Goal: Complete application form: Complete application form

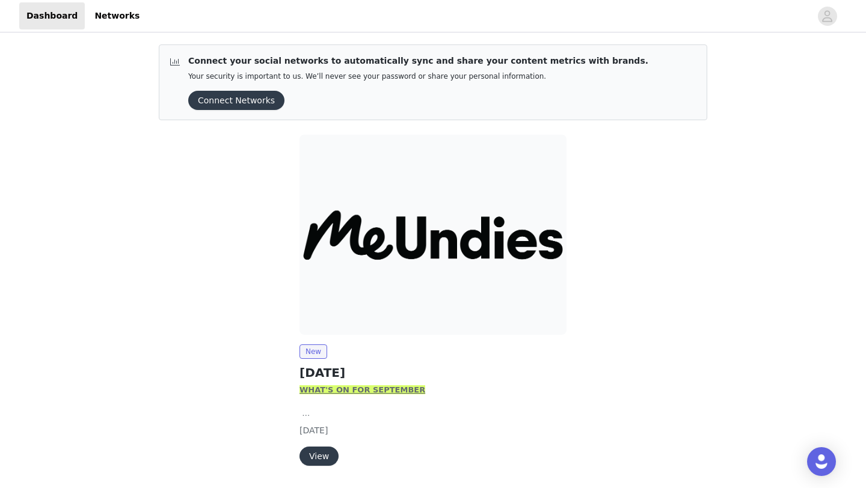
scroll to position [38, 0]
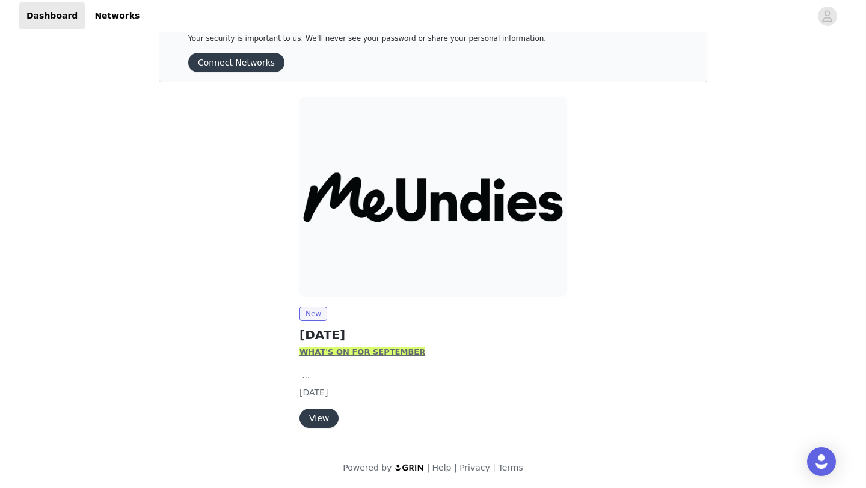
click at [323, 420] on button "View" at bounding box center [318, 418] width 39 height 19
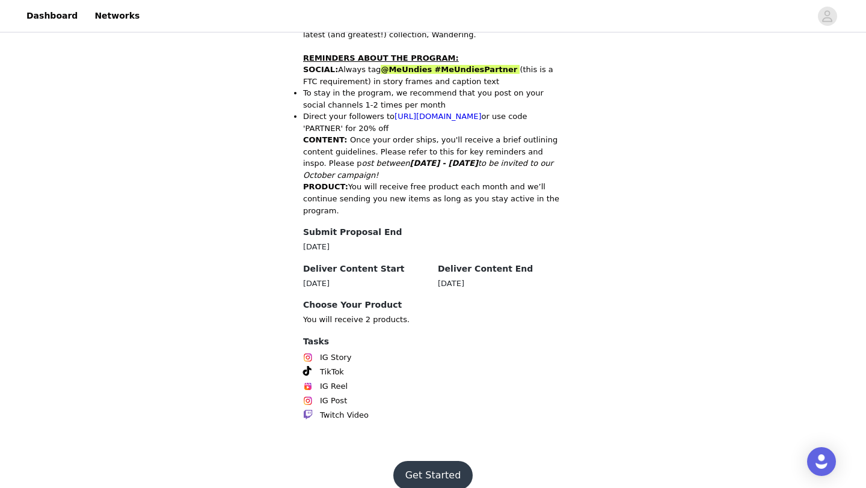
scroll to position [602, 0]
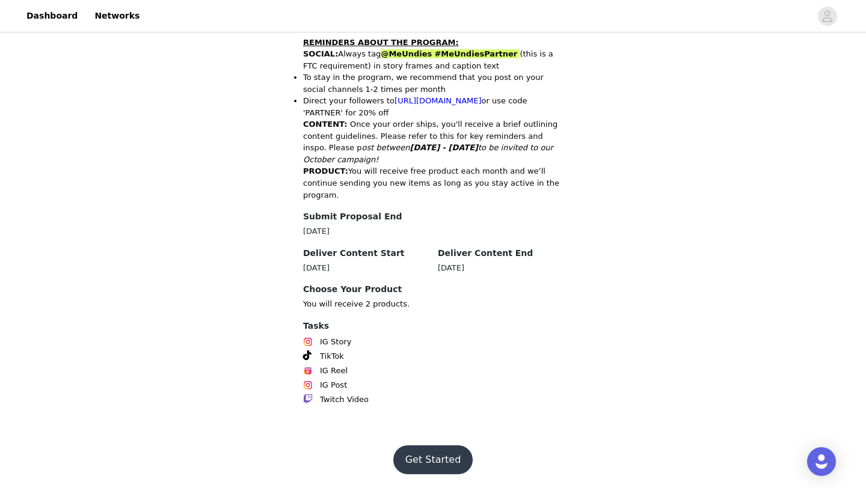
click at [419, 466] on button "Get Started" at bounding box center [433, 459] width 80 height 29
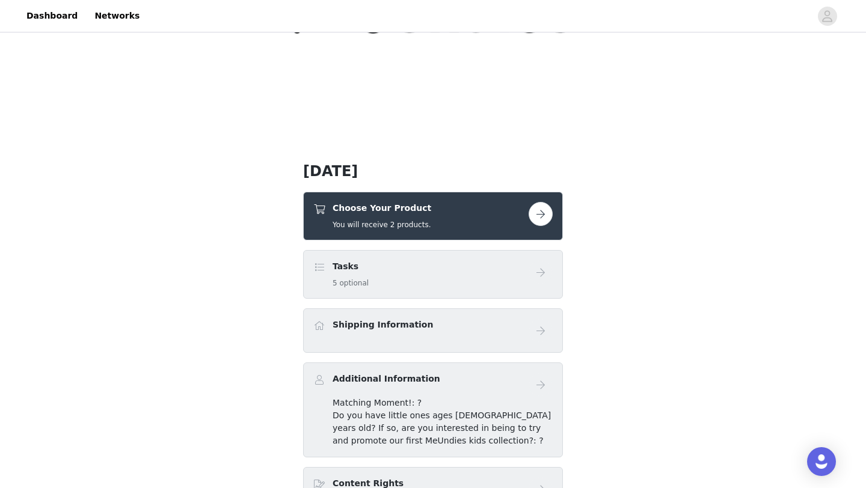
scroll to position [174, 0]
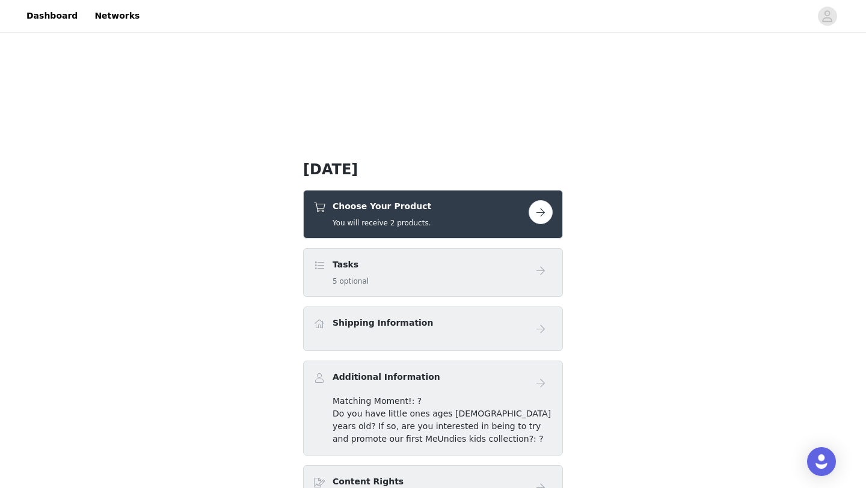
click at [537, 204] on button "button" at bounding box center [540, 212] width 24 height 24
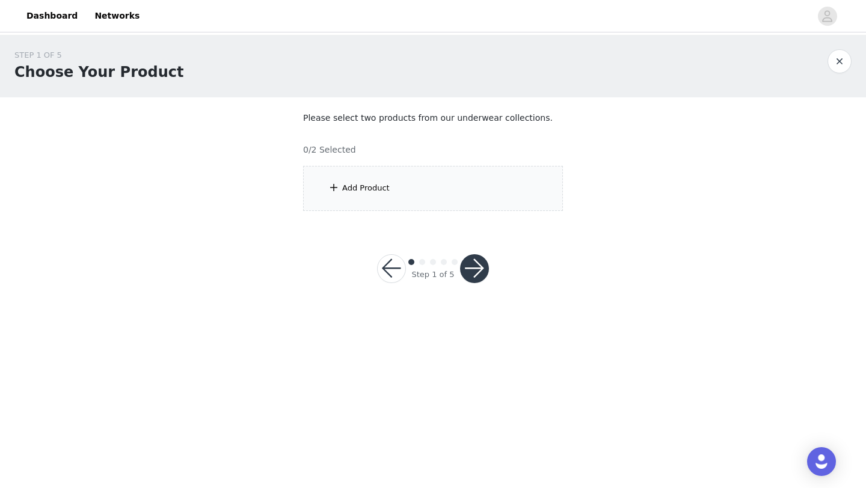
click at [436, 188] on div "Add Product" at bounding box center [433, 188] width 260 height 45
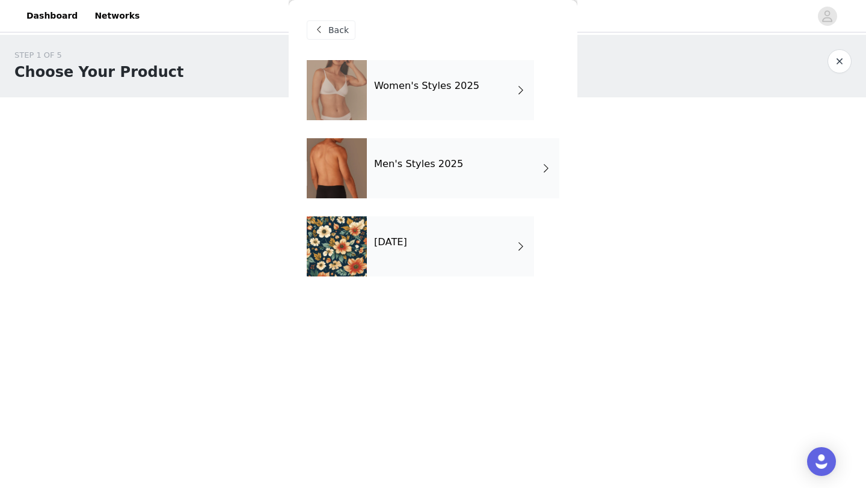
click at [435, 92] on div "Women's Styles 2025" at bounding box center [450, 90] width 167 height 60
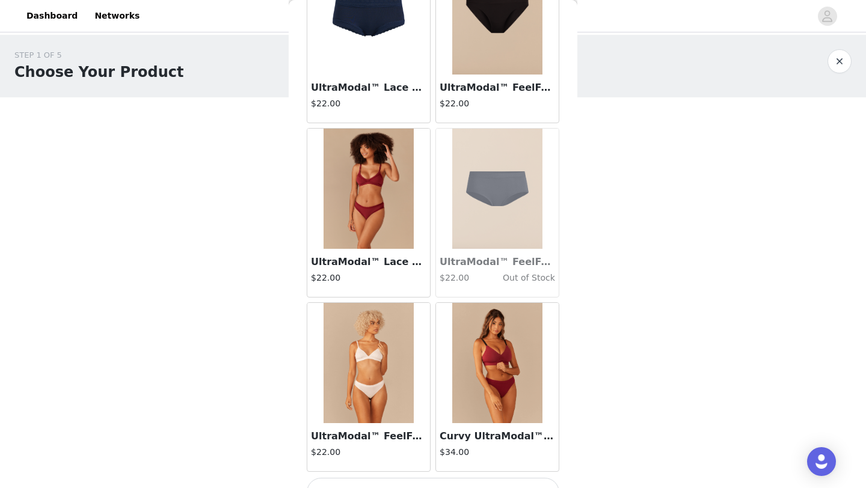
scroll to position [1351, 0]
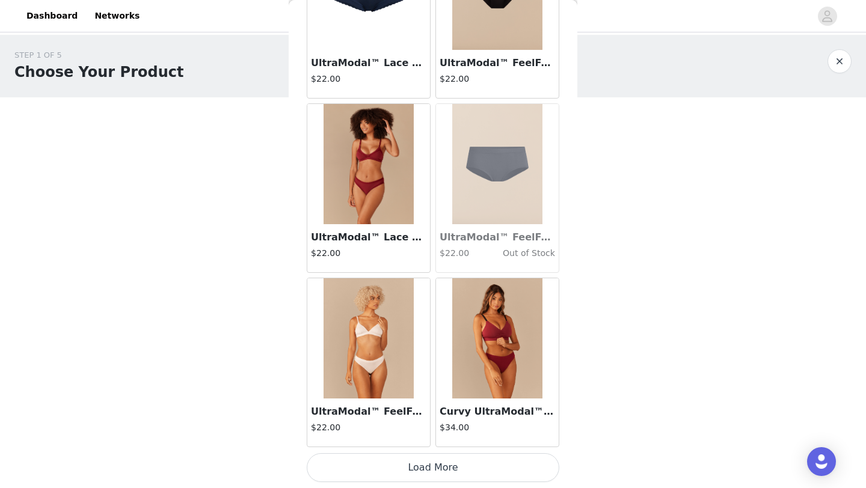
click at [412, 473] on button "Load More" at bounding box center [433, 467] width 252 height 29
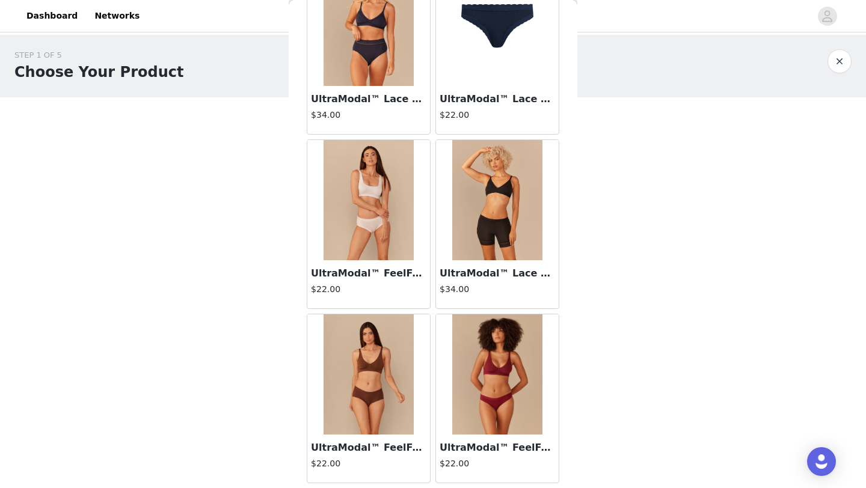
scroll to position [3059, 0]
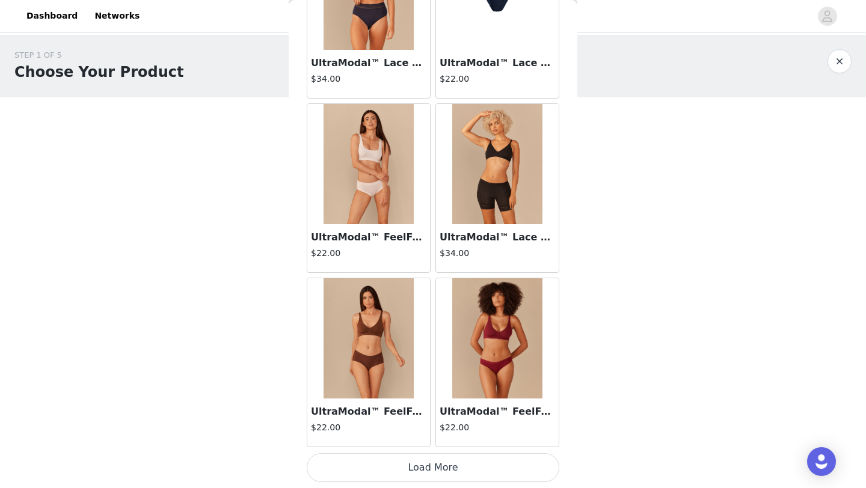
click at [483, 469] on button "Load More" at bounding box center [433, 467] width 252 height 29
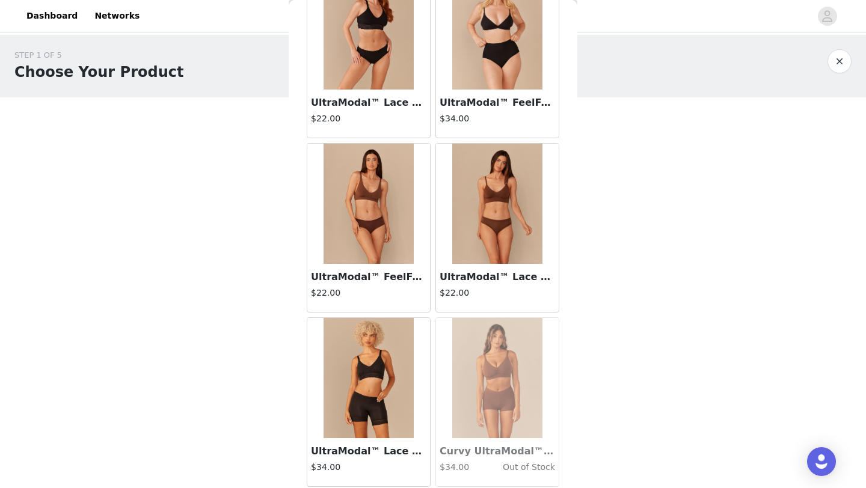
scroll to position [4838, 0]
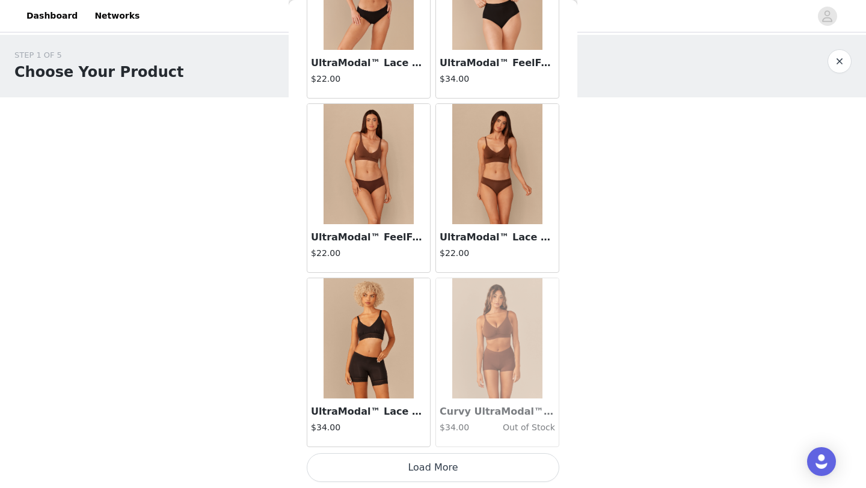
click at [435, 472] on button "Load More" at bounding box center [433, 467] width 252 height 29
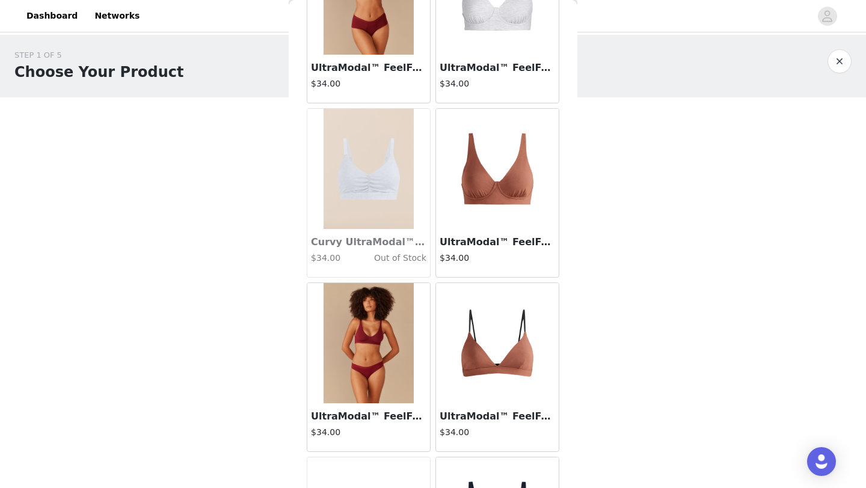
scroll to position [5525, 0]
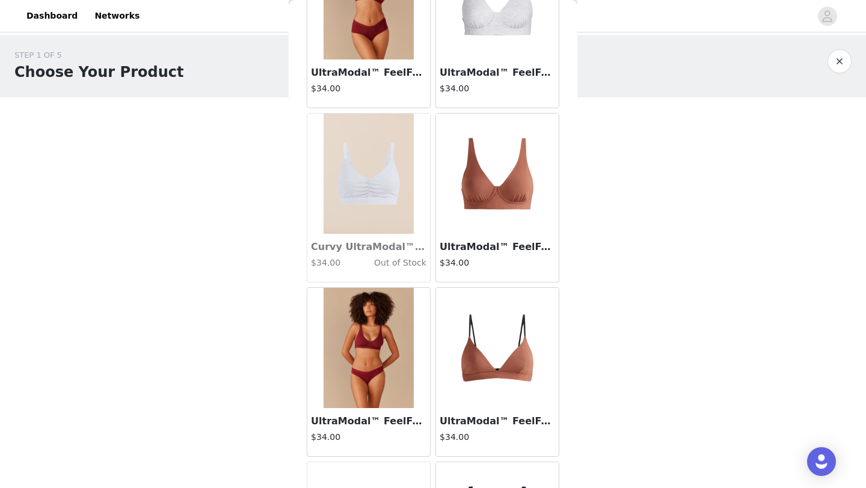
click at [355, 354] on img at bounding box center [368, 348] width 90 height 120
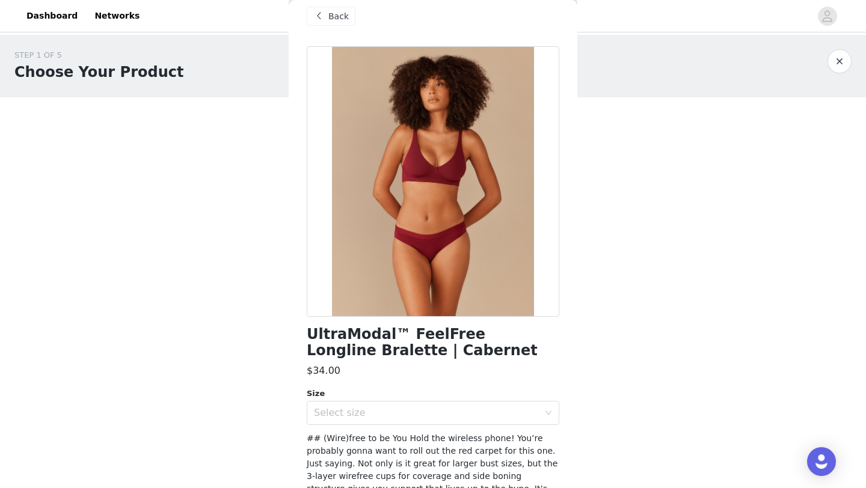
scroll to position [0, 0]
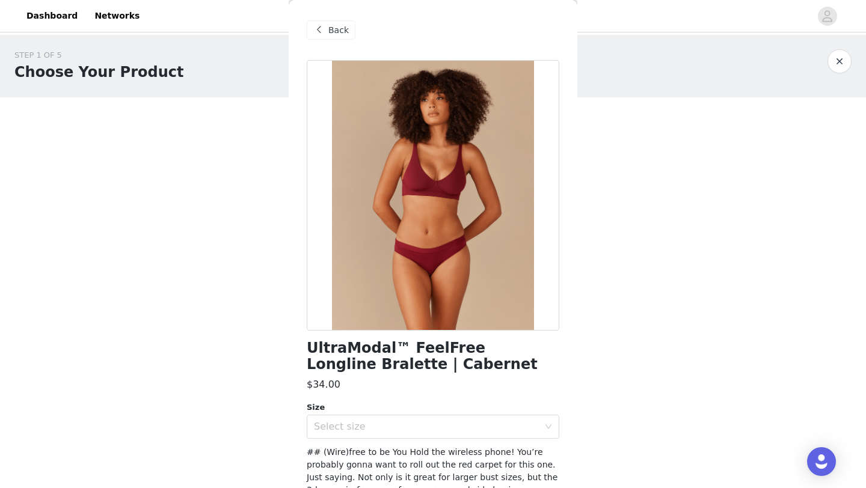
click at [325, 34] on span at bounding box center [318, 30] width 14 height 14
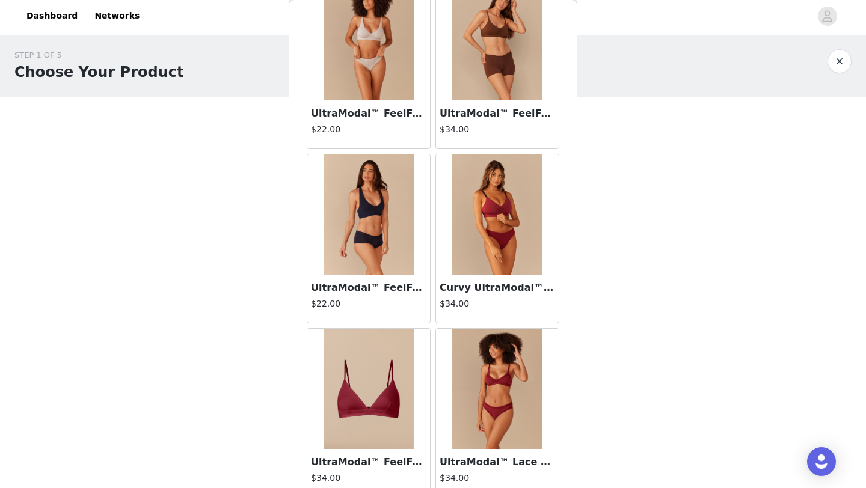
scroll to position [257, 0]
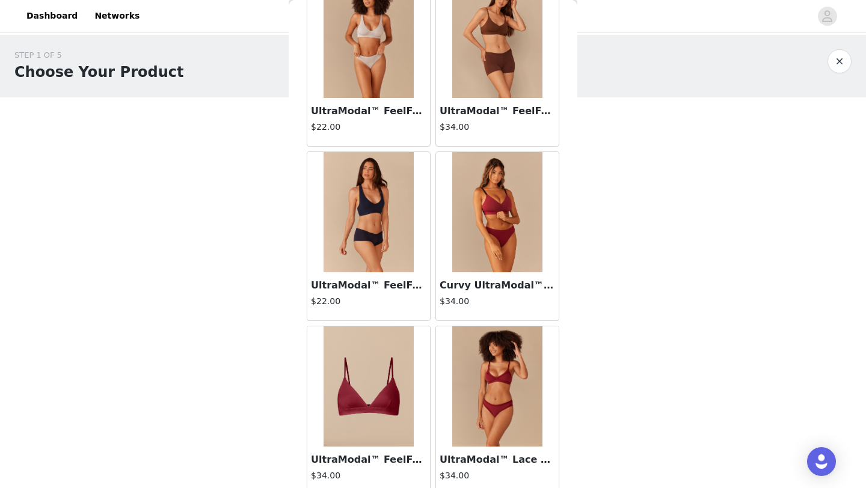
click at [383, 273] on div "UltraModal™ FeelFree Cheeky Brief | Dark Sapphire $22.00" at bounding box center [368, 296] width 123 height 48
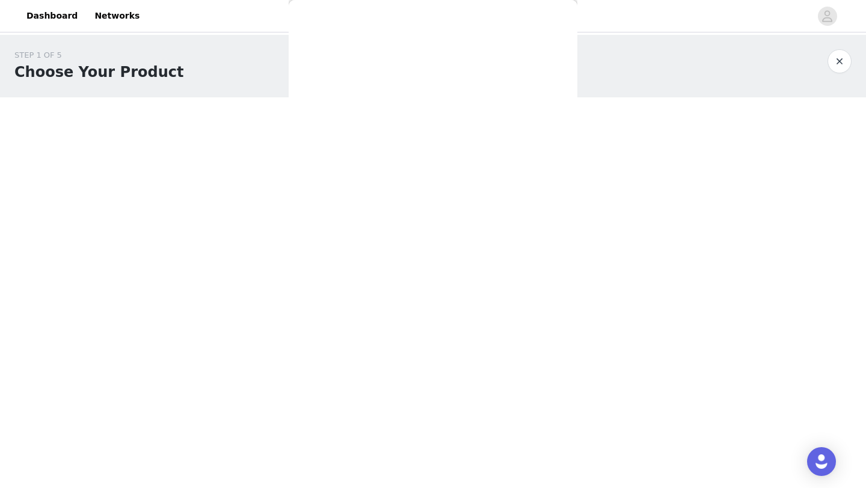
scroll to position [0, 0]
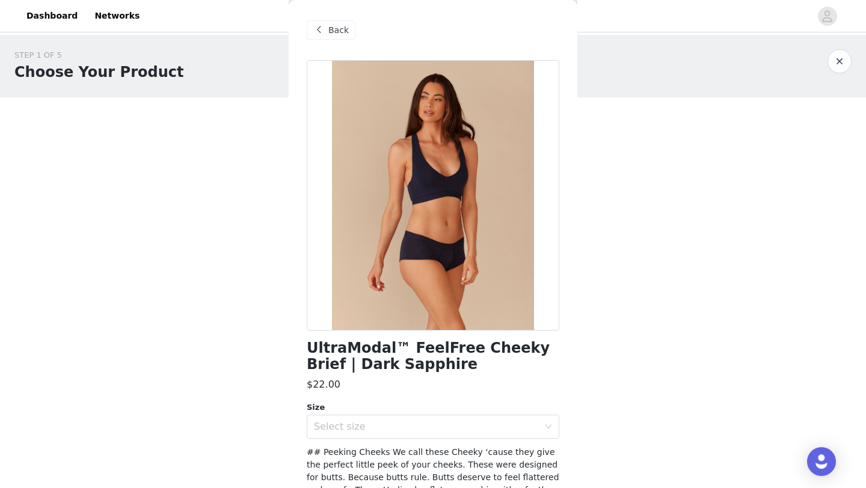
click at [334, 31] on span "Back" at bounding box center [338, 30] width 20 height 13
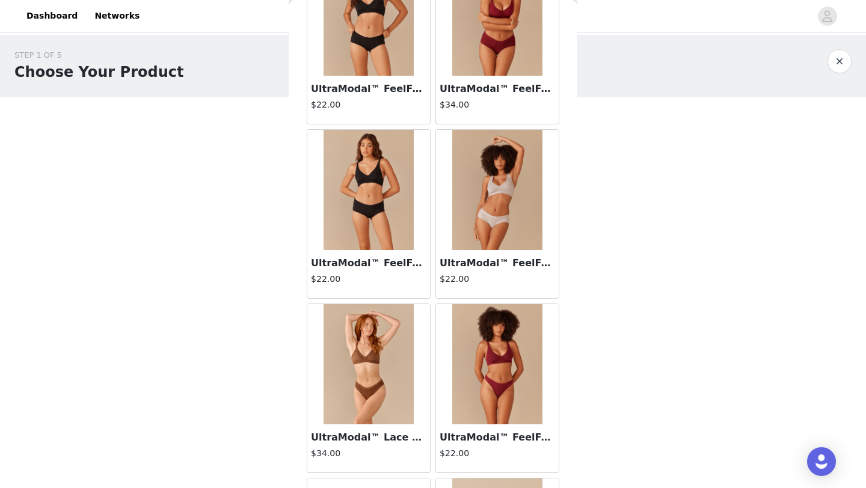
scroll to position [804, 0]
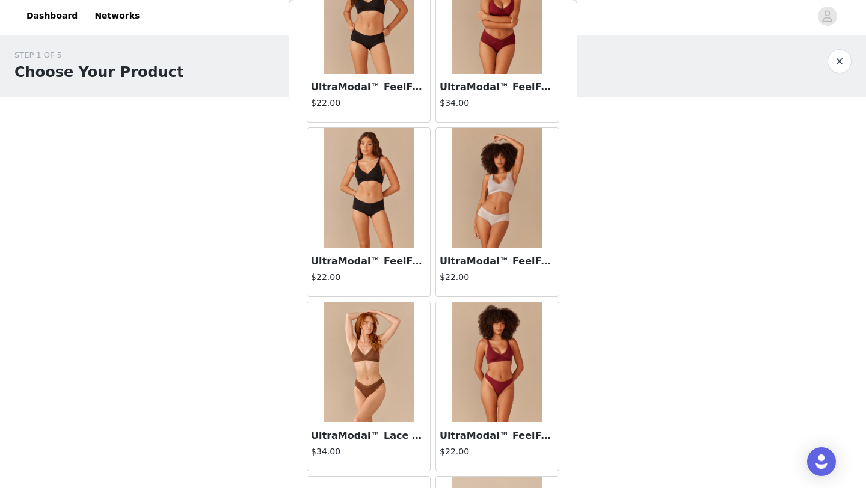
click at [472, 365] on img at bounding box center [497, 362] width 90 height 120
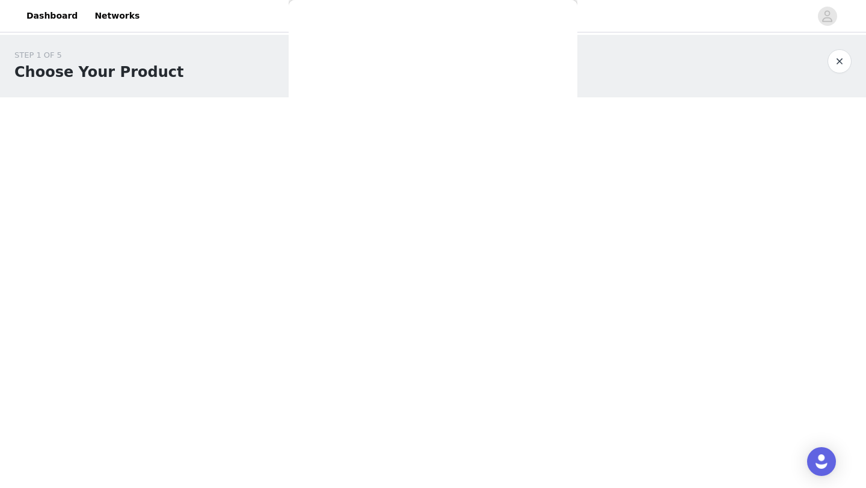
scroll to position [0, 0]
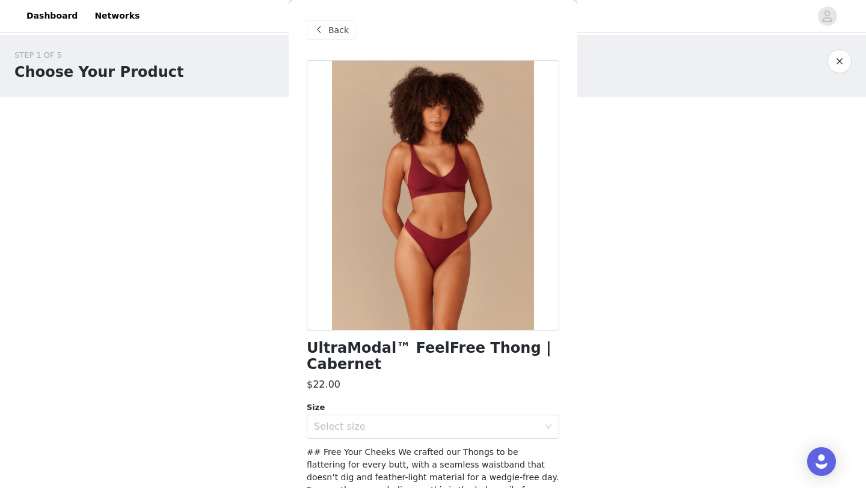
click at [317, 31] on span at bounding box center [318, 30] width 14 height 14
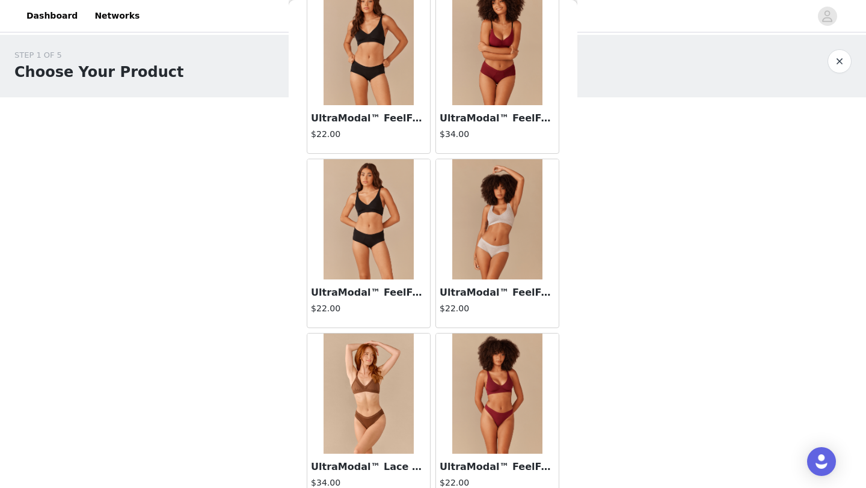
scroll to position [771, 0]
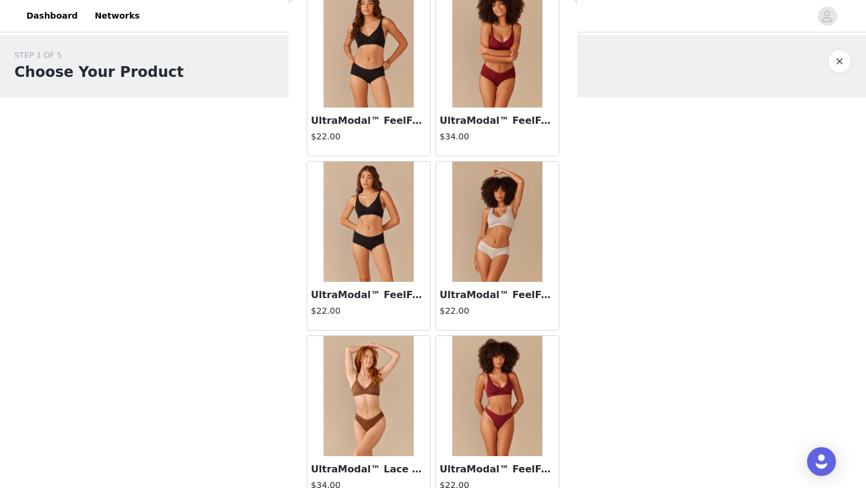
click at [477, 364] on img at bounding box center [497, 396] width 90 height 120
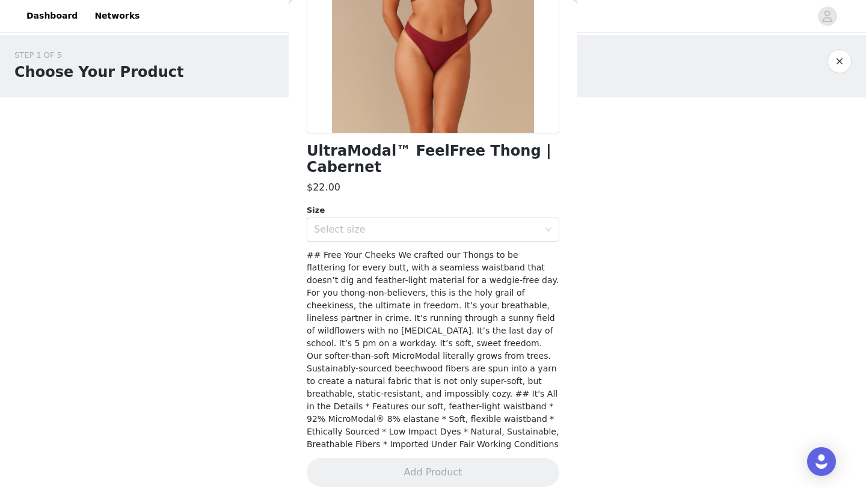
scroll to position [0, 0]
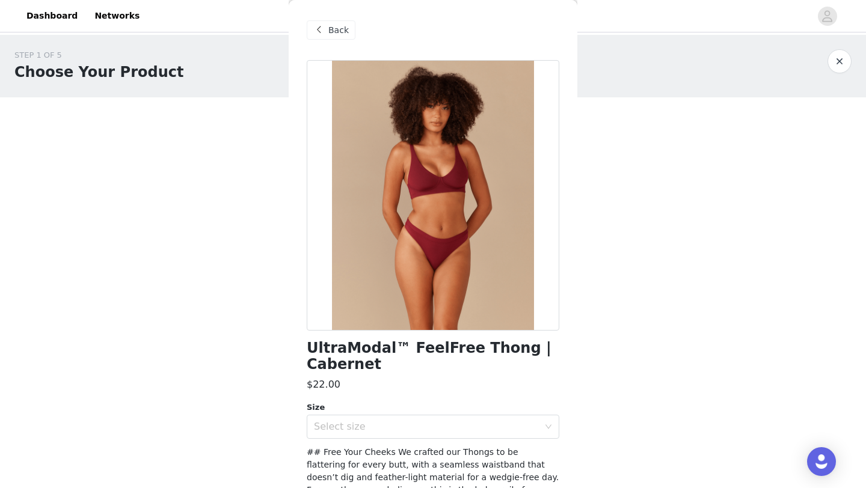
click at [317, 31] on span at bounding box center [318, 30] width 14 height 14
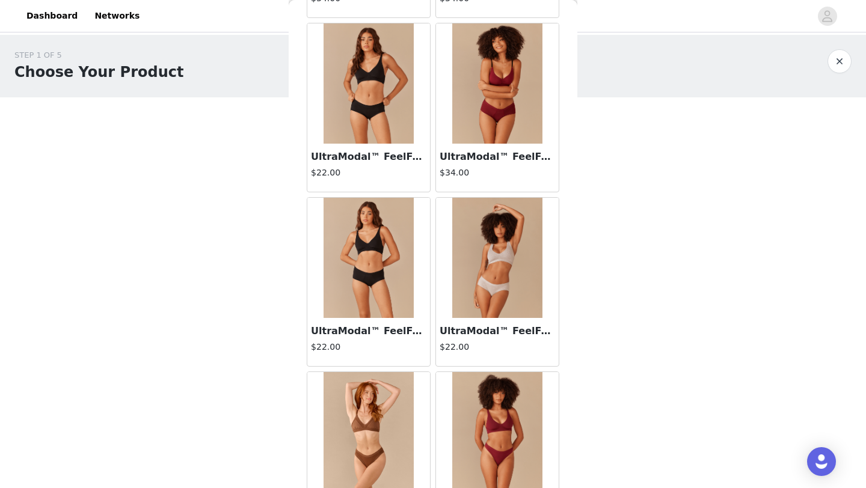
scroll to position [735, 0]
click at [486, 274] on img at bounding box center [497, 257] width 90 height 120
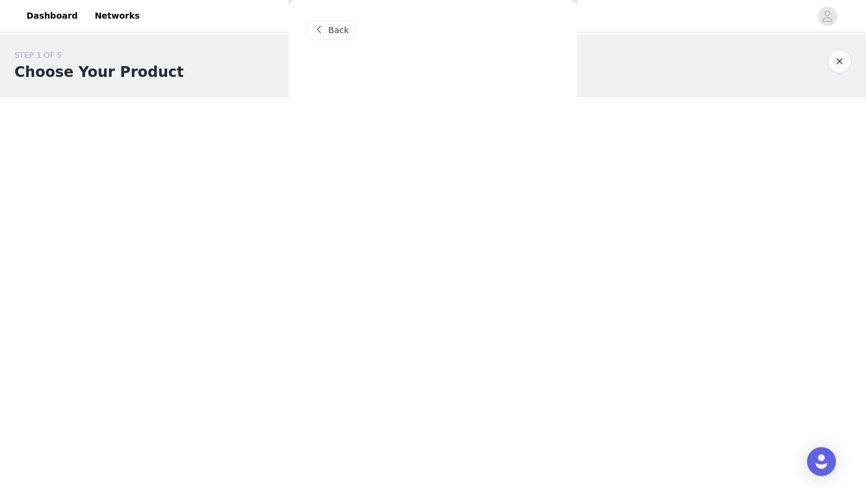
scroll to position [0, 0]
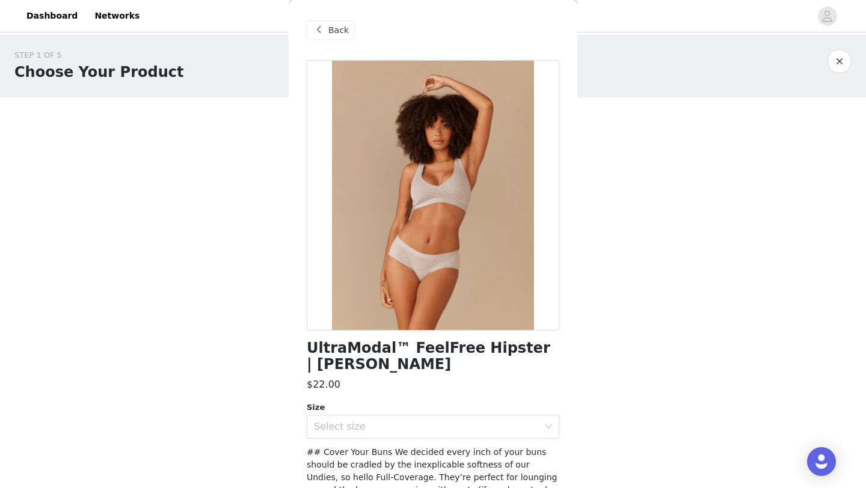
click at [316, 33] on span at bounding box center [318, 30] width 14 height 14
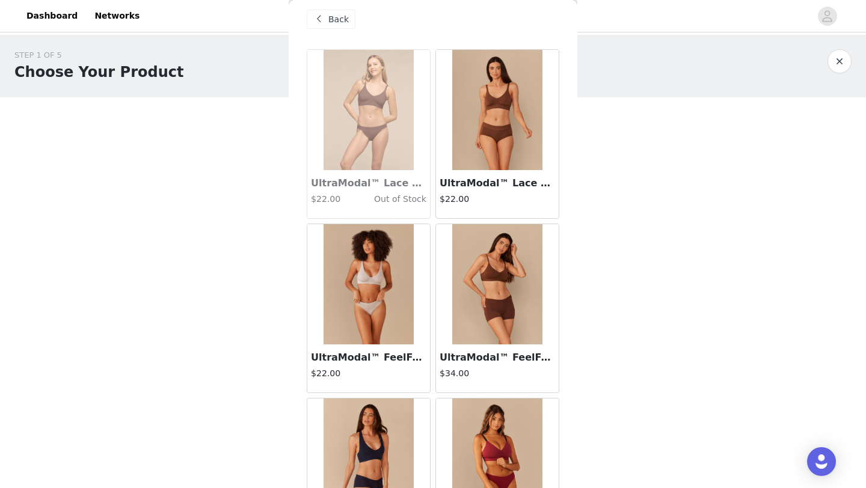
scroll to position [11, 0]
click at [374, 309] on img at bounding box center [368, 284] width 90 height 120
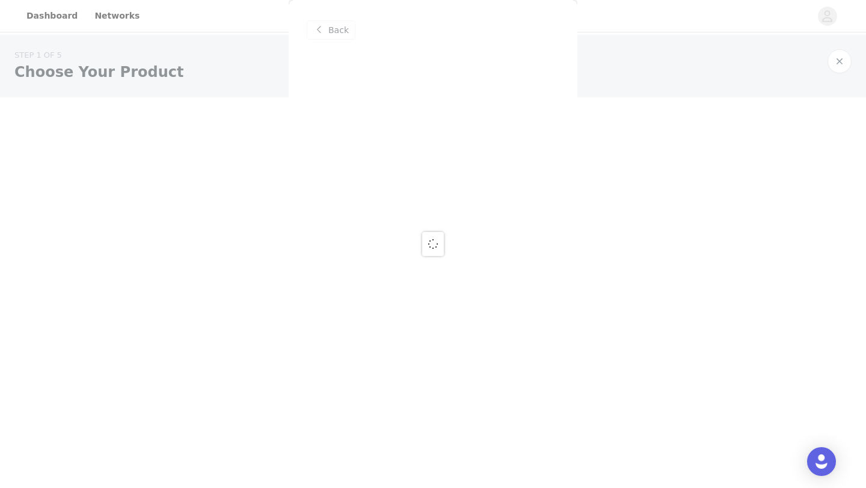
scroll to position [0, 0]
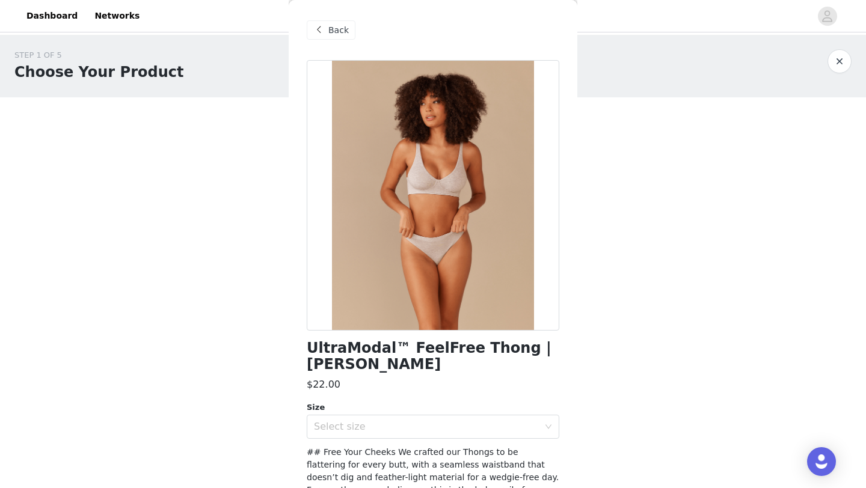
click at [334, 31] on span "Back" at bounding box center [338, 30] width 20 height 13
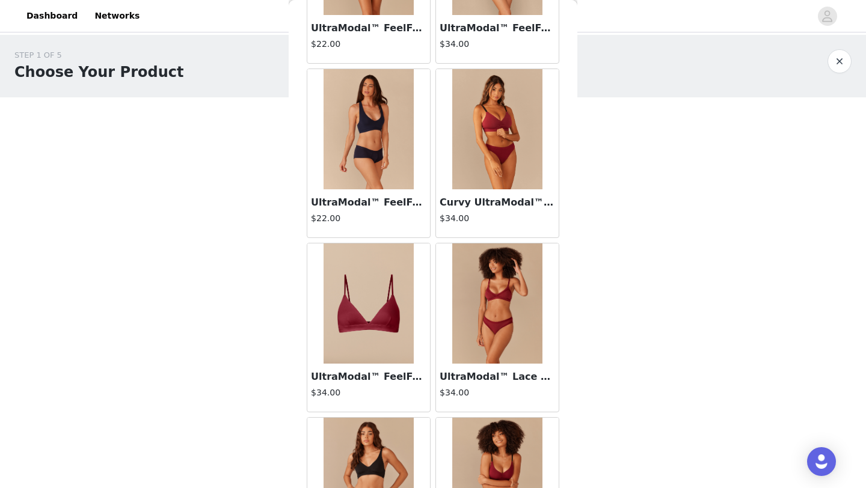
scroll to position [352, 0]
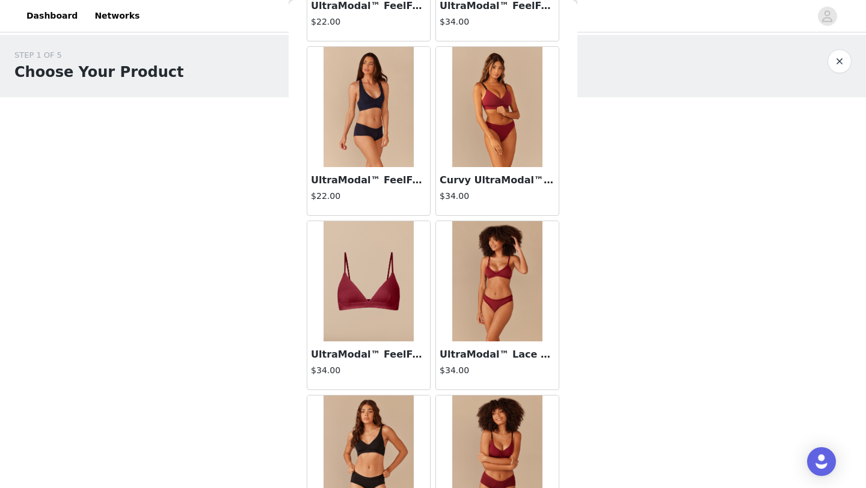
click at [391, 91] on img at bounding box center [368, 107] width 90 height 120
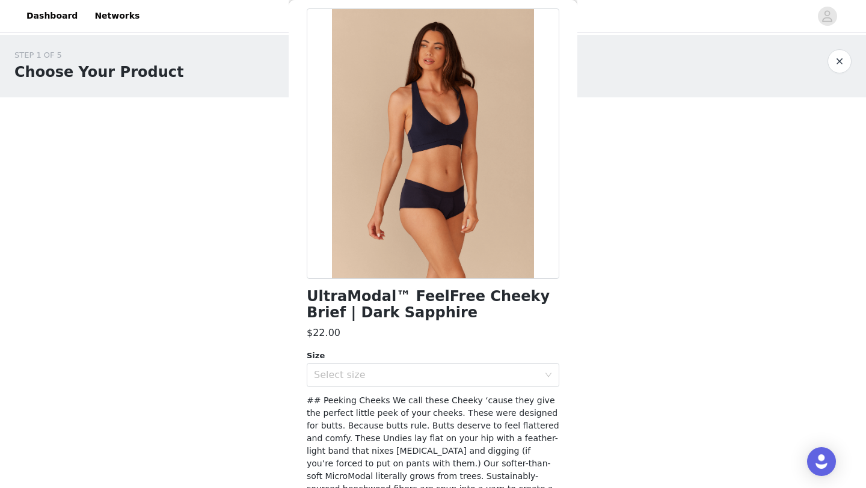
scroll to position [0, 0]
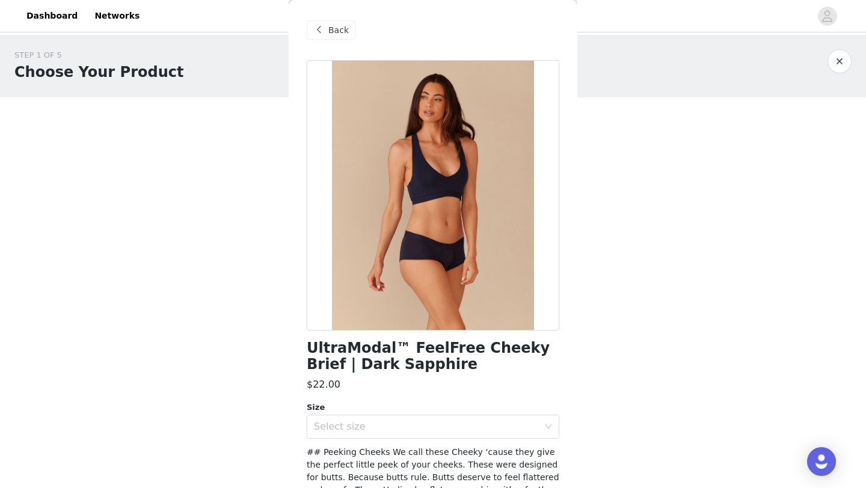
click at [335, 34] on span "Back" at bounding box center [338, 30] width 20 height 13
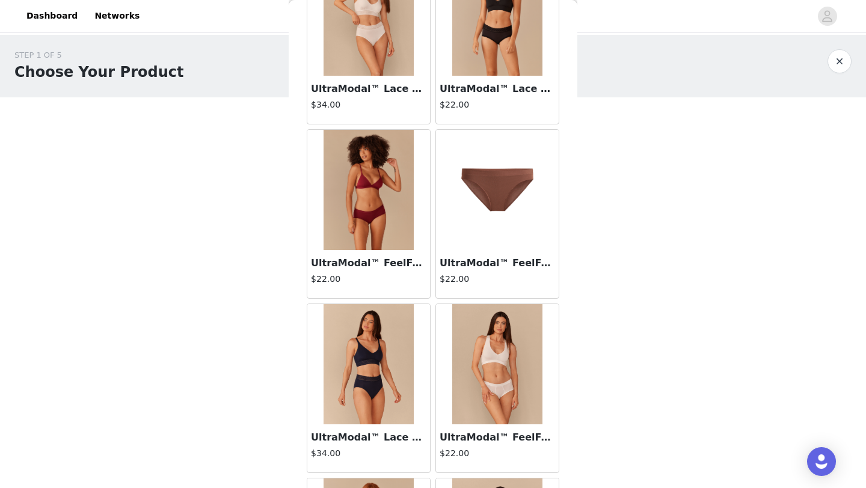
scroll to position [1850, 0]
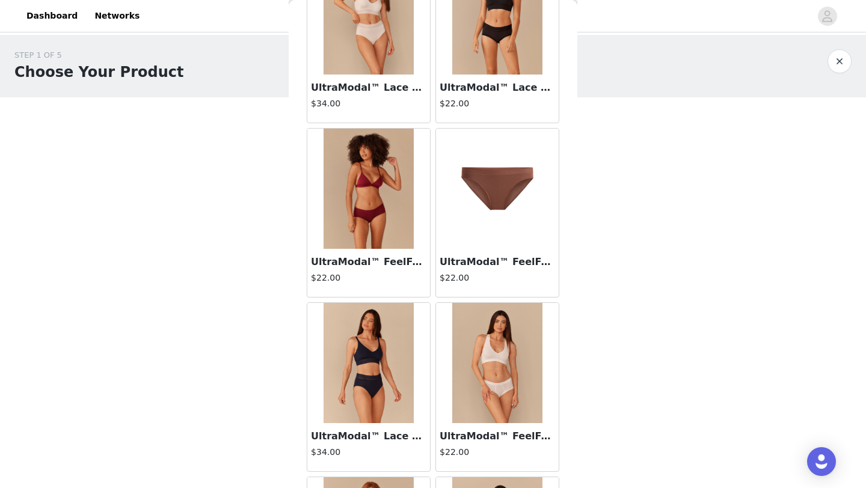
click at [389, 236] on img at bounding box center [368, 189] width 90 height 120
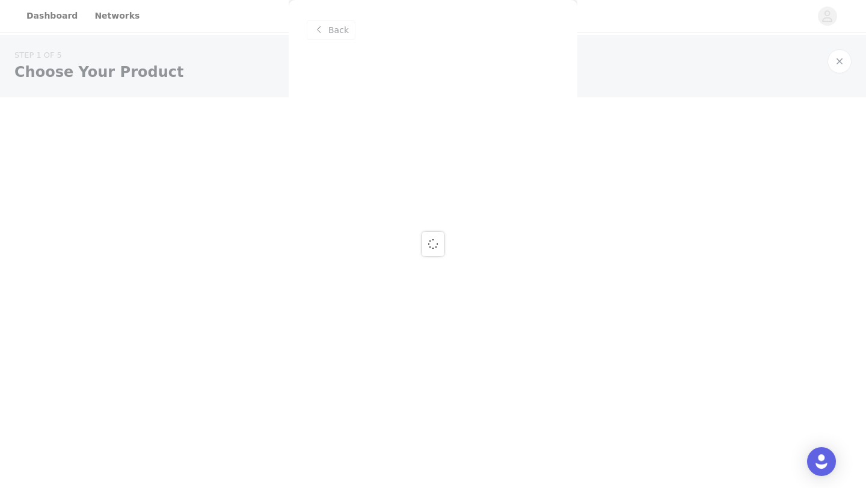
scroll to position [0, 0]
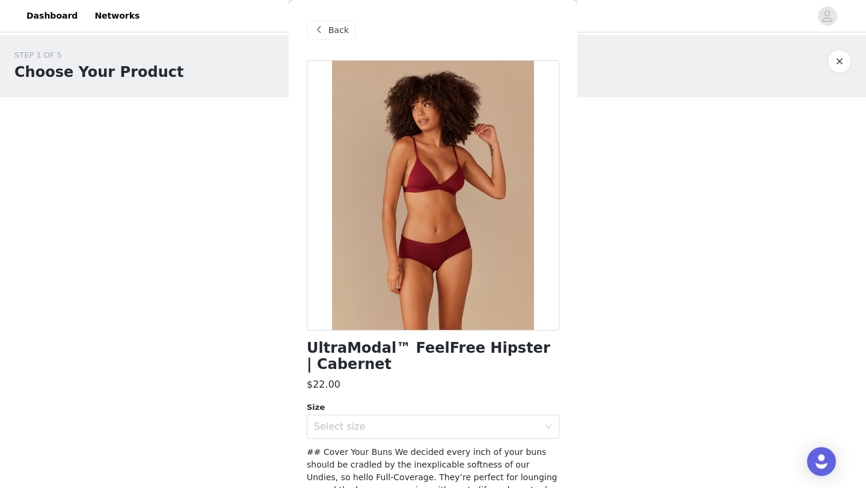
click at [329, 29] on span "Back" at bounding box center [338, 30] width 20 height 13
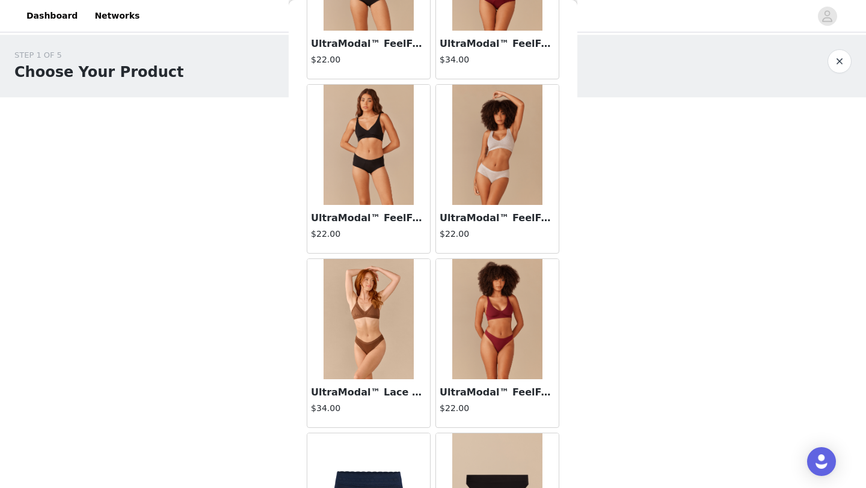
scroll to position [1016, 0]
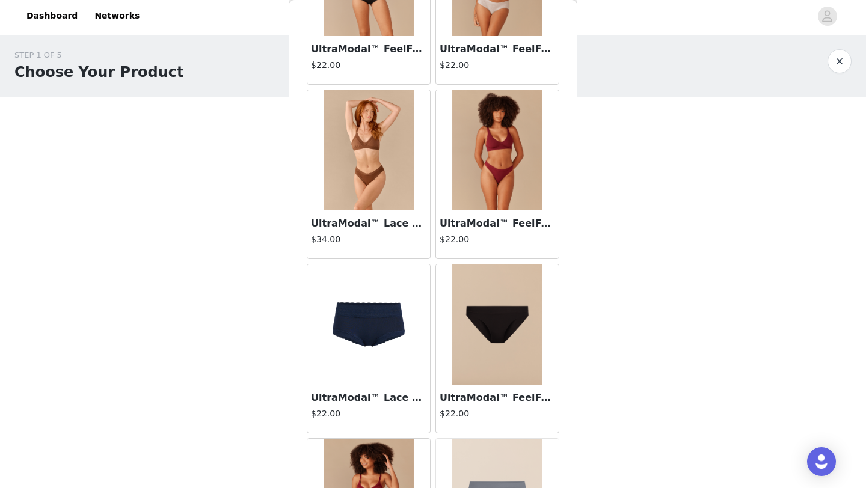
click at [435, 337] on div "UltraModal™ FeelFree Bikini | Black $22.00" at bounding box center [497, 348] width 129 height 174
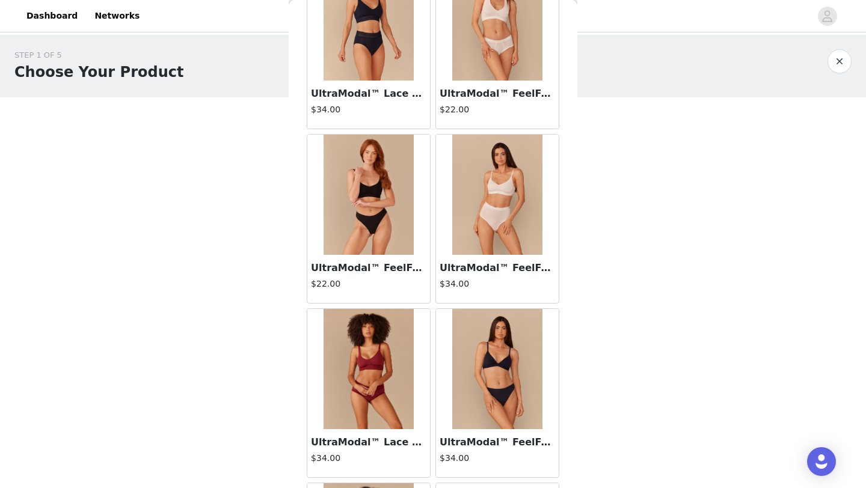
scroll to position [2195, 0]
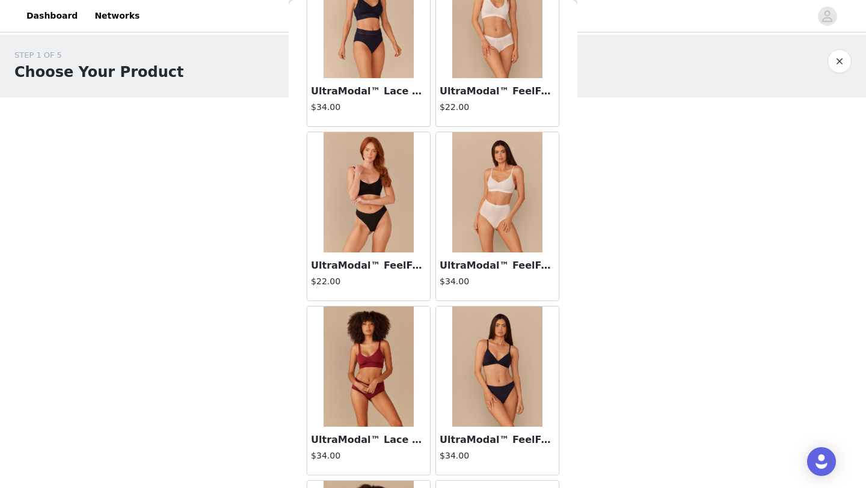
click at [367, 186] on img at bounding box center [368, 192] width 90 height 120
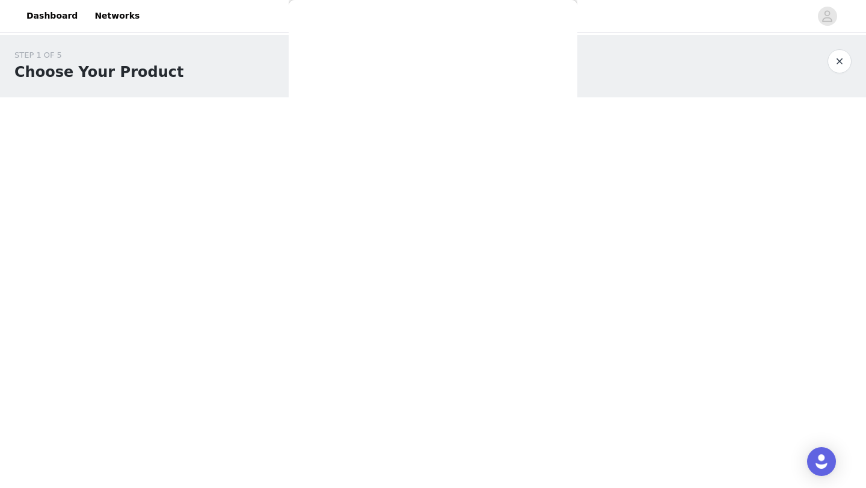
scroll to position [0, 0]
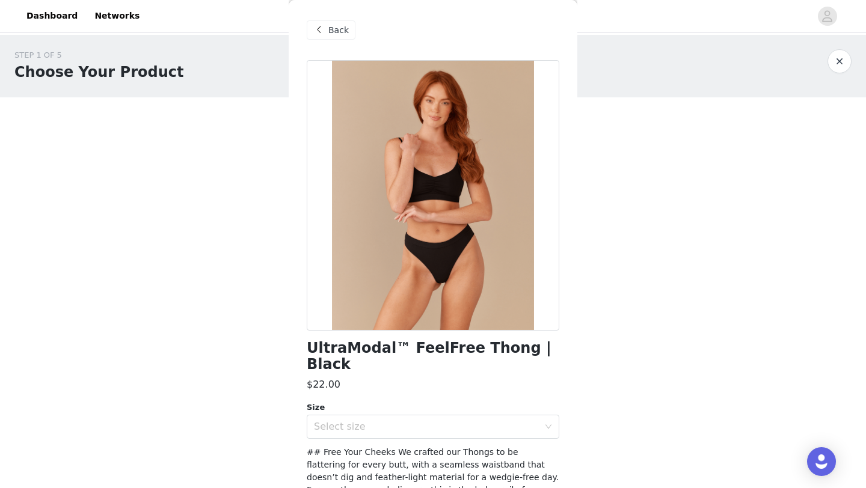
click at [313, 28] on span at bounding box center [318, 30] width 14 height 14
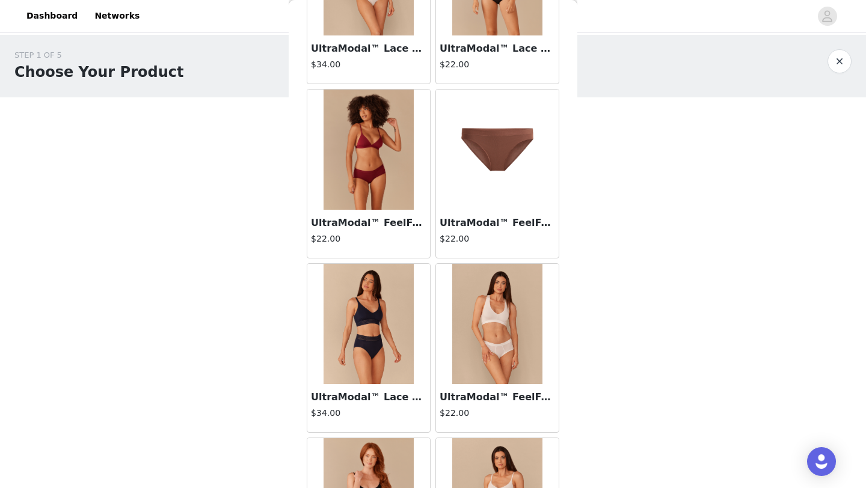
scroll to position [1895, 0]
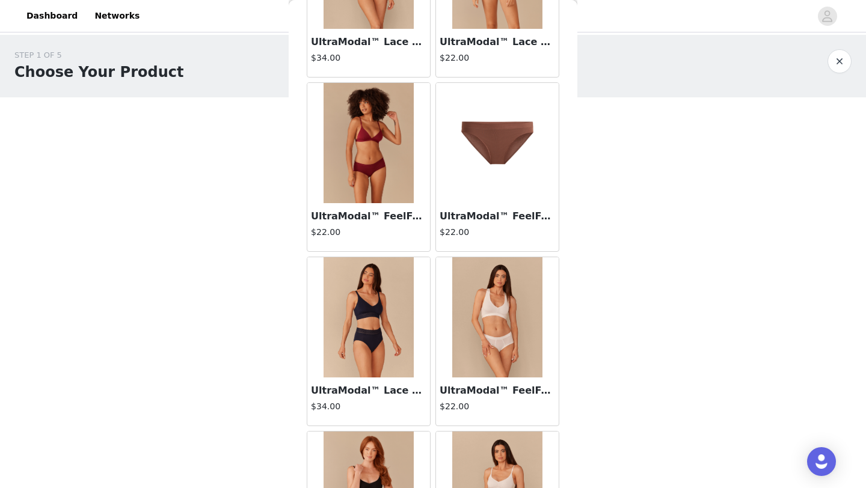
click at [388, 174] on img at bounding box center [368, 143] width 90 height 120
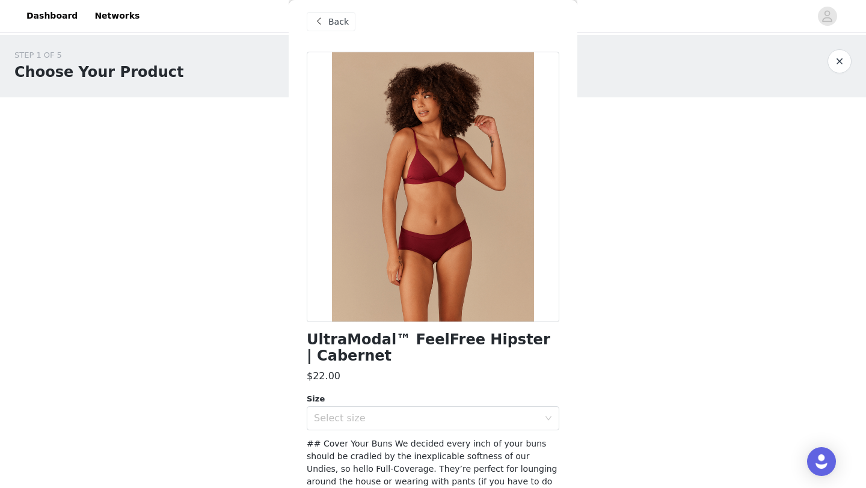
scroll to position [172, 0]
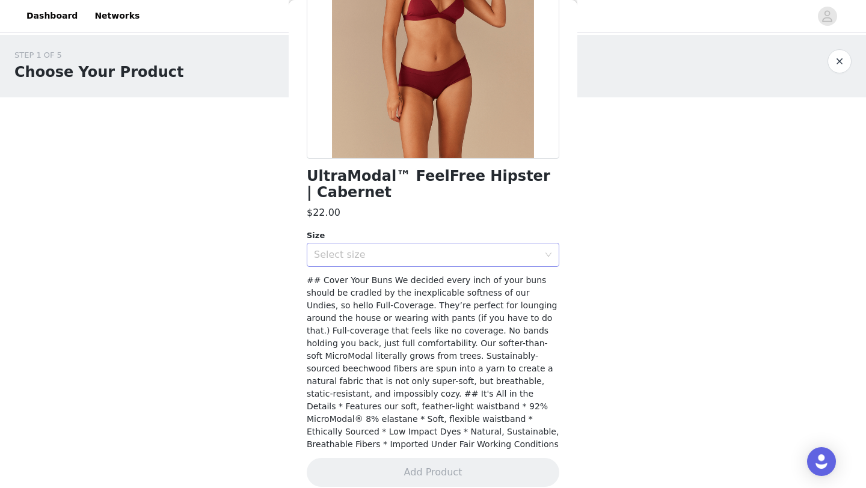
click at [373, 255] on div "Select size" at bounding box center [426, 255] width 225 height 12
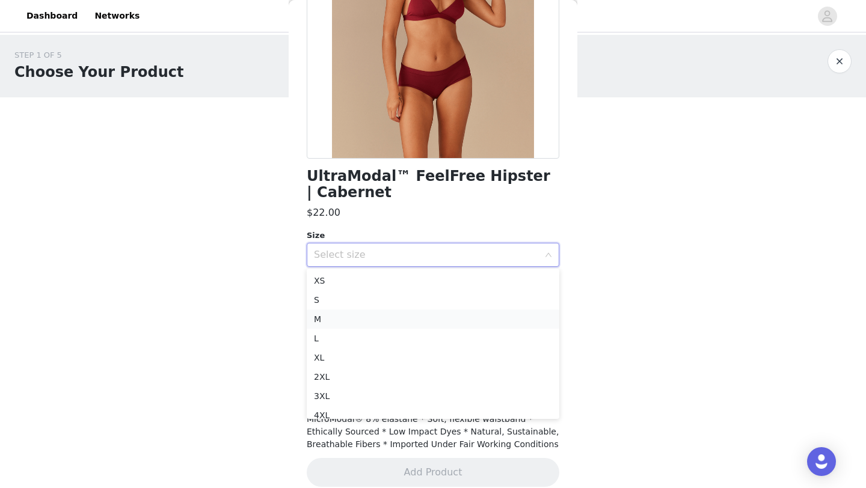
click at [409, 328] on li "M" at bounding box center [433, 319] width 252 height 19
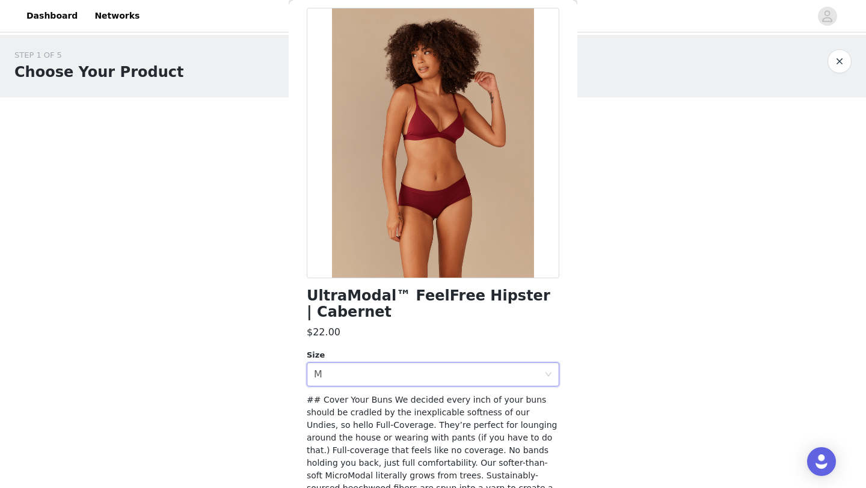
scroll to position [0, 0]
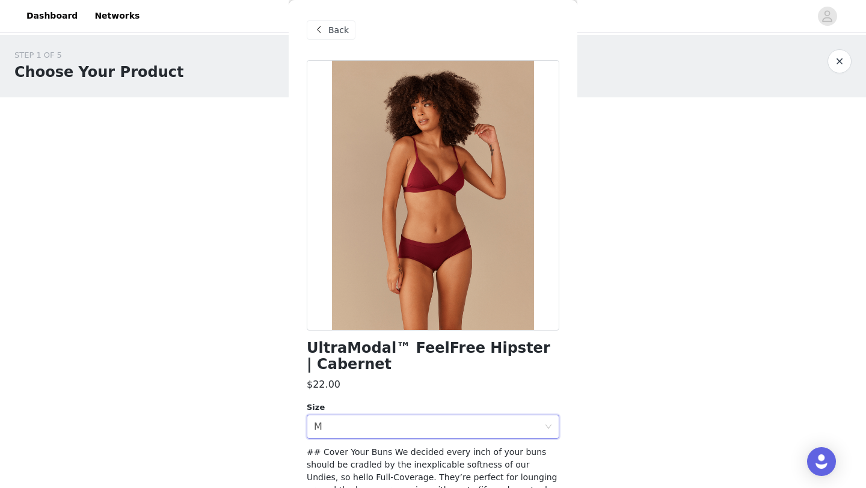
click at [313, 23] on span at bounding box center [318, 30] width 14 height 14
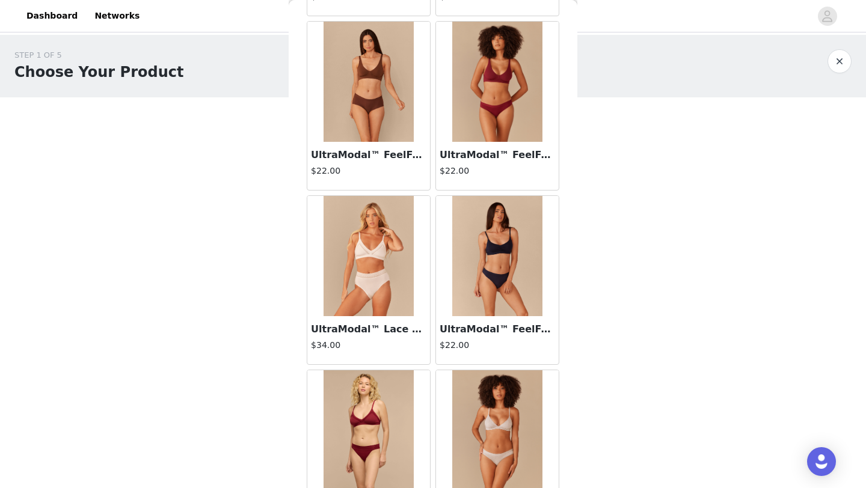
scroll to position [3376, 0]
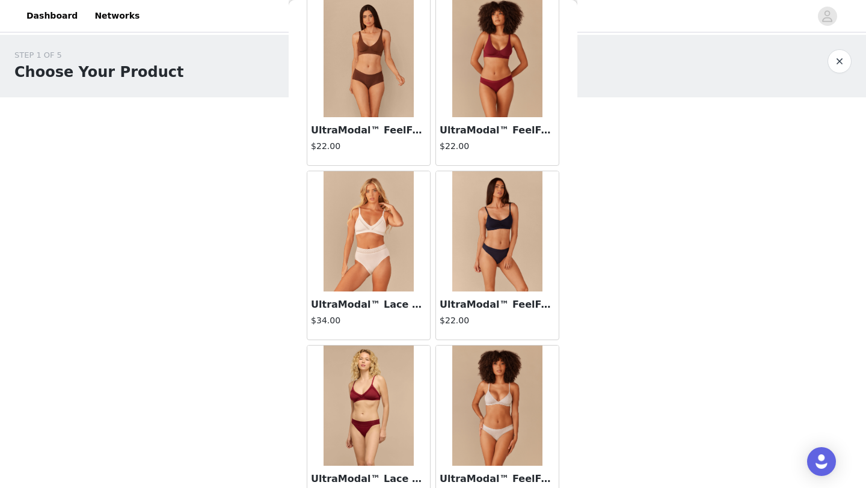
click at [461, 237] on img at bounding box center [497, 231] width 90 height 120
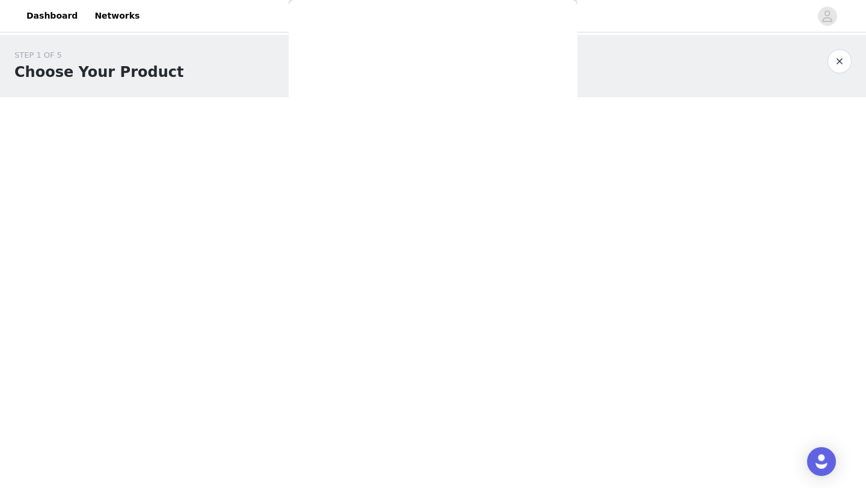
scroll to position [0, 0]
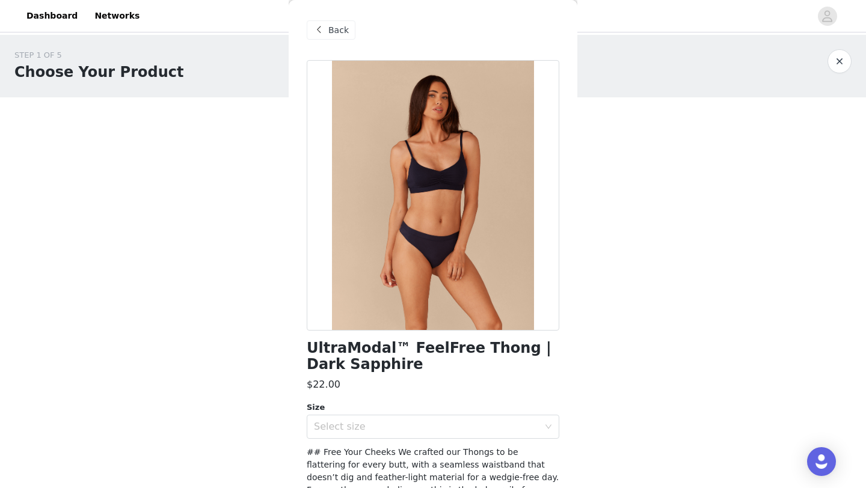
click at [309, 33] on div "Back" at bounding box center [331, 29] width 49 height 19
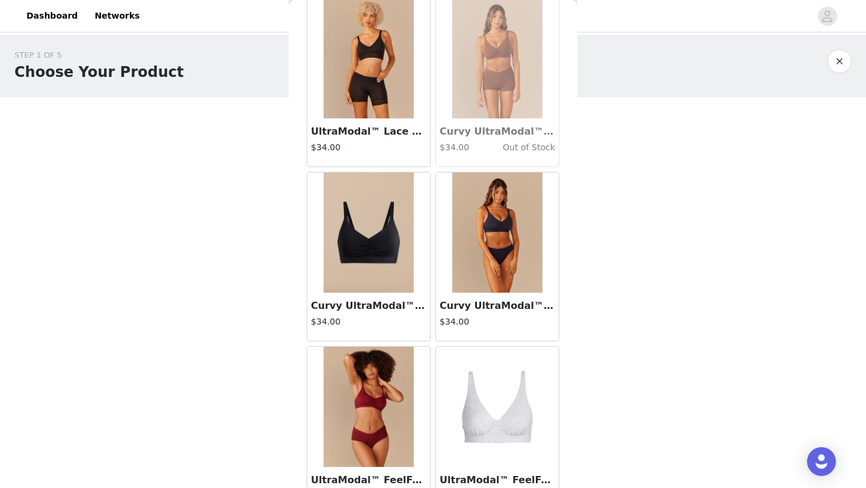
scroll to position [5116, 0]
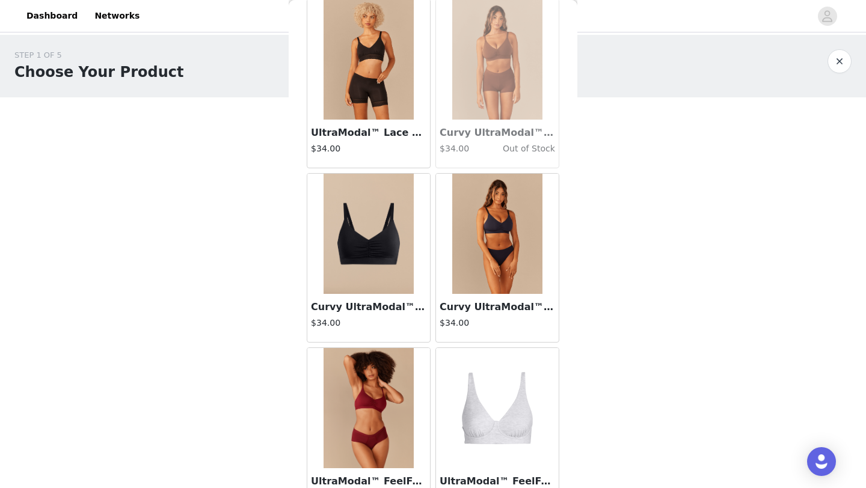
click at [370, 233] on img at bounding box center [368, 234] width 90 height 120
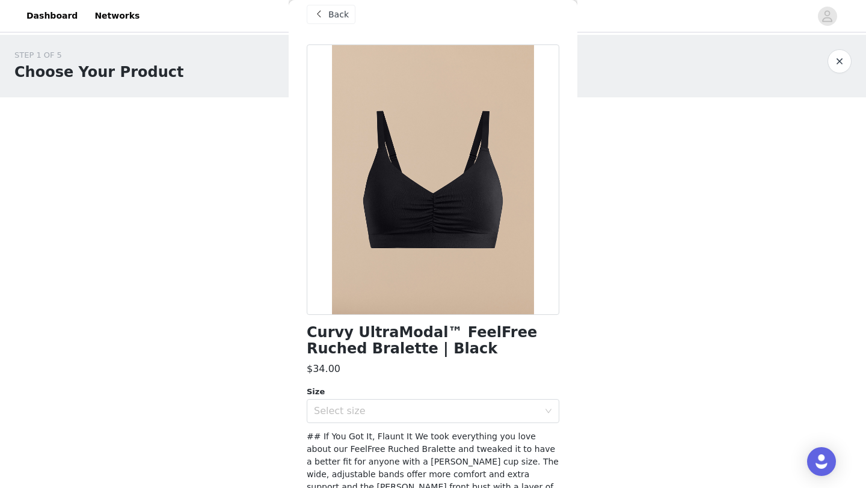
scroll to position [0, 0]
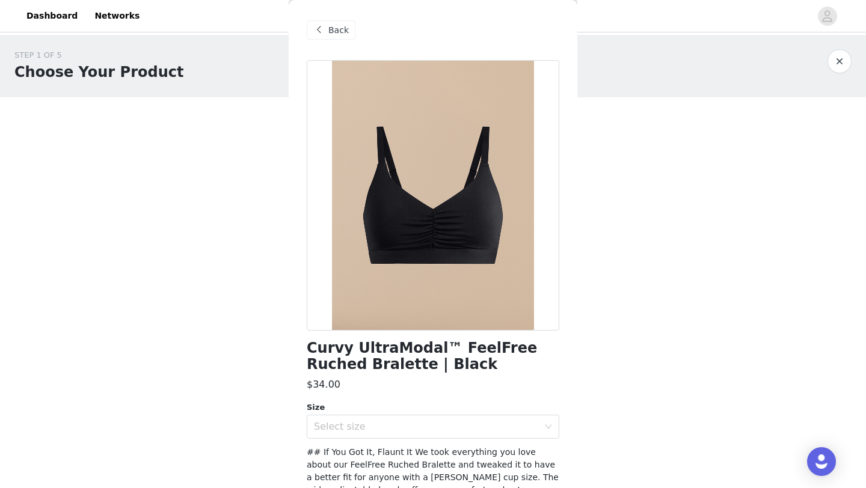
click at [323, 23] on span at bounding box center [318, 30] width 14 height 14
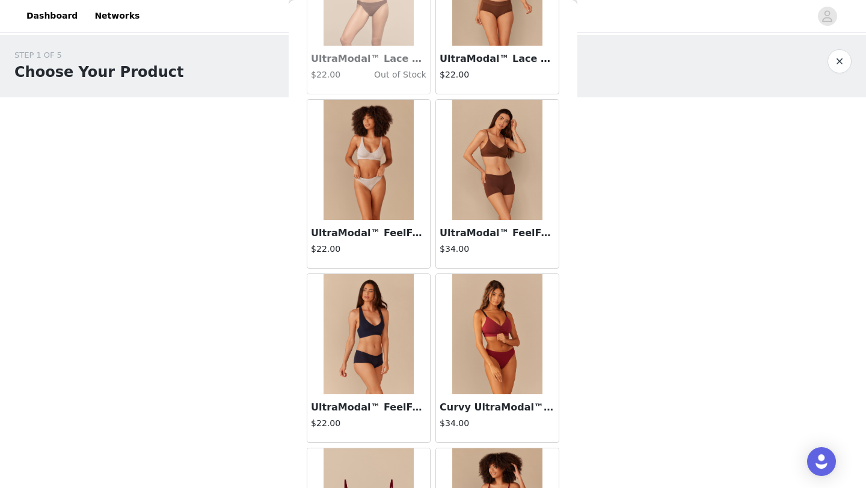
scroll to position [127, 0]
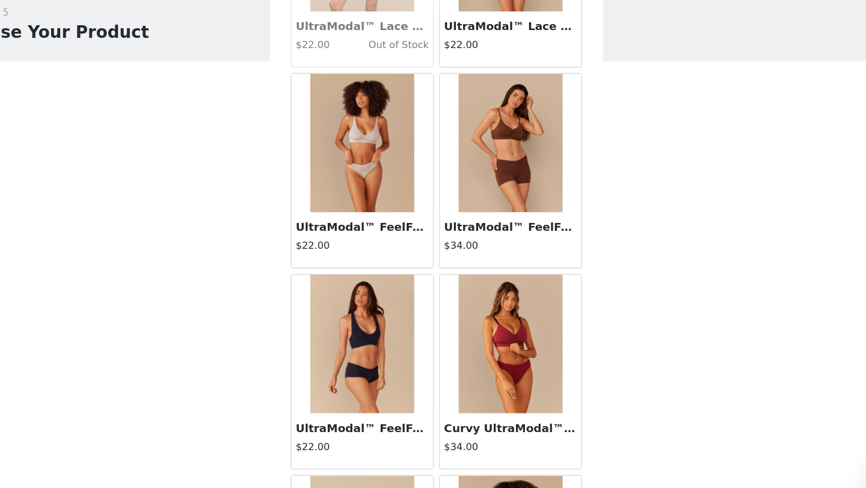
click at [370, 346] on img at bounding box center [368, 343] width 90 height 120
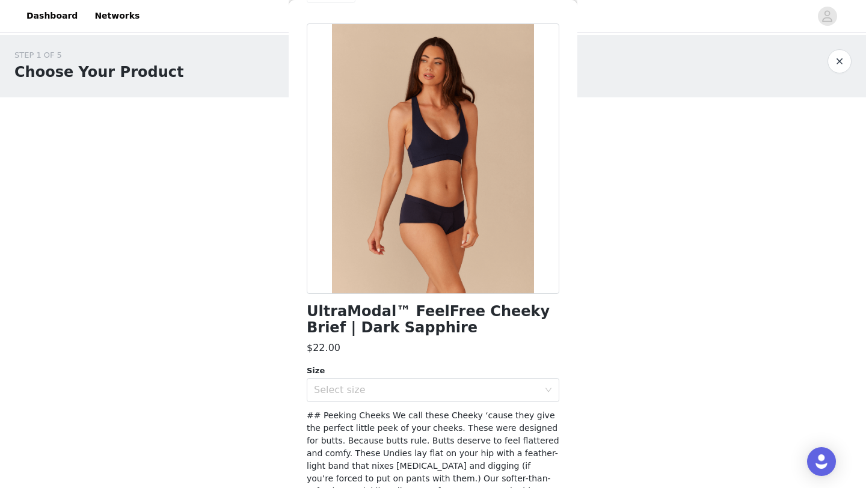
scroll to position [0, 0]
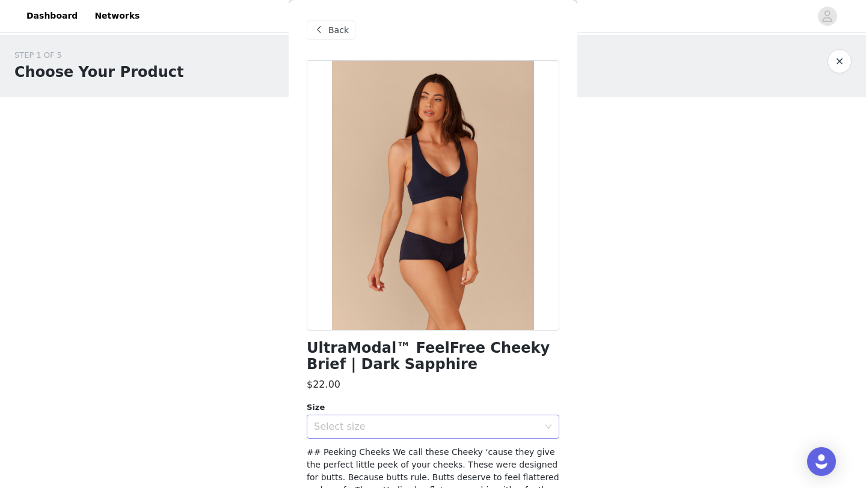
click at [481, 424] on div "Select size" at bounding box center [426, 427] width 225 height 12
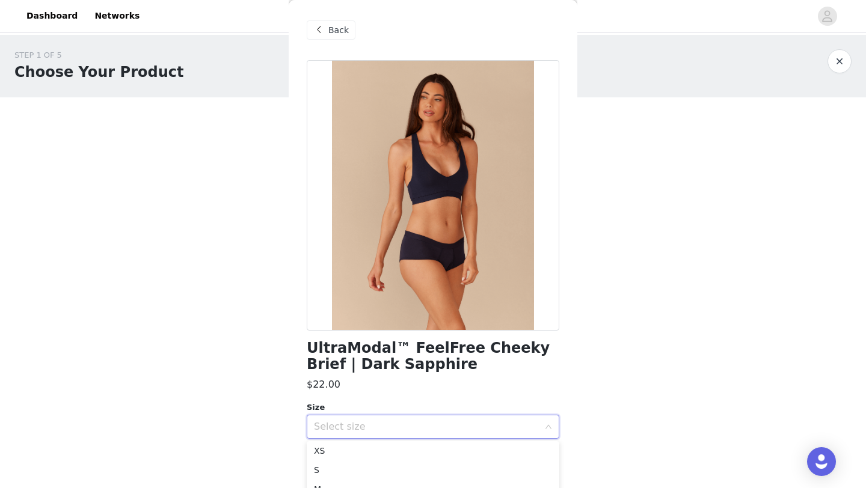
click at [319, 32] on span at bounding box center [318, 30] width 14 height 14
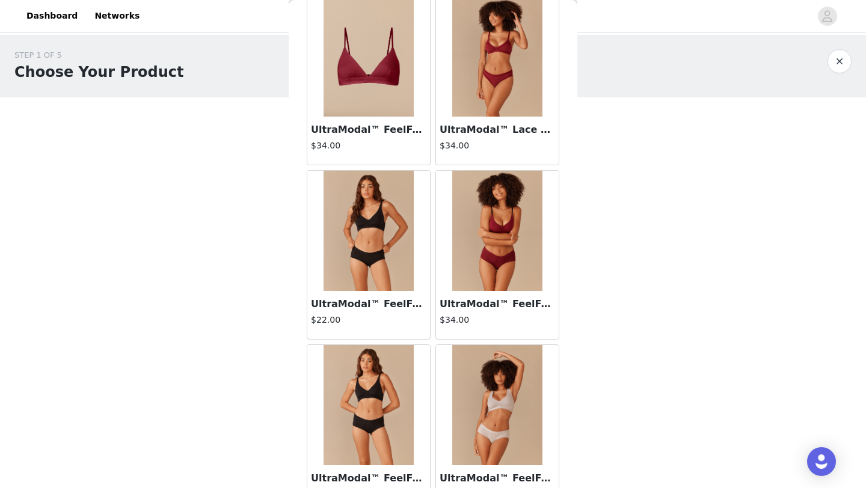
scroll to position [600, 0]
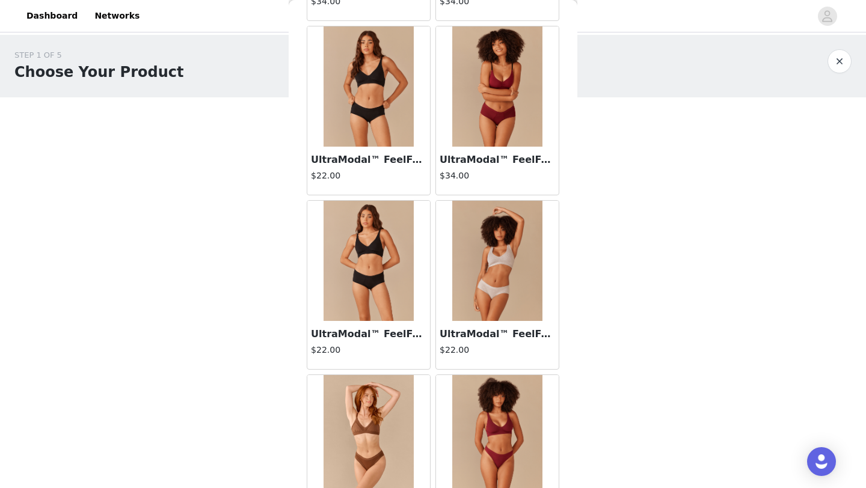
click at [504, 298] on img at bounding box center [497, 261] width 90 height 120
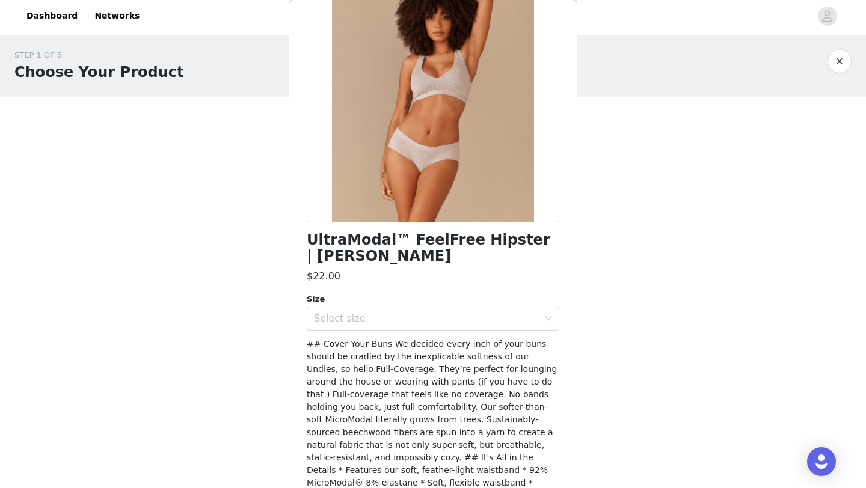
scroll to position [110, 0]
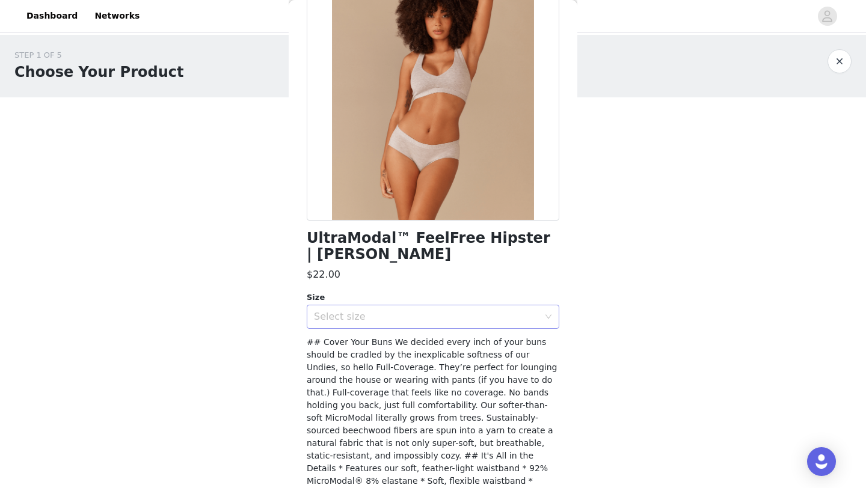
click at [439, 326] on div "Select size" at bounding box center [429, 316] width 230 height 23
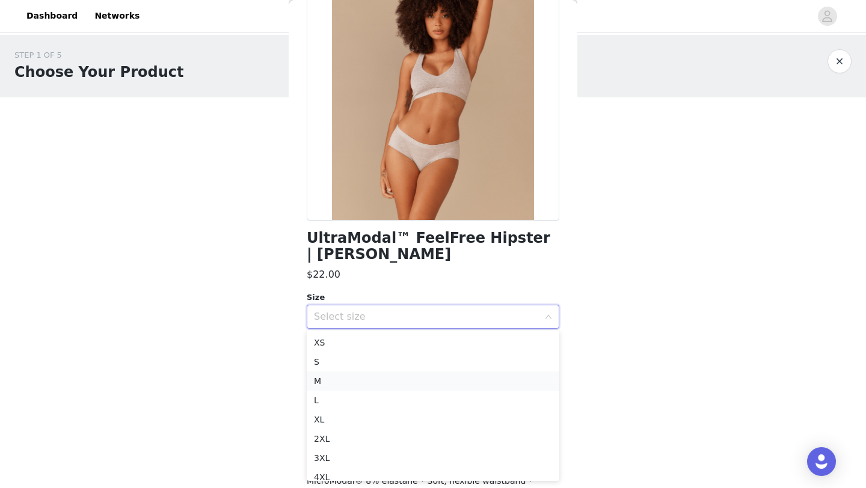
click at [436, 374] on li "M" at bounding box center [433, 380] width 252 height 19
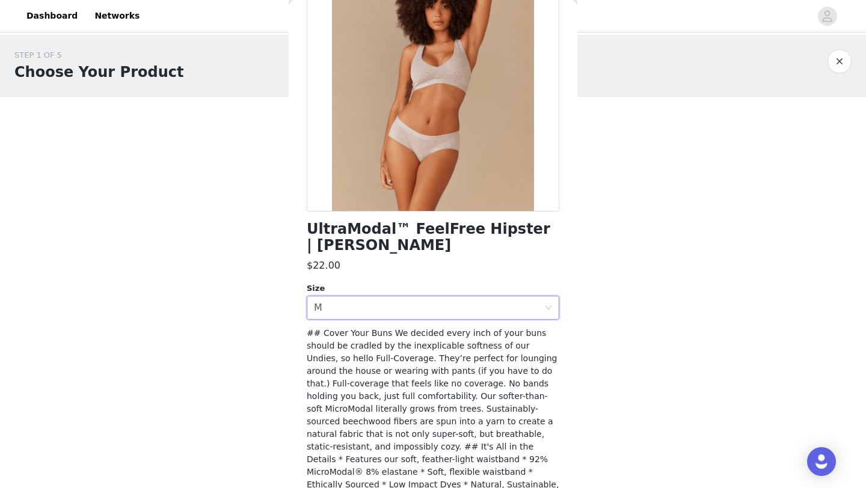
scroll to position [172, 0]
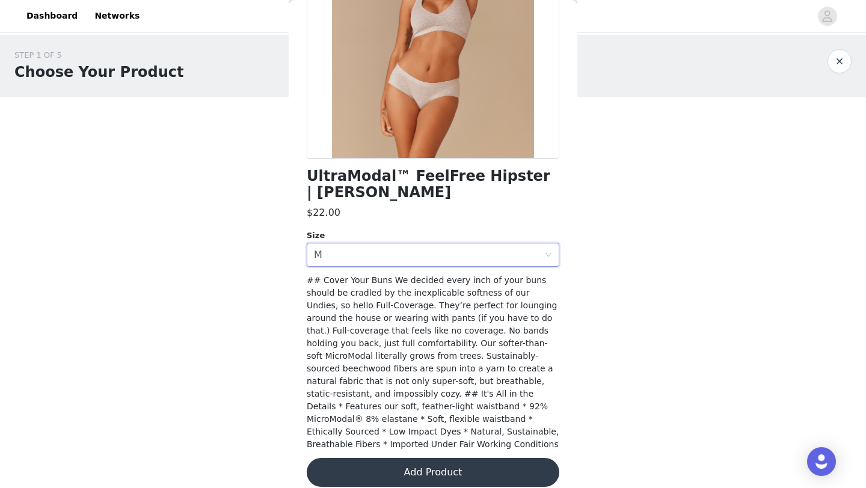
click at [428, 458] on button "Add Product" at bounding box center [433, 472] width 252 height 29
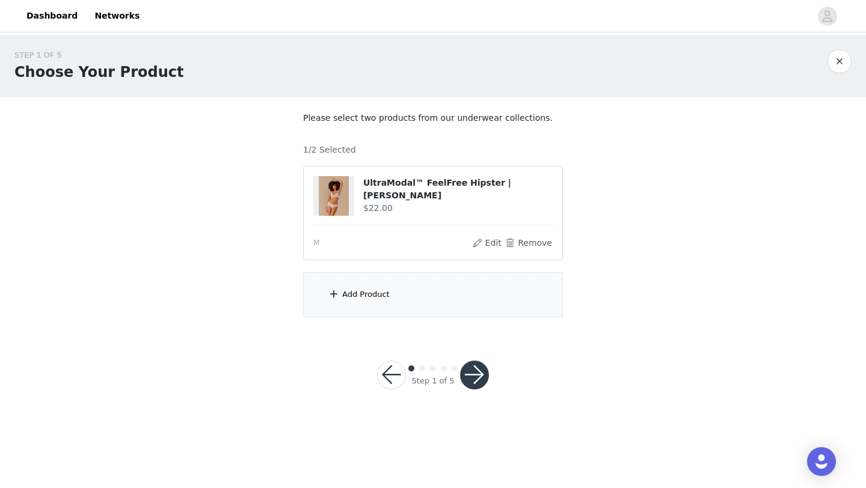
click at [481, 304] on div "Add Product" at bounding box center [433, 294] width 260 height 45
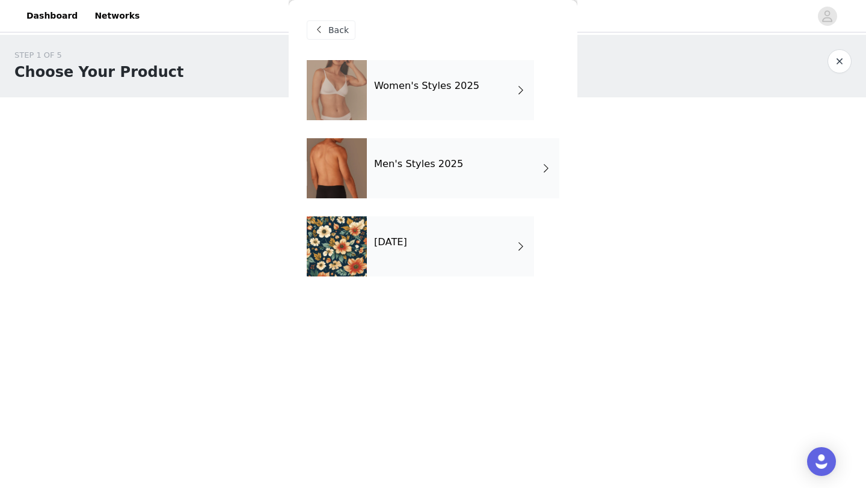
click at [450, 252] on div "[DATE]" at bounding box center [450, 246] width 167 height 60
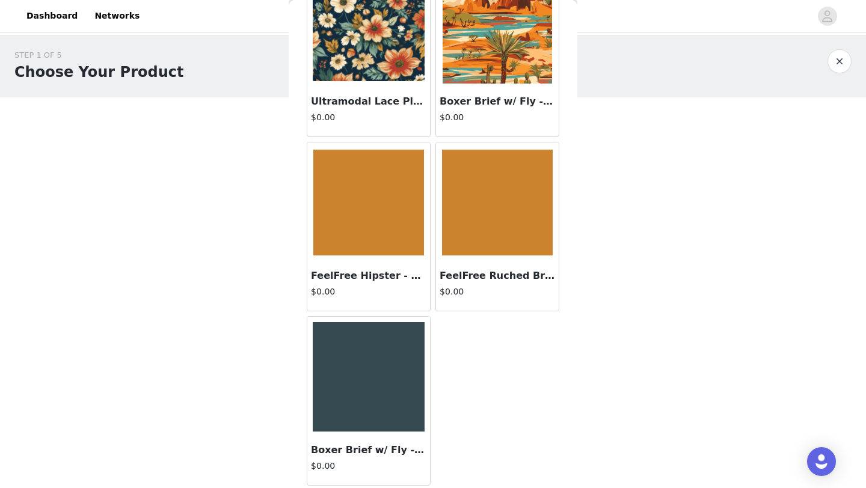
scroll to position [0, 0]
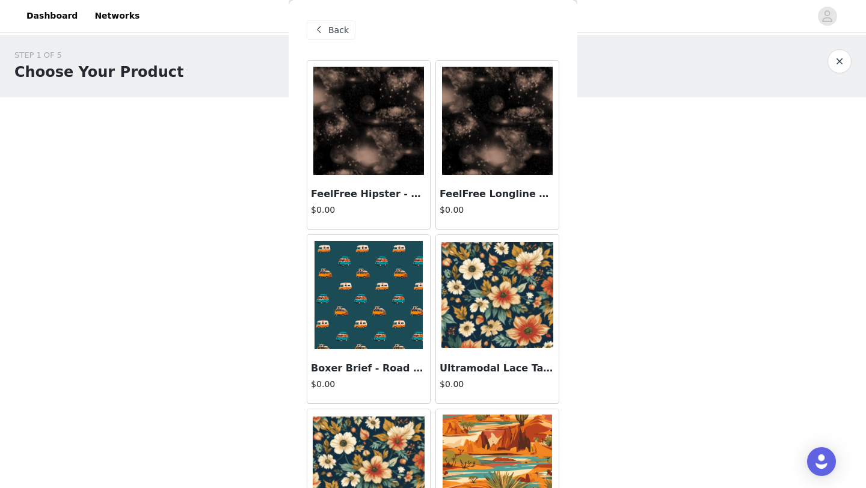
click at [325, 28] on span at bounding box center [318, 30] width 14 height 14
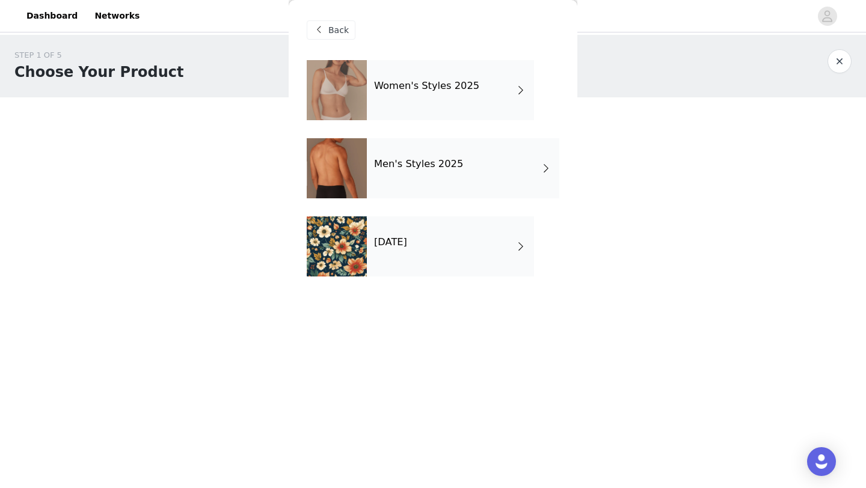
click at [397, 93] on div "Women's Styles 2025" at bounding box center [450, 90] width 167 height 60
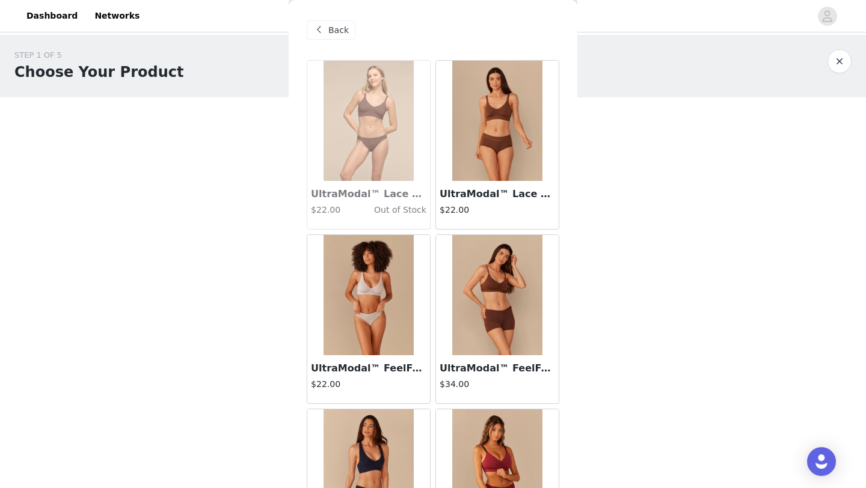
click at [396, 336] on img at bounding box center [368, 295] width 90 height 120
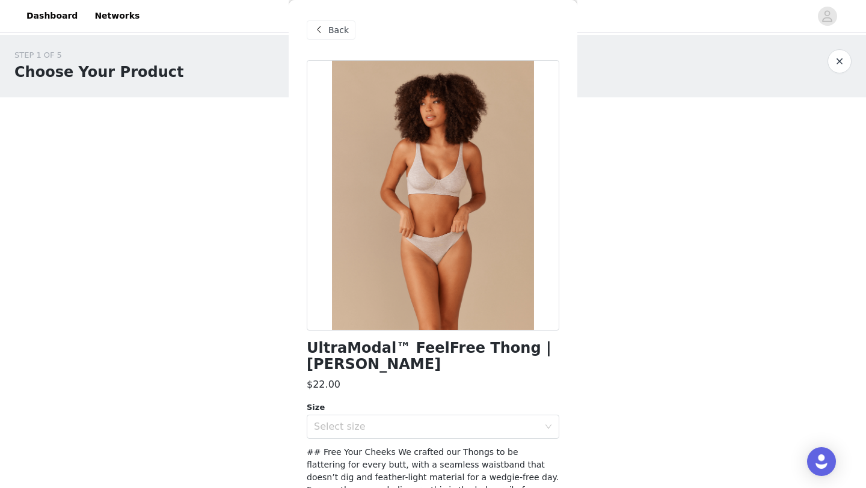
click at [334, 29] on span "Back" at bounding box center [338, 30] width 20 height 13
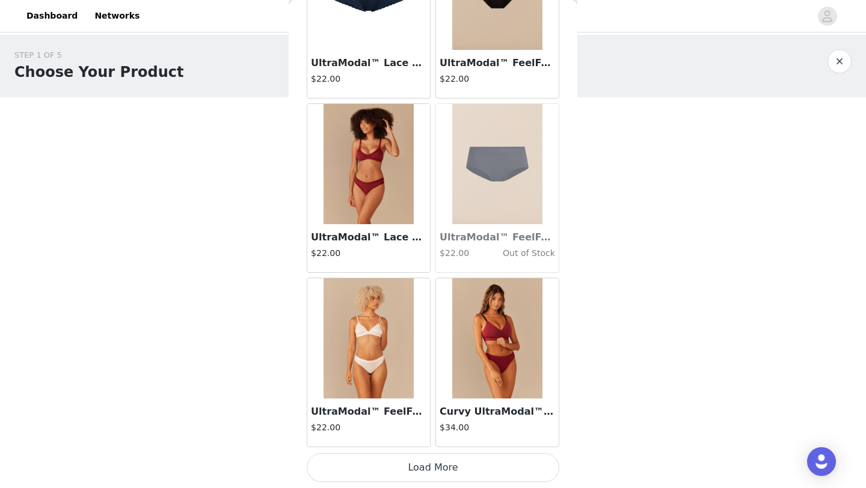
click at [410, 470] on button "Load More" at bounding box center [433, 467] width 252 height 29
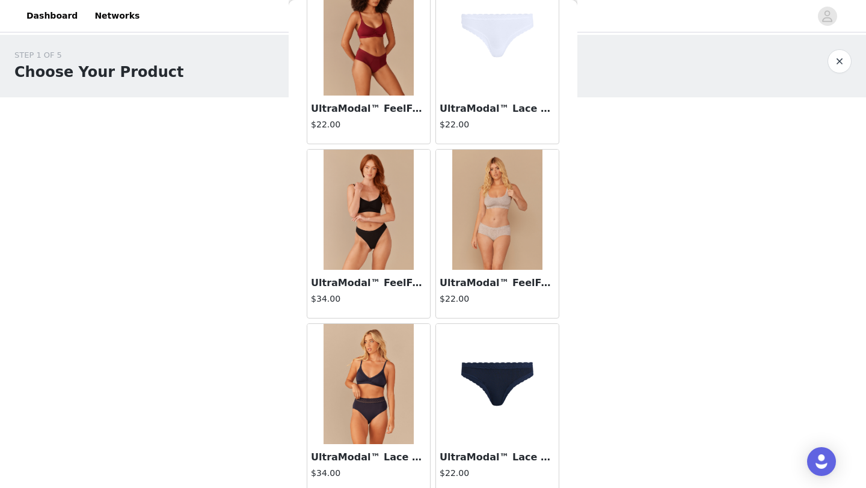
scroll to position [2702, 0]
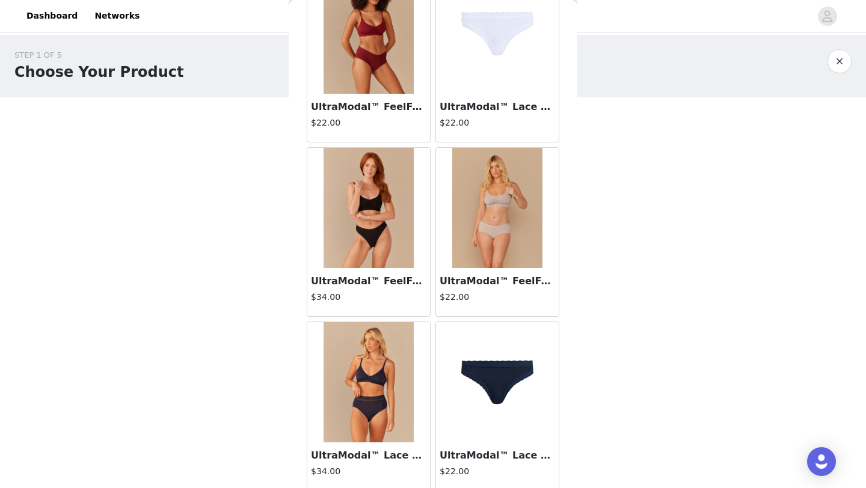
click at [490, 280] on h3 "UltraModal™ FeelFree Cheeky Brief | [PERSON_NAME]" at bounding box center [496, 281] width 115 height 14
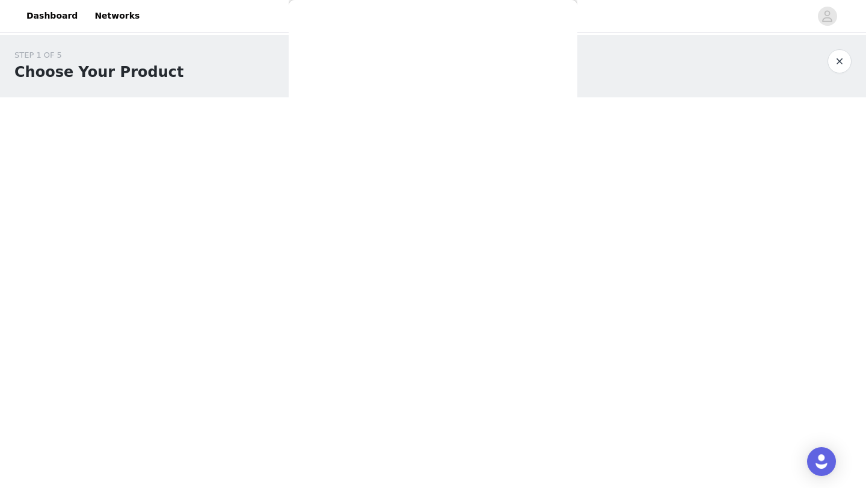
scroll to position [0, 0]
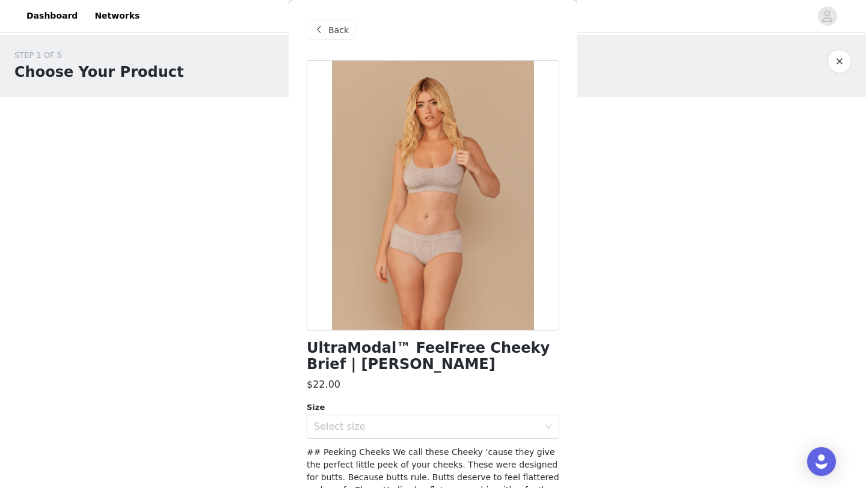
click at [311, 24] on div "Back" at bounding box center [331, 29] width 49 height 19
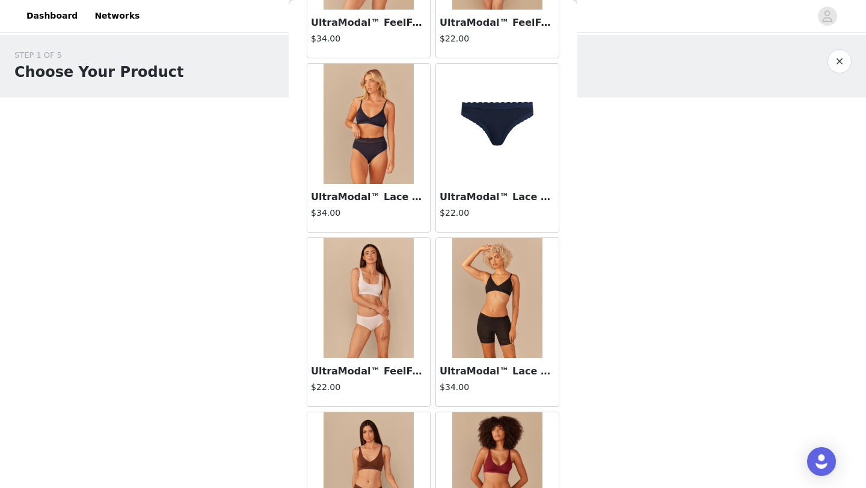
scroll to position [3094, 0]
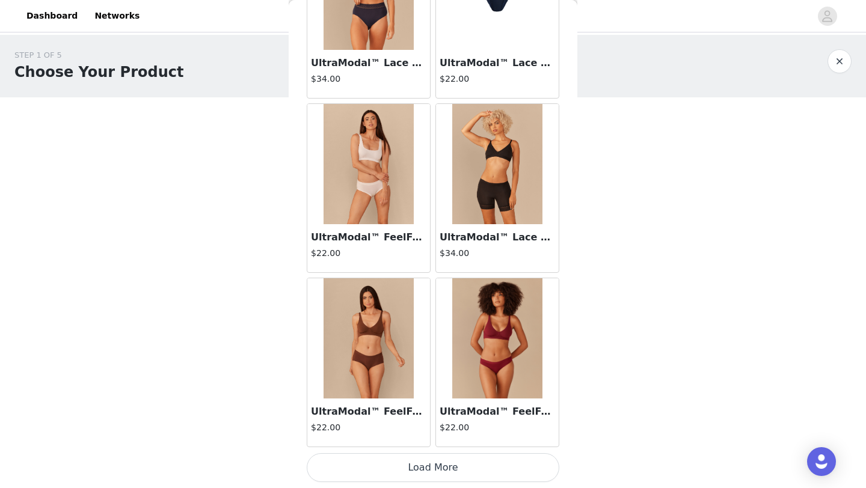
click at [432, 469] on button "Load More" at bounding box center [433, 467] width 252 height 29
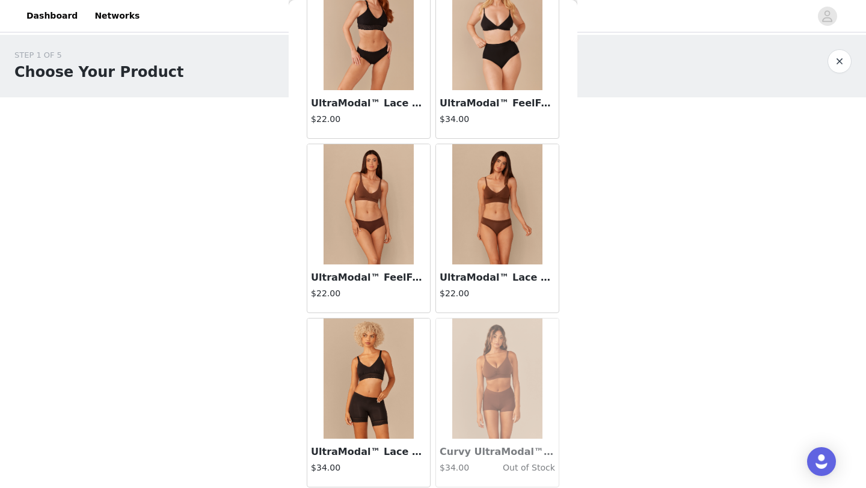
scroll to position [4838, 0]
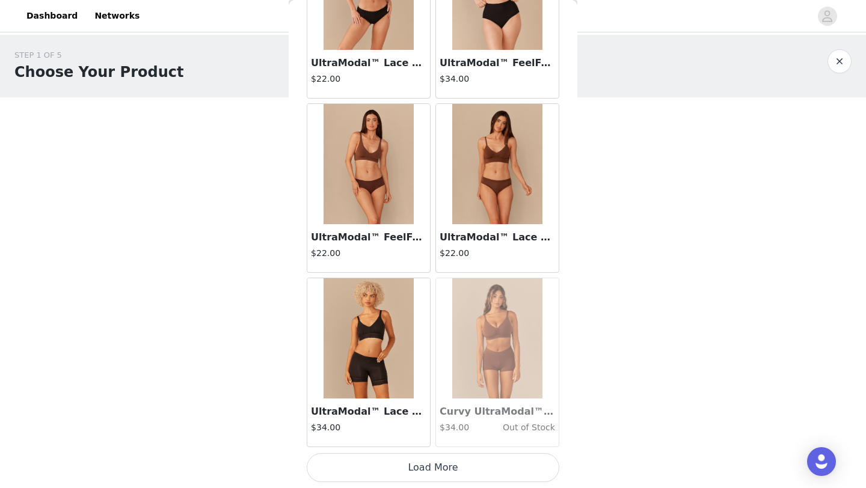
click at [441, 462] on button "Load More" at bounding box center [433, 467] width 252 height 29
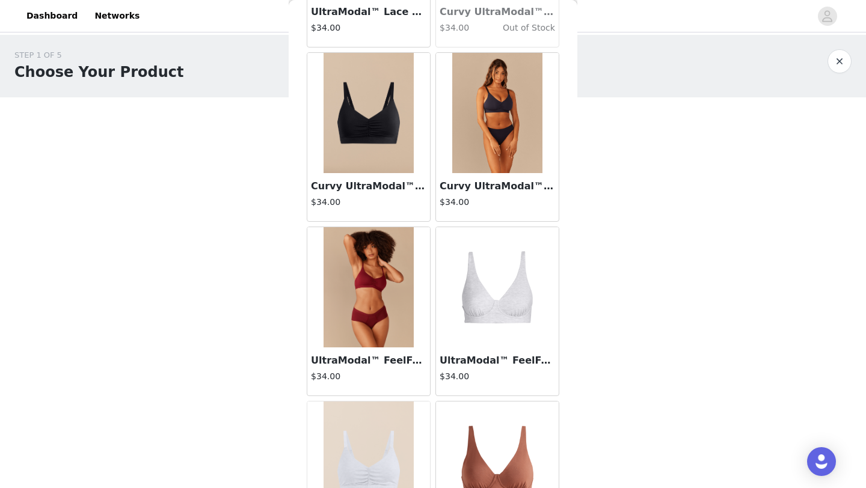
scroll to position [5238, 0]
click at [408, 298] on img at bounding box center [368, 287] width 90 height 120
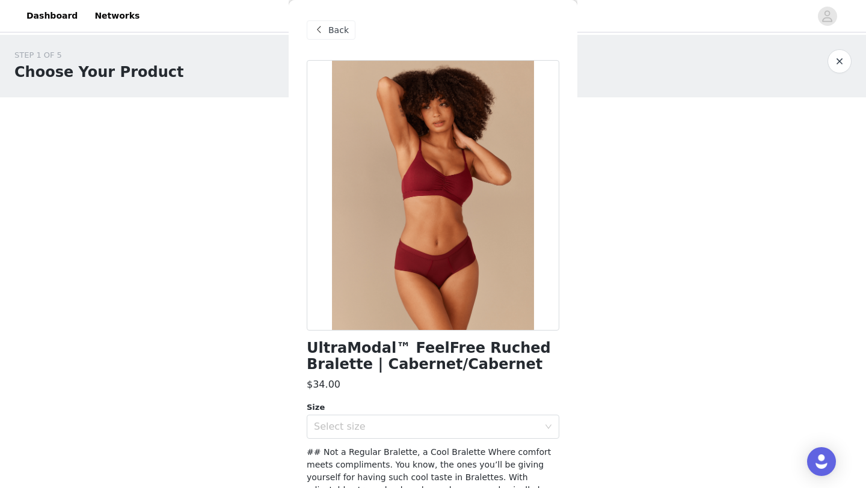
scroll to position [20, 0]
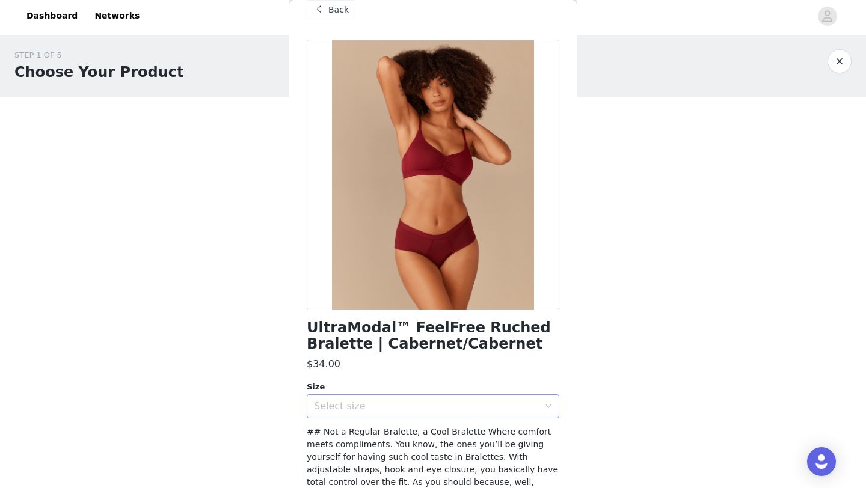
click at [420, 408] on div "Select size" at bounding box center [426, 406] width 225 height 12
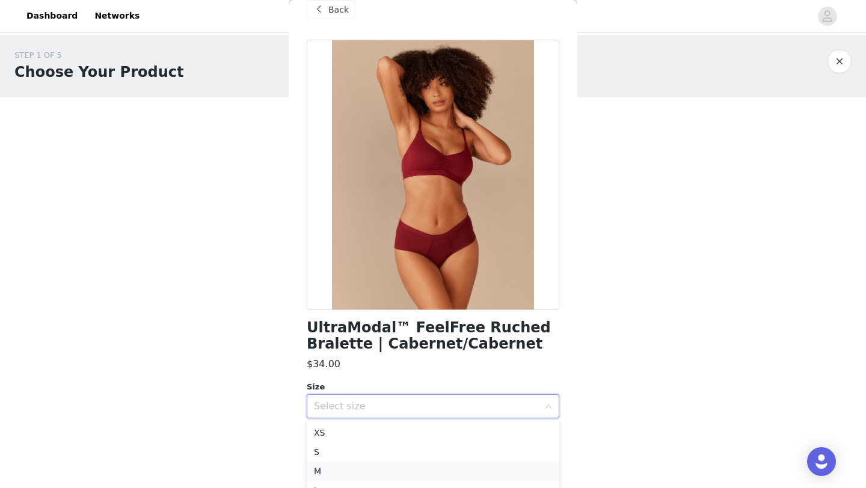
click at [422, 472] on li "M" at bounding box center [433, 471] width 252 height 19
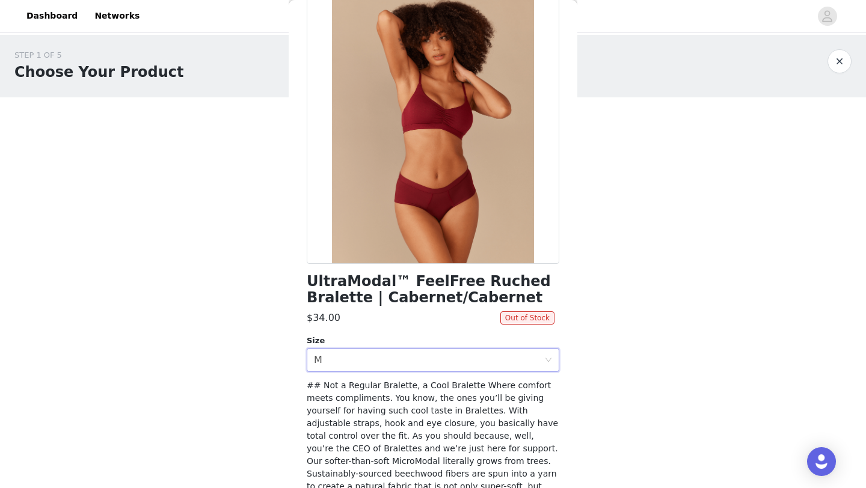
scroll to position [68, 0]
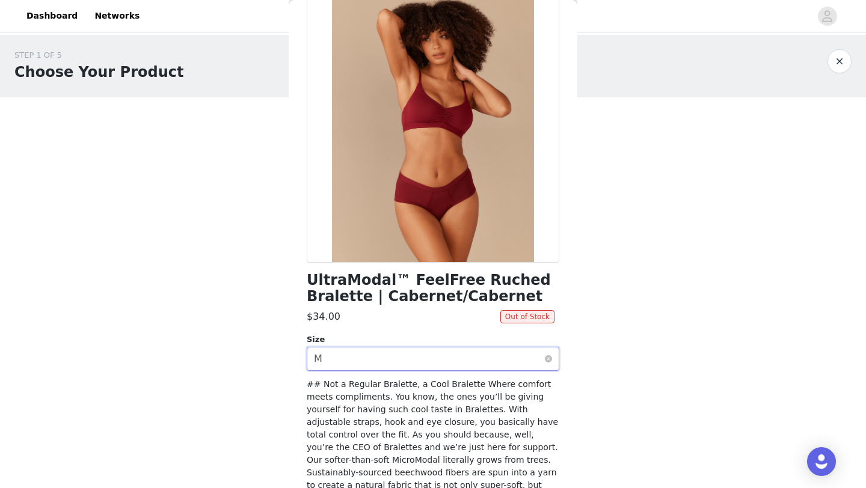
click at [444, 367] on div "Select size M" at bounding box center [429, 358] width 230 height 23
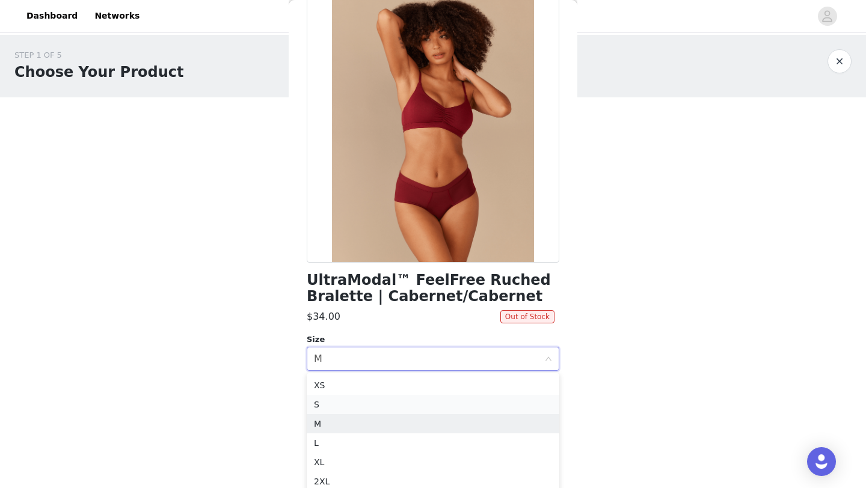
click at [446, 402] on li "S" at bounding box center [433, 404] width 252 height 19
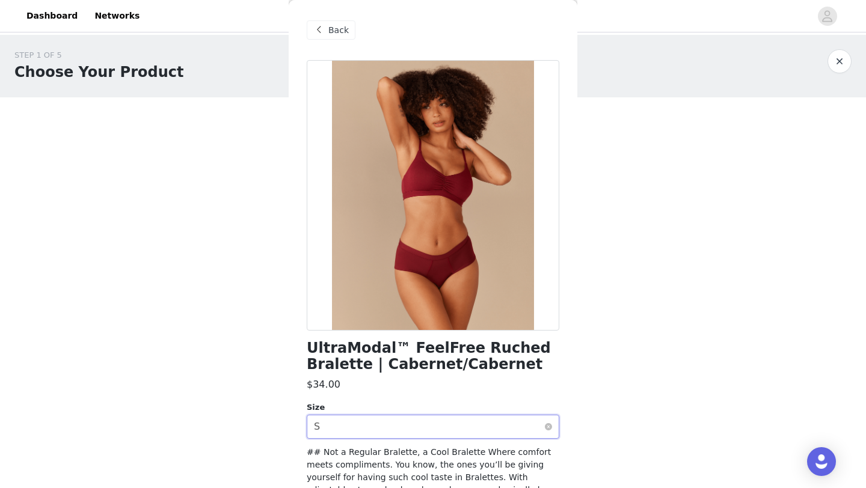
scroll to position [197, 0]
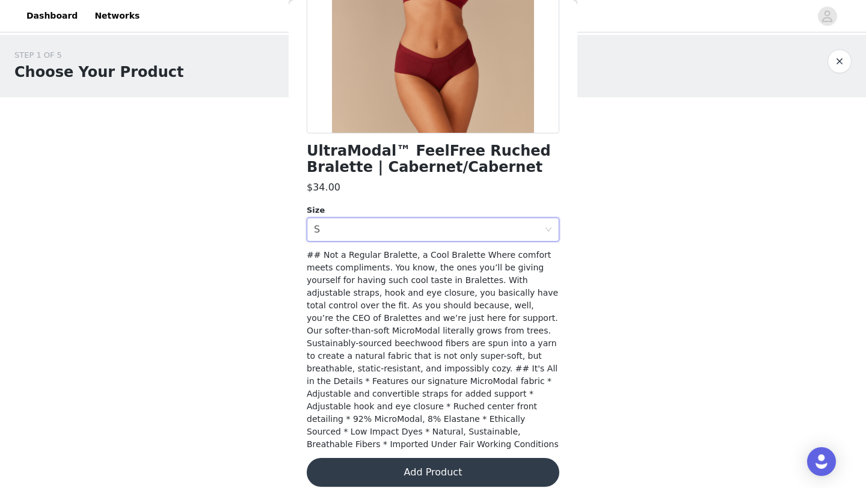
click at [415, 458] on button "Add Product" at bounding box center [433, 472] width 252 height 29
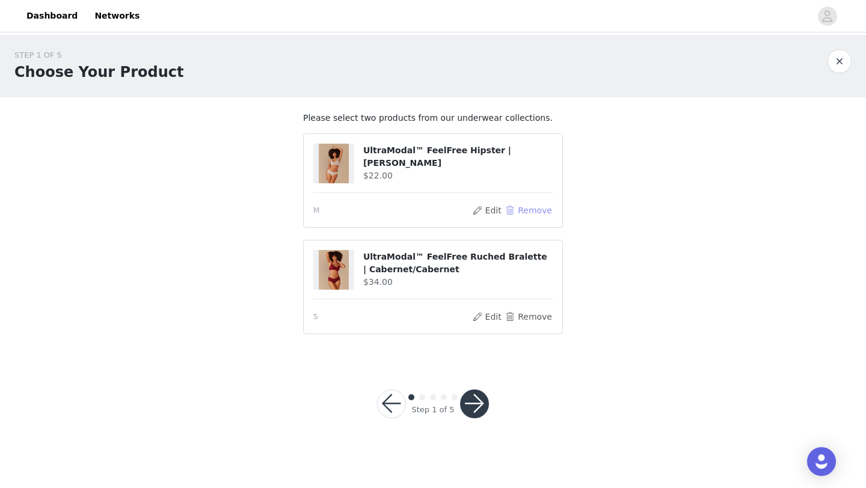
click at [515, 206] on button "Remove" at bounding box center [528, 210] width 48 height 14
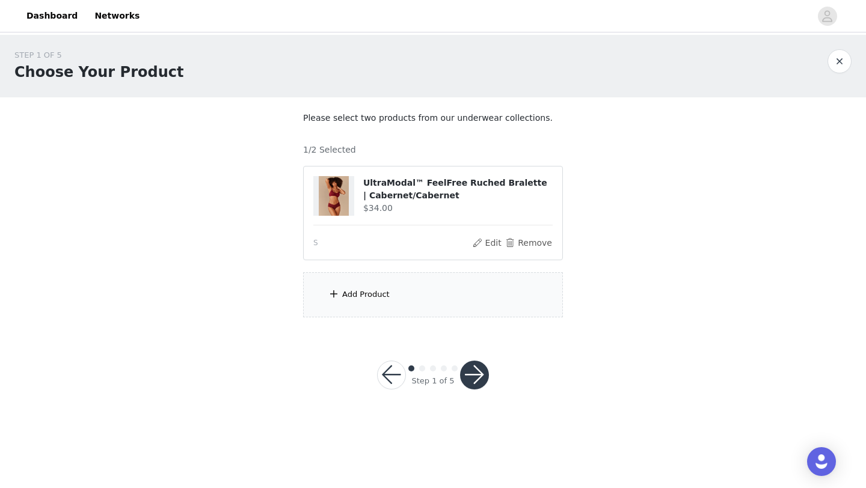
click at [427, 297] on div "Add Product" at bounding box center [433, 294] width 260 height 45
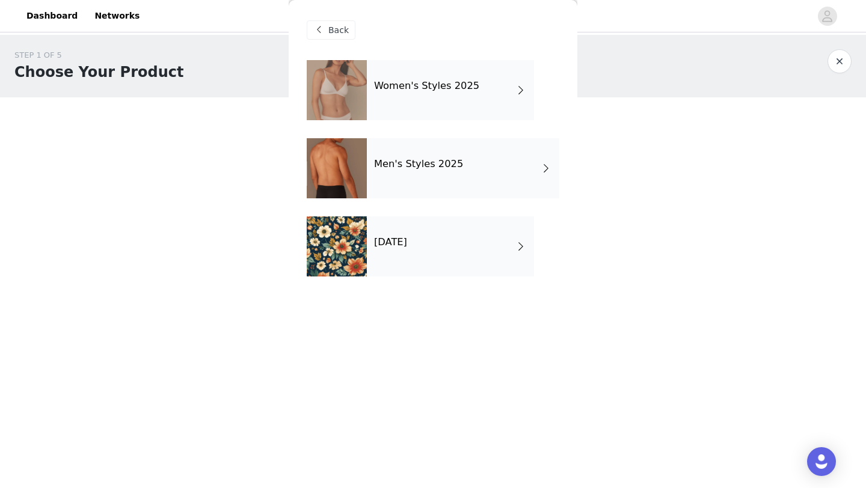
click at [390, 66] on div "Women's Styles 2025" at bounding box center [450, 90] width 167 height 60
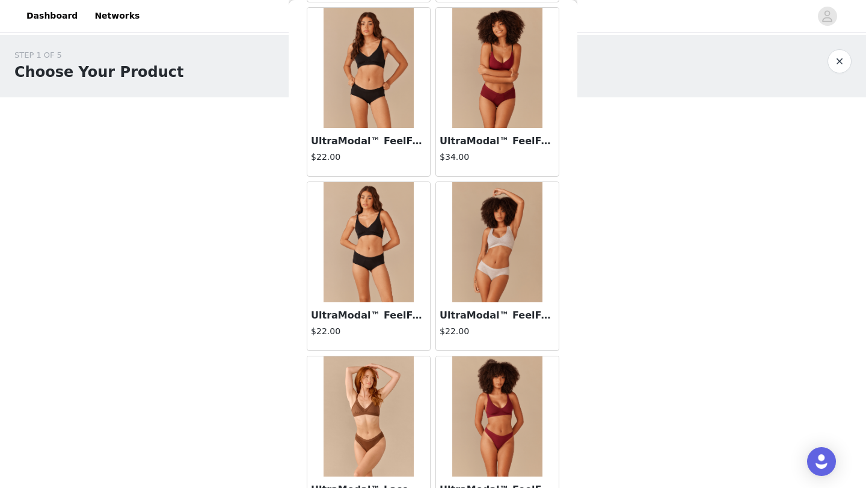
scroll to position [1351, 0]
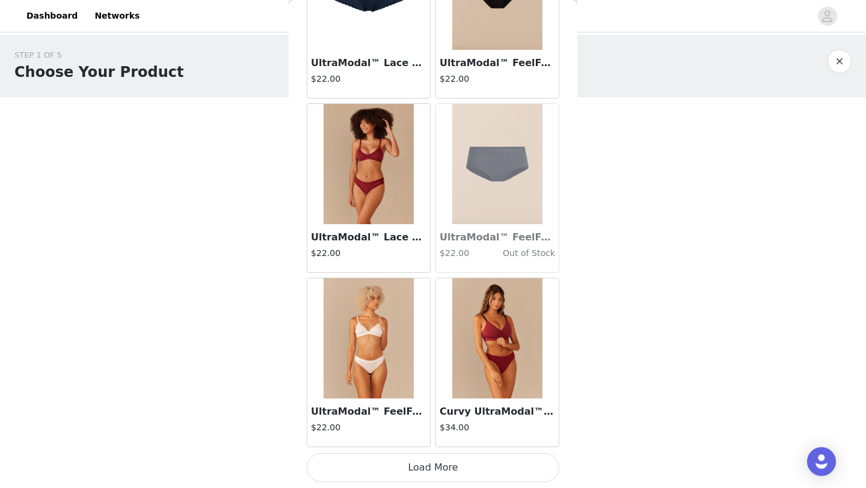
click at [417, 474] on button "Load More" at bounding box center [433, 467] width 252 height 29
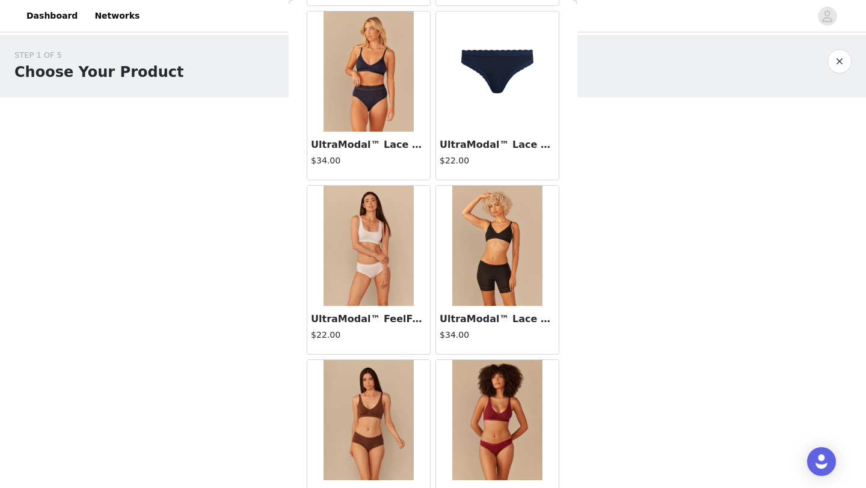
scroll to position [3094, 0]
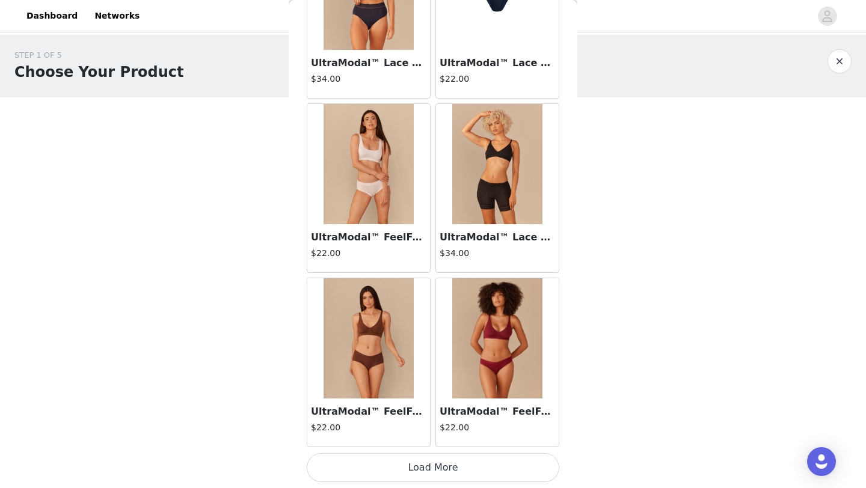
click at [454, 473] on button "Load More" at bounding box center [433, 467] width 252 height 29
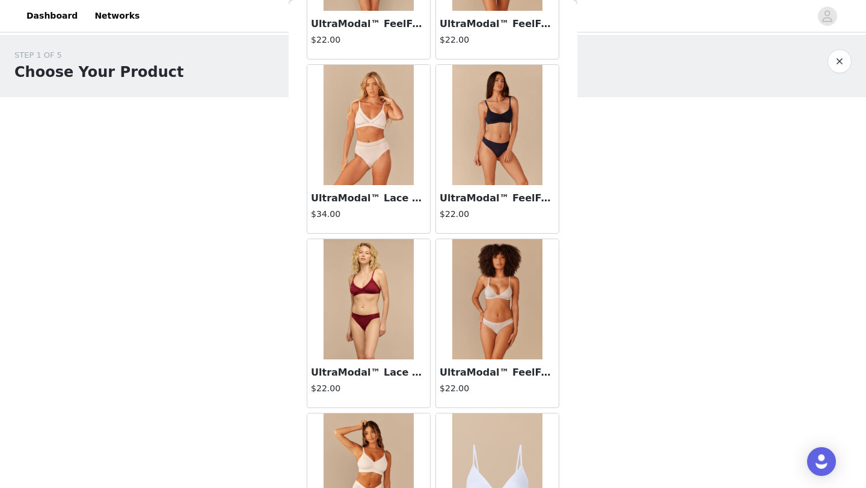
scroll to position [3484, 0]
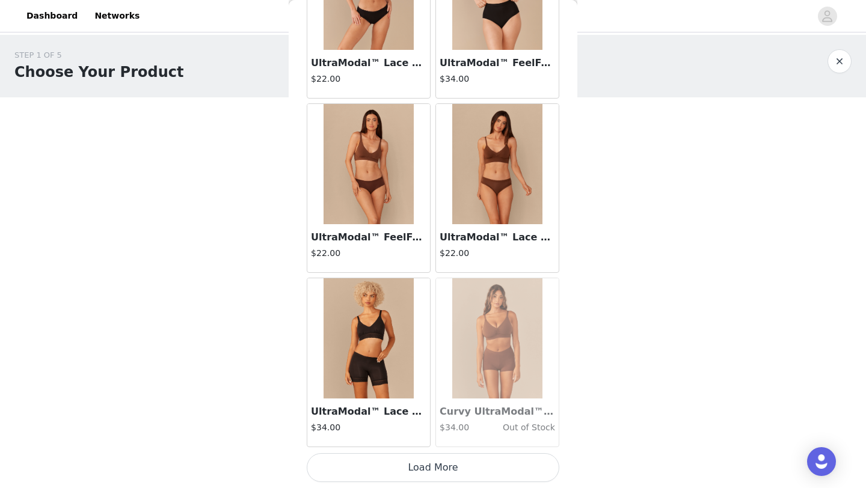
click at [455, 466] on button "Load More" at bounding box center [433, 467] width 252 height 29
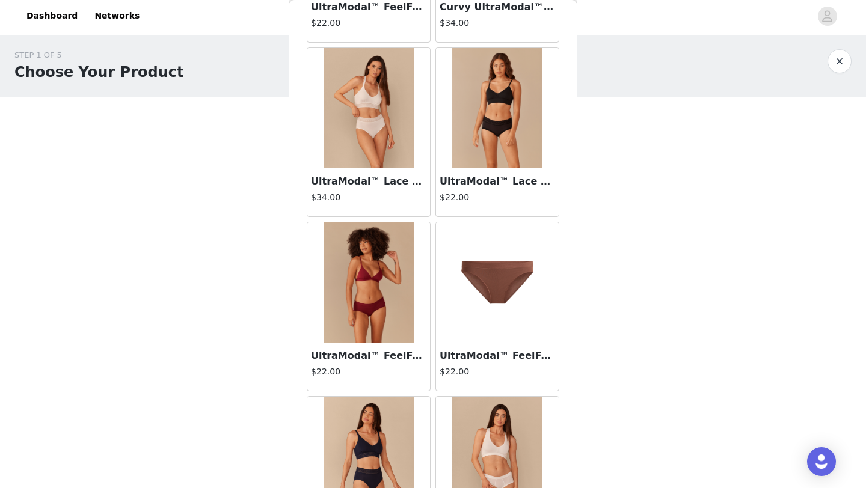
scroll to position [1702, 0]
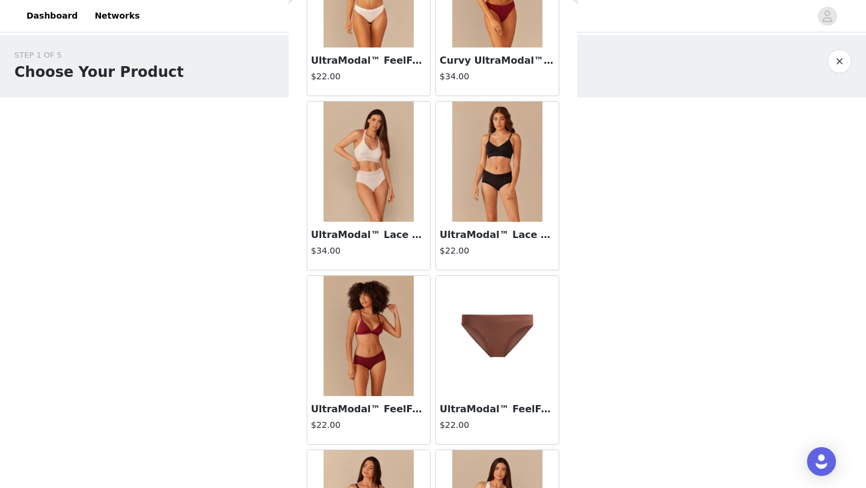
click at [364, 361] on img at bounding box center [368, 336] width 90 height 120
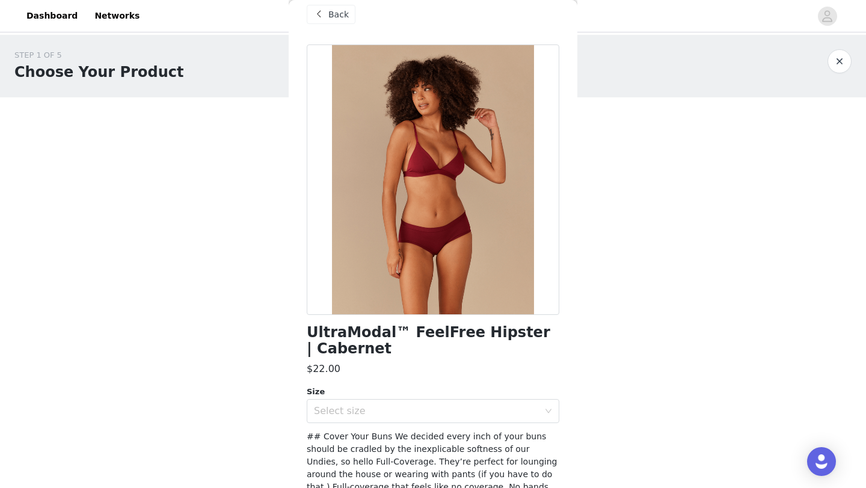
scroll to position [0, 0]
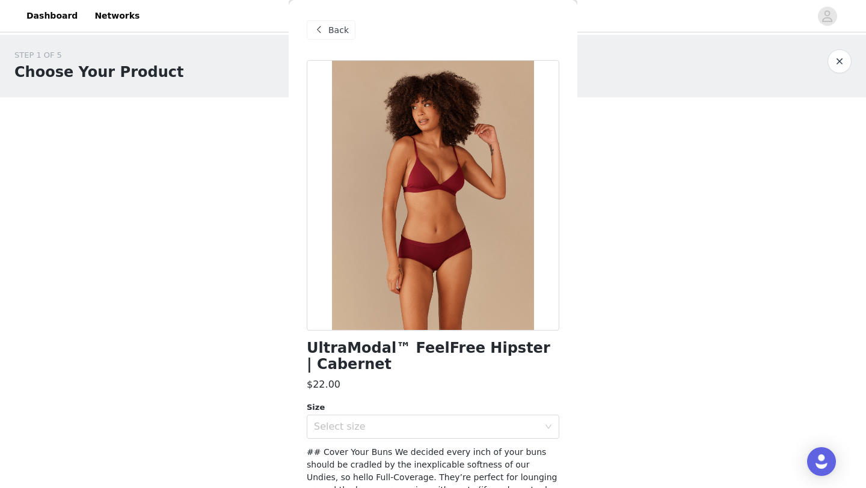
click at [336, 18] on div "Back" at bounding box center [433, 30] width 252 height 60
click at [336, 29] on span "Back" at bounding box center [338, 30] width 20 height 13
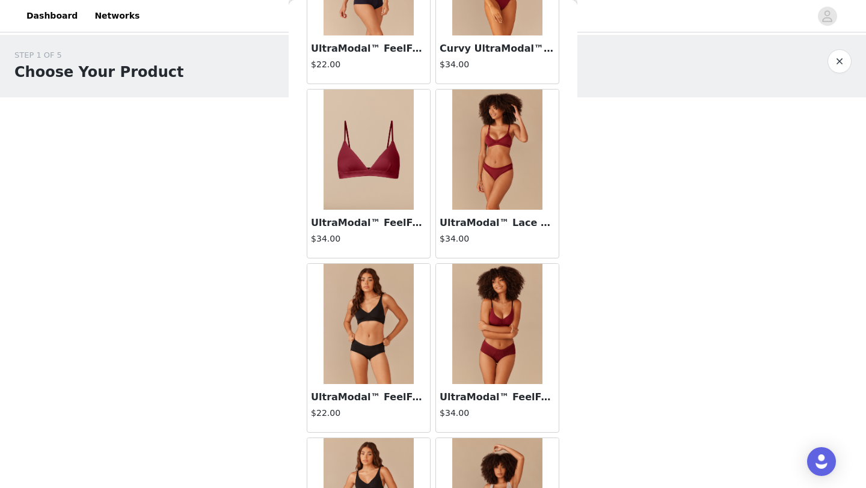
scroll to position [495, 0]
click at [483, 334] on img at bounding box center [497, 323] width 90 height 120
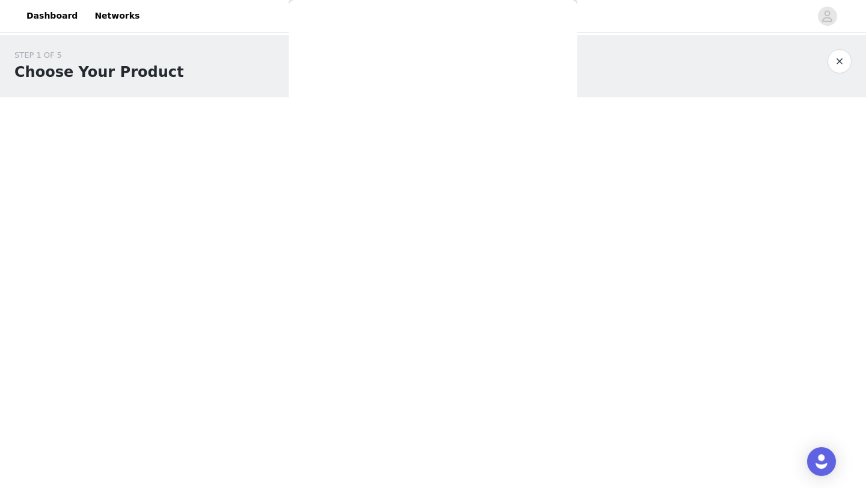
scroll to position [0, 0]
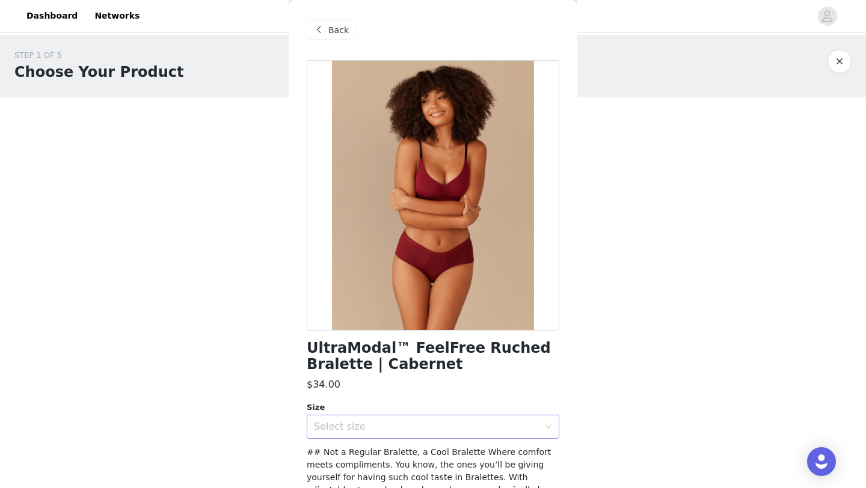
click at [371, 436] on div "Select size" at bounding box center [429, 426] width 230 height 23
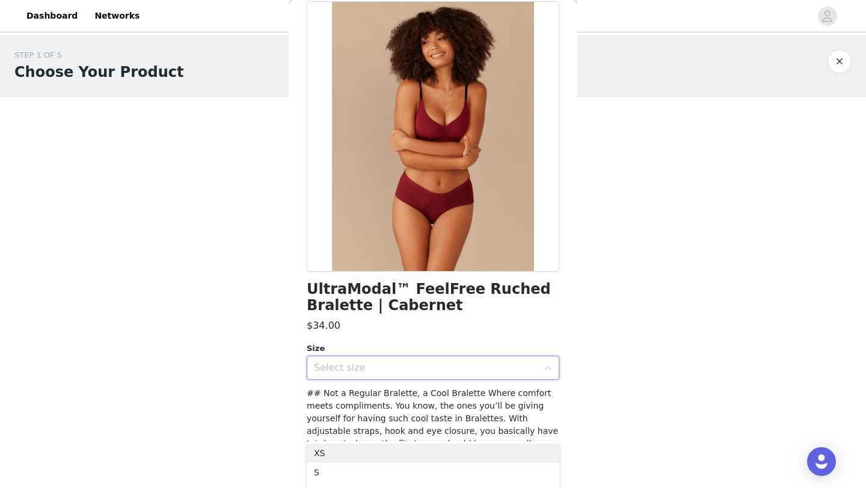
scroll to position [60, 0]
click at [525, 367] on div "Select size" at bounding box center [426, 367] width 225 height 12
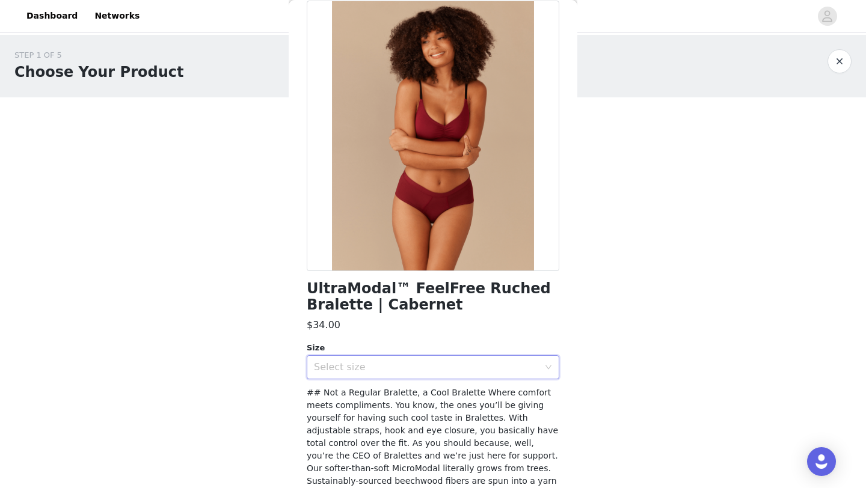
click at [525, 367] on div "Select size" at bounding box center [426, 367] width 225 height 12
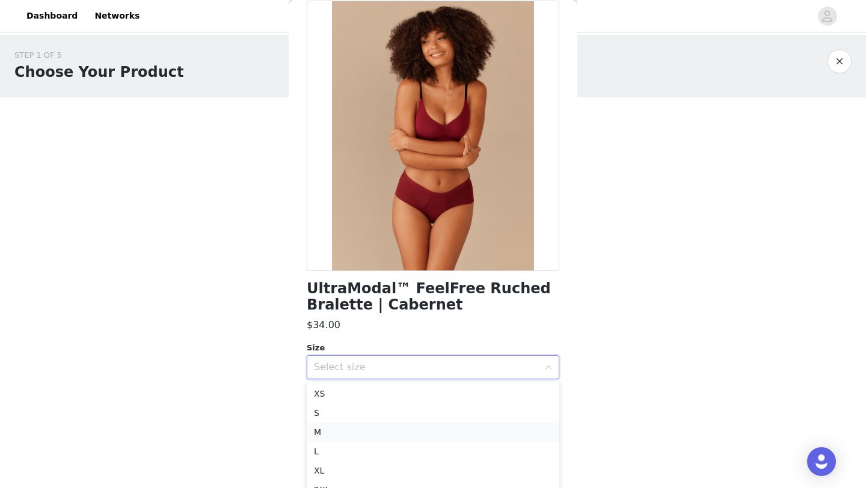
click at [403, 432] on li "M" at bounding box center [433, 432] width 252 height 19
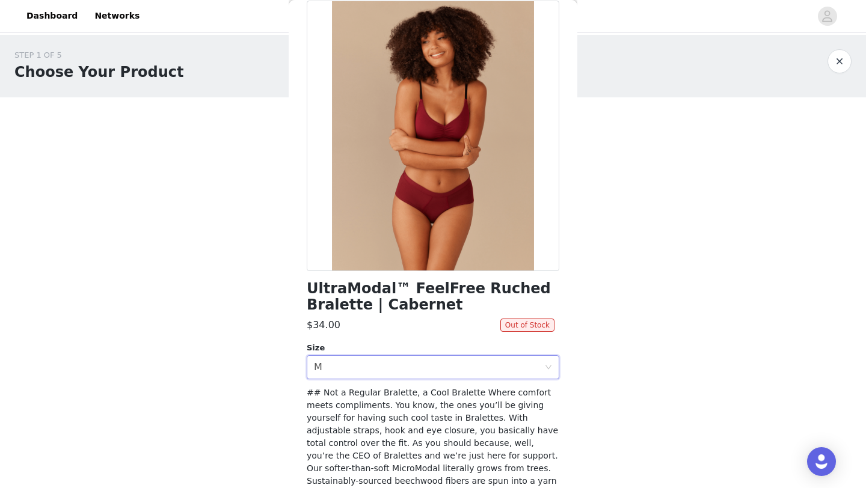
scroll to position [0, 0]
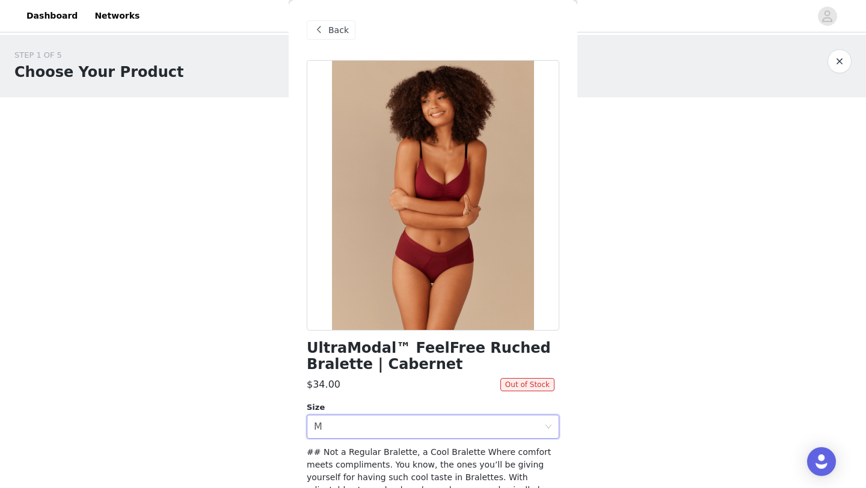
click at [333, 24] on span "Back" at bounding box center [338, 30] width 20 height 13
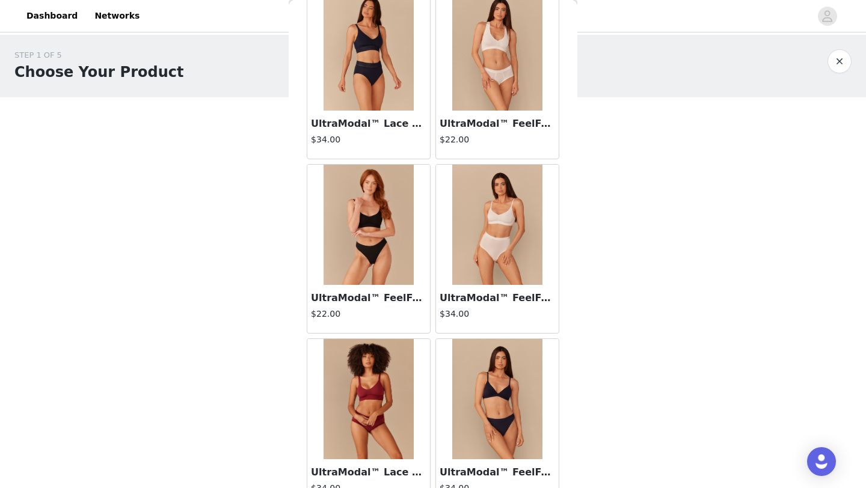
scroll to position [2163, 0]
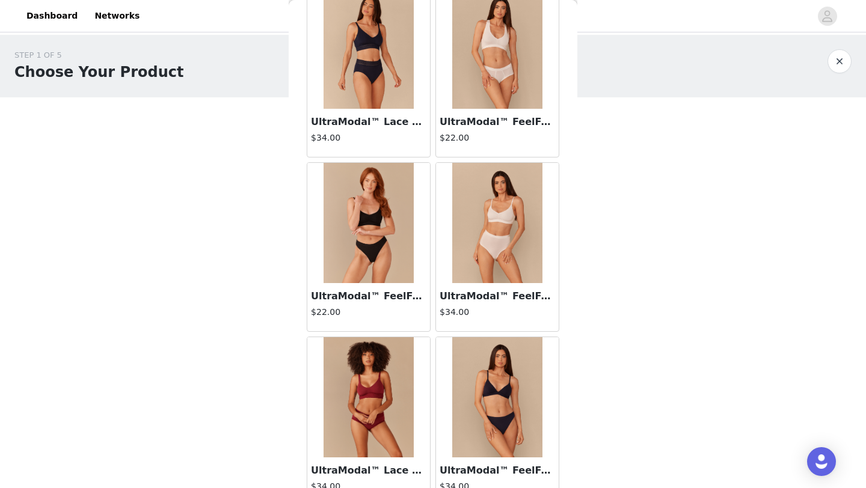
click at [352, 200] on img at bounding box center [368, 223] width 90 height 120
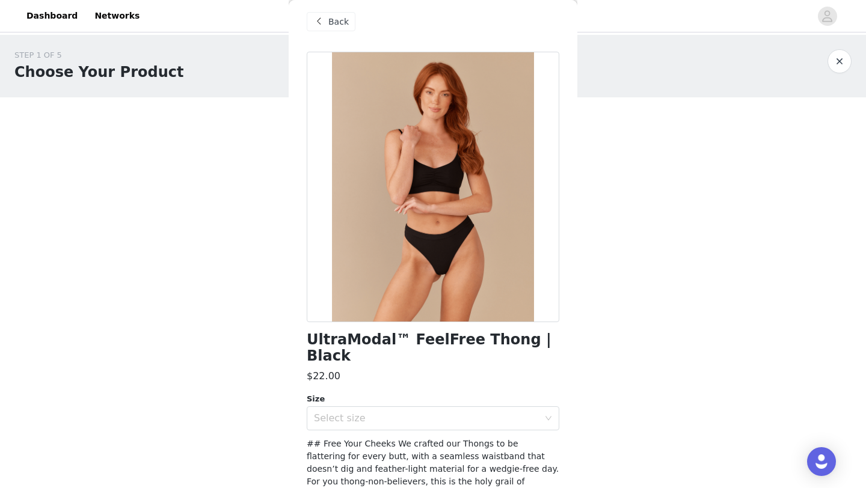
scroll to position [0, 0]
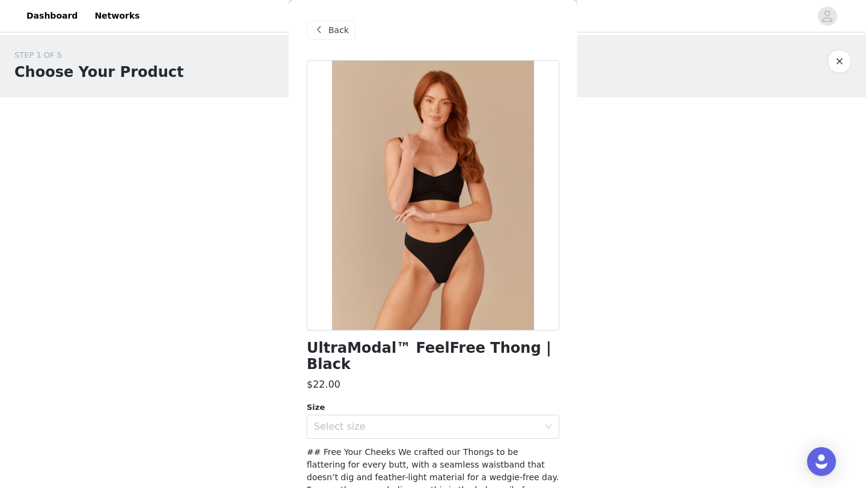
click at [322, 29] on span at bounding box center [318, 30] width 14 height 14
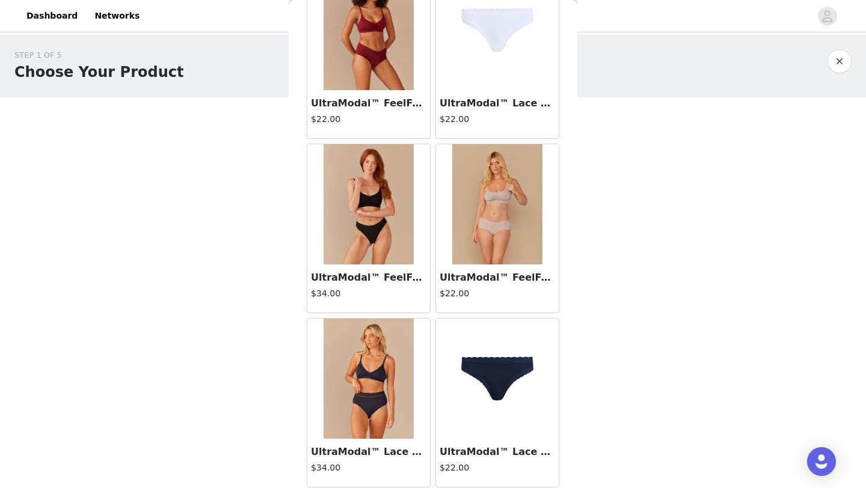
scroll to position [2707, 0]
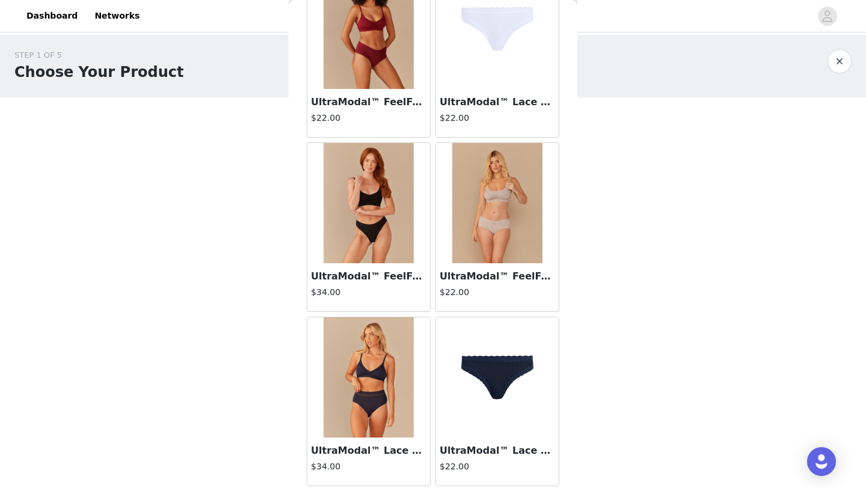
click at [464, 282] on h3 "UltraModal™ FeelFree Cheeky Brief | [PERSON_NAME]" at bounding box center [496, 276] width 115 height 14
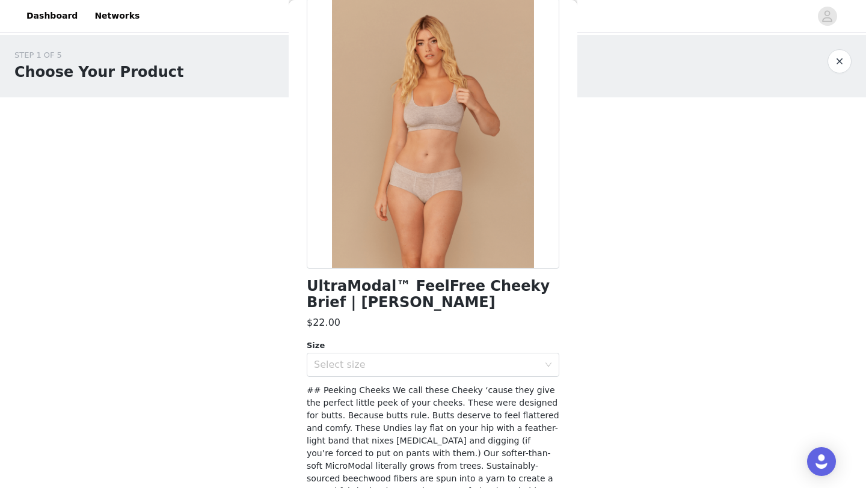
scroll to position [0, 0]
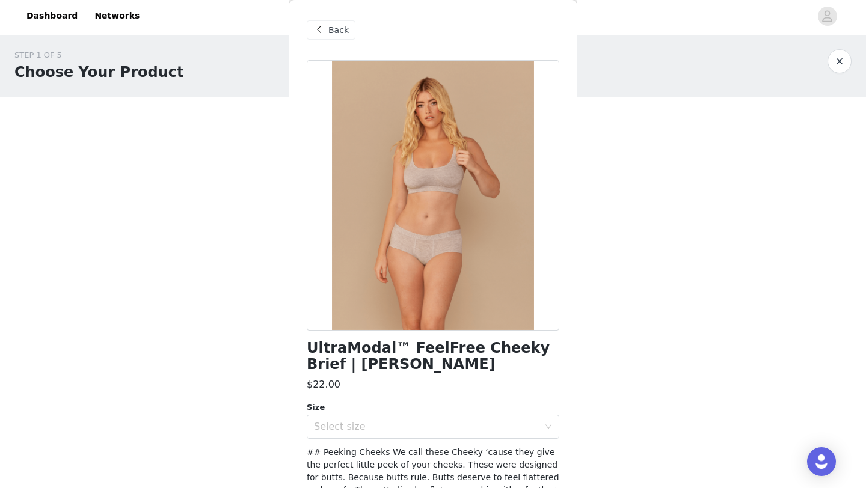
click at [335, 29] on span "Back" at bounding box center [338, 30] width 20 height 13
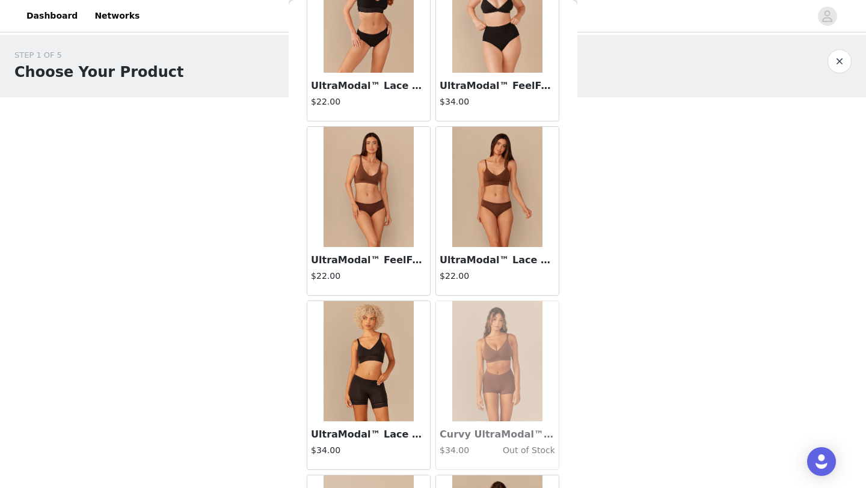
scroll to position [5691, 0]
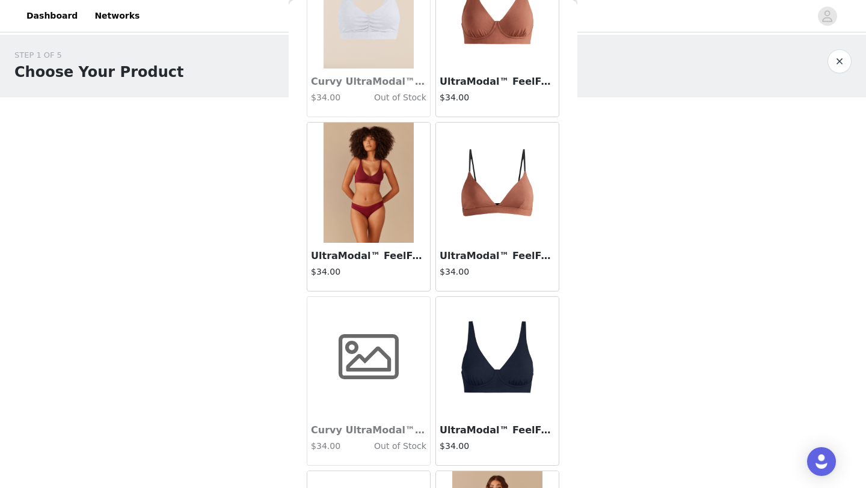
click at [840, 58] on button "button" at bounding box center [839, 61] width 24 height 24
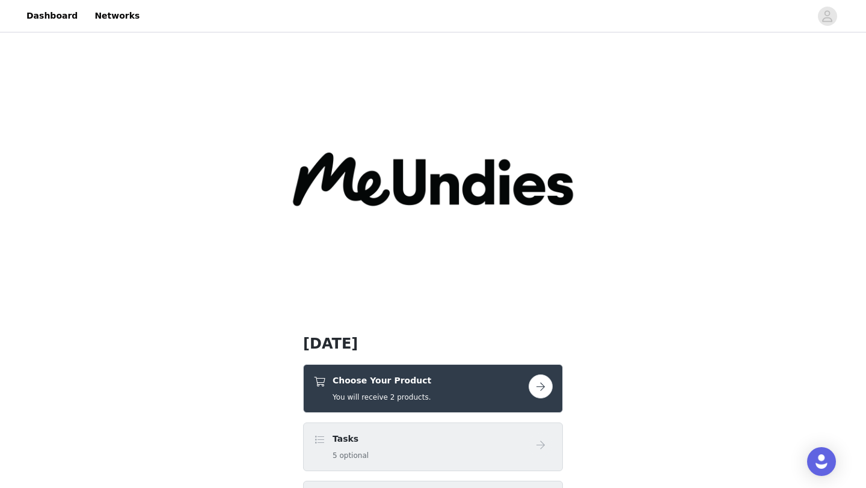
click at [546, 383] on button "button" at bounding box center [540, 386] width 24 height 24
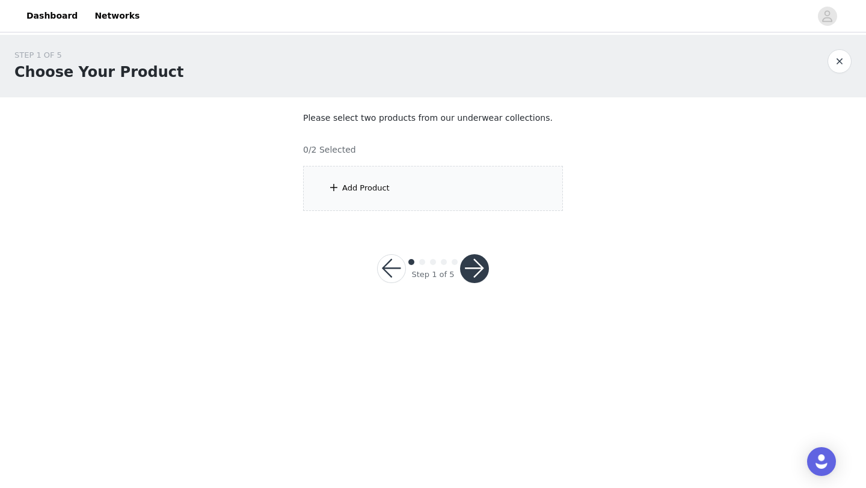
click at [429, 198] on div "Add Product" at bounding box center [433, 188] width 260 height 45
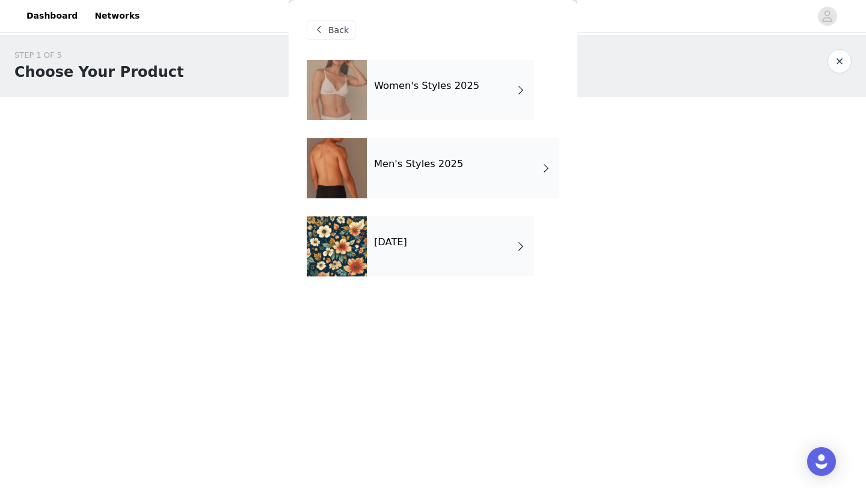
click at [400, 97] on div "Women's Styles 2025" at bounding box center [450, 90] width 167 height 60
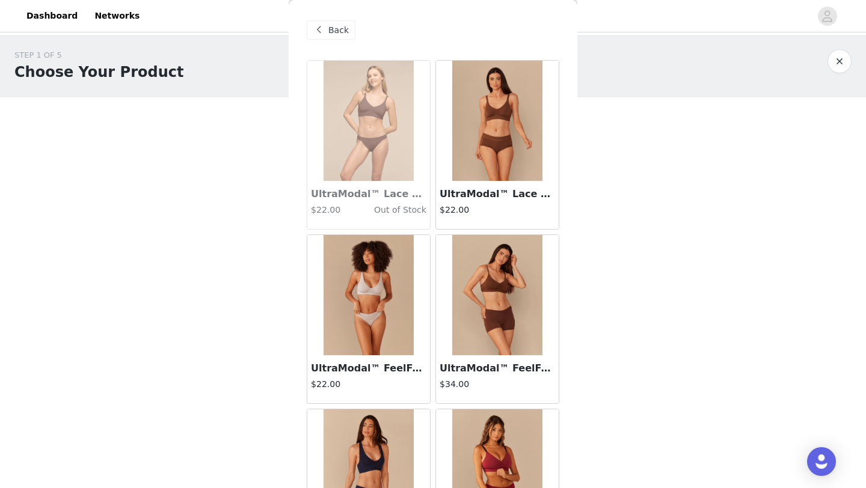
click at [372, 340] on img at bounding box center [368, 295] width 90 height 120
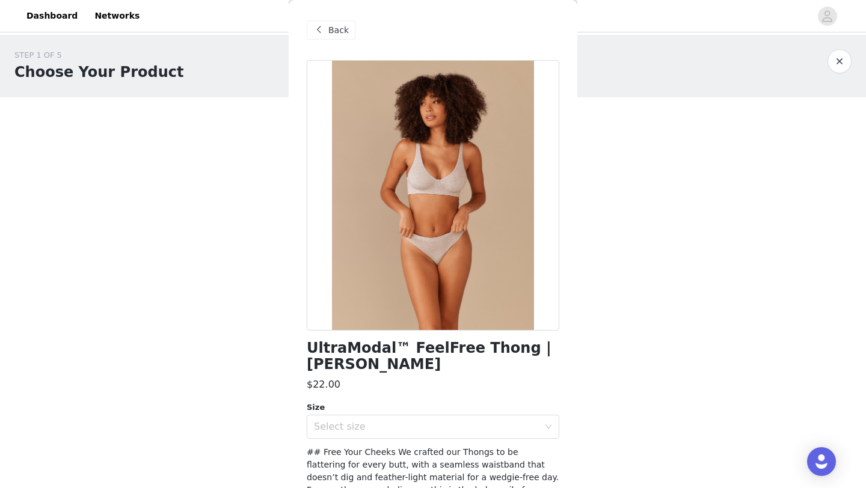
click at [326, 32] on div "Back" at bounding box center [331, 29] width 49 height 19
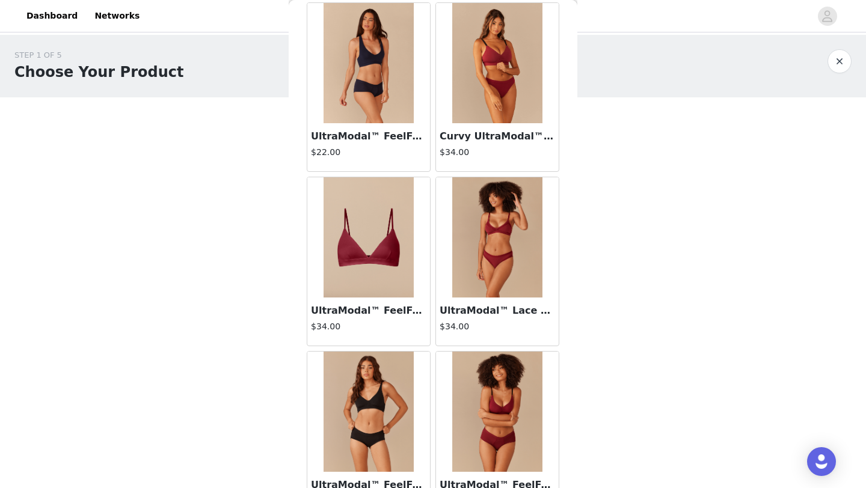
scroll to position [462, 0]
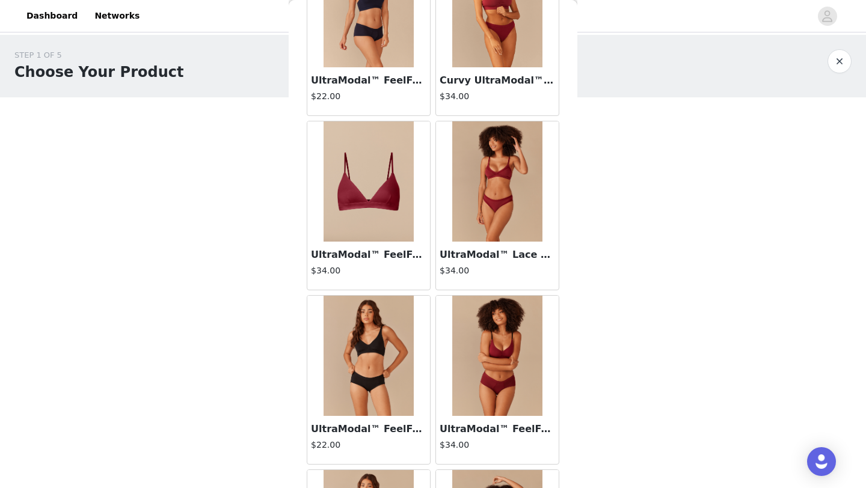
click at [504, 213] on img at bounding box center [497, 181] width 90 height 120
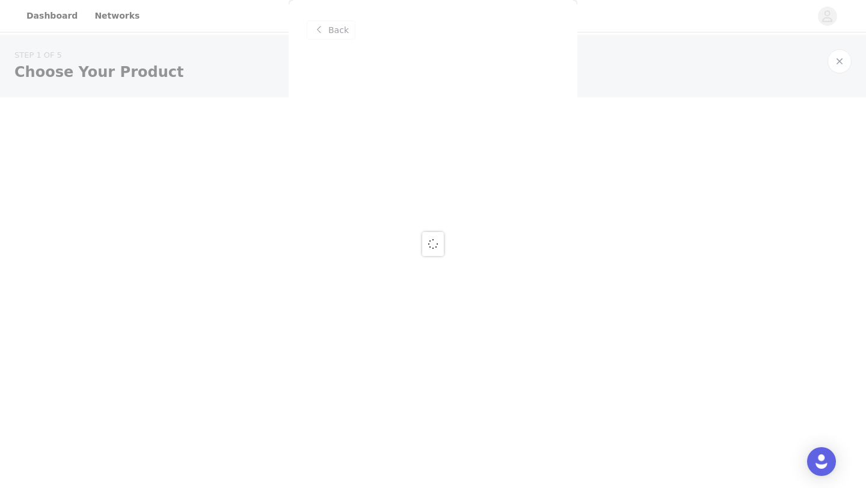
scroll to position [0, 0]
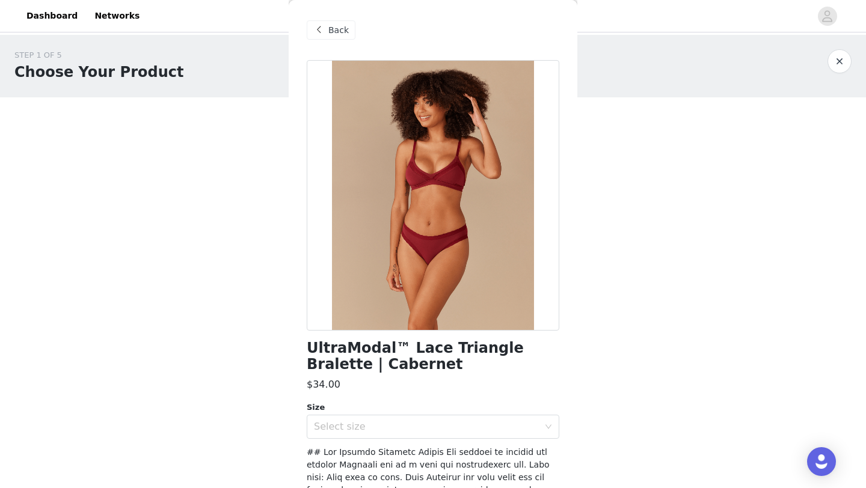
click at [325, 34] on span at bounding box center [318, 30] width 14 height 14
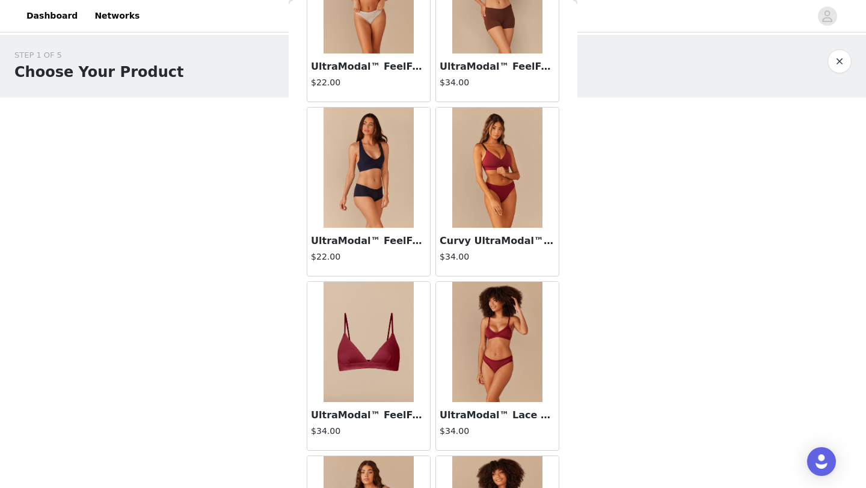
scroll to position [310, 0]
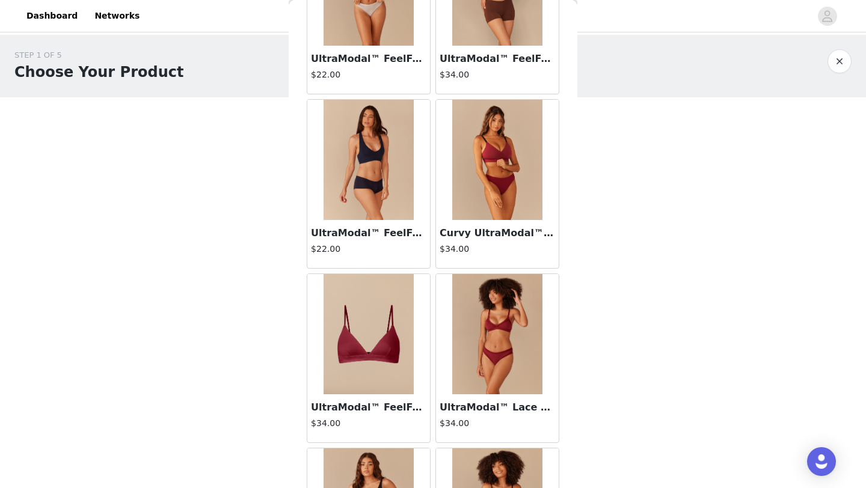
click at [382, 240] on h3 "UltraModal™ FeelFree Cheeky Brief | Dark Sapphire" at bounding box center [368, 233] width 115 height 14
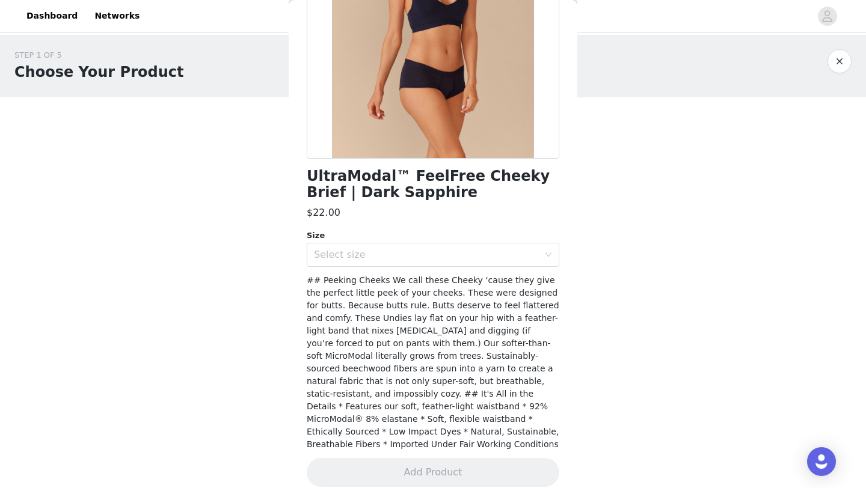
scroll to position [0, 0]
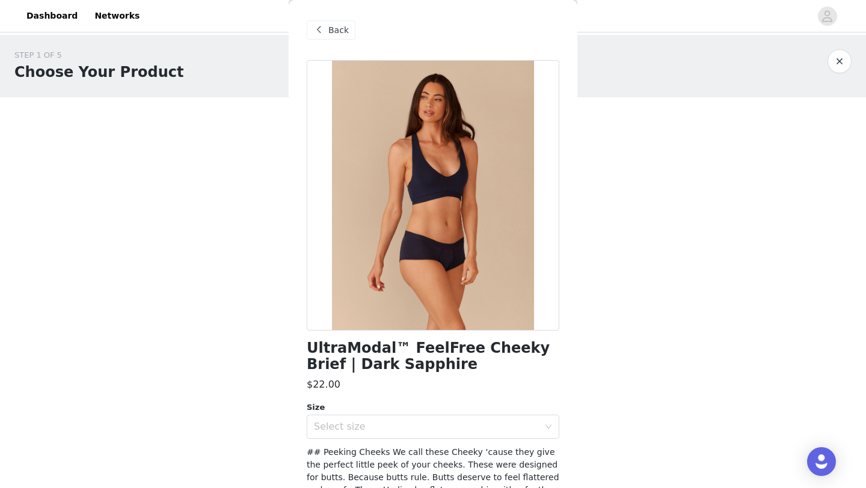
click at [321, 29] on span at bounding box center [318, 30] width 14 height 14
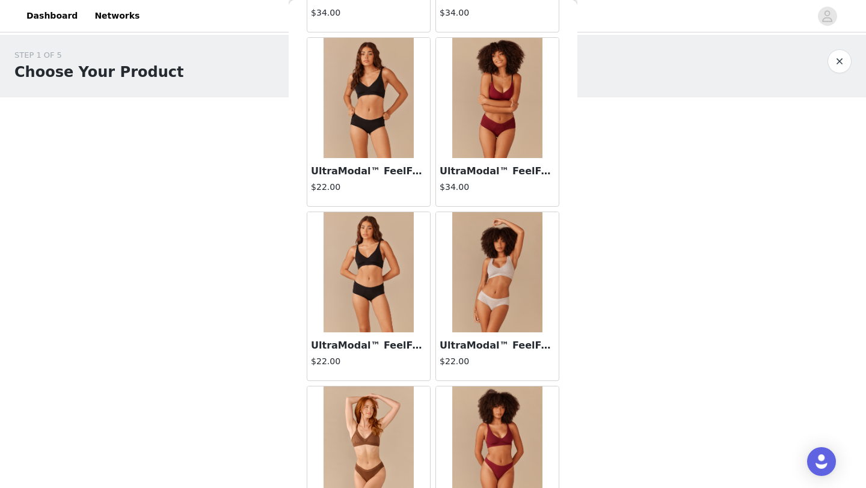
scroll to position [723, 0]
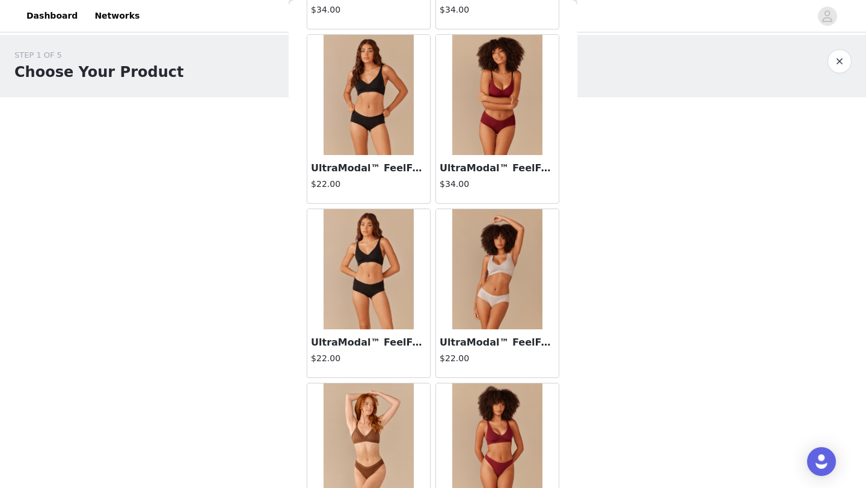
click at [382, 258] on img at bounding box center [368, 269] width 90 height 120
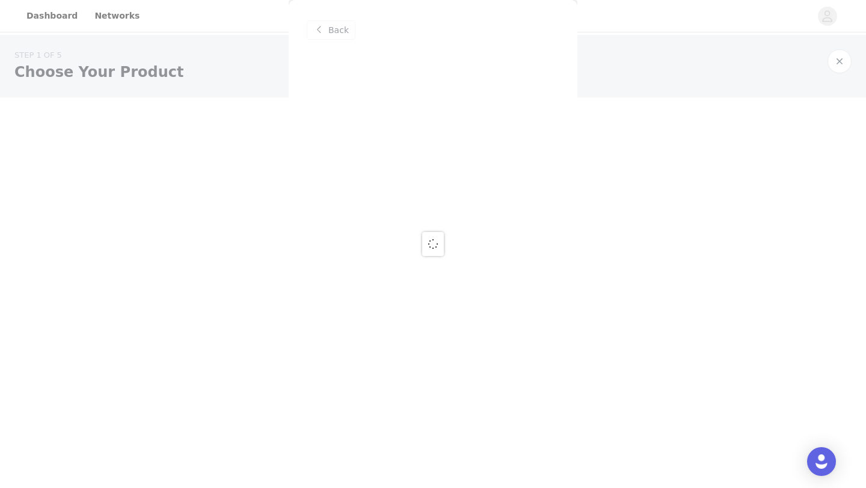
scroll to position [0, 0]
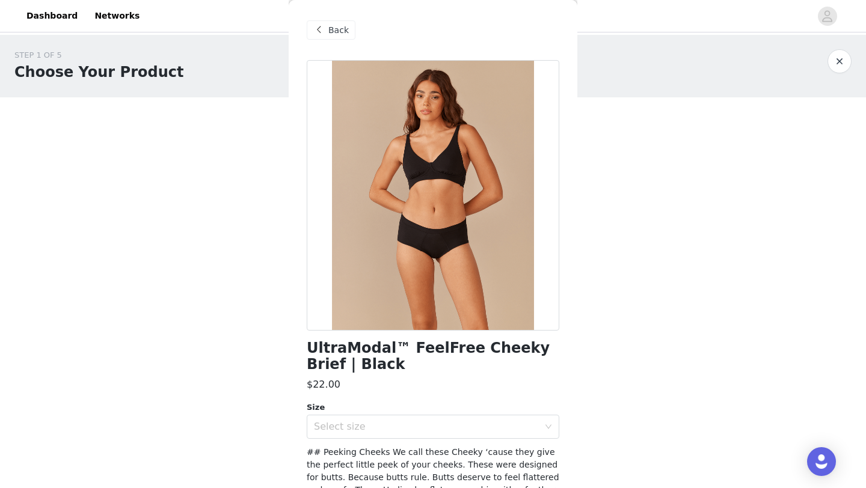
click at [329, 31] on span "Back" at bounding box center [338, 30] width 20 height 13
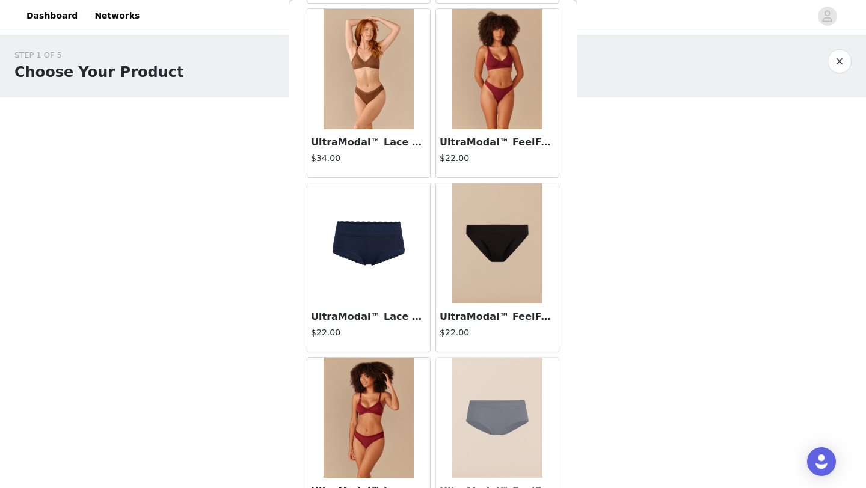
scroll to position [1351, 0]
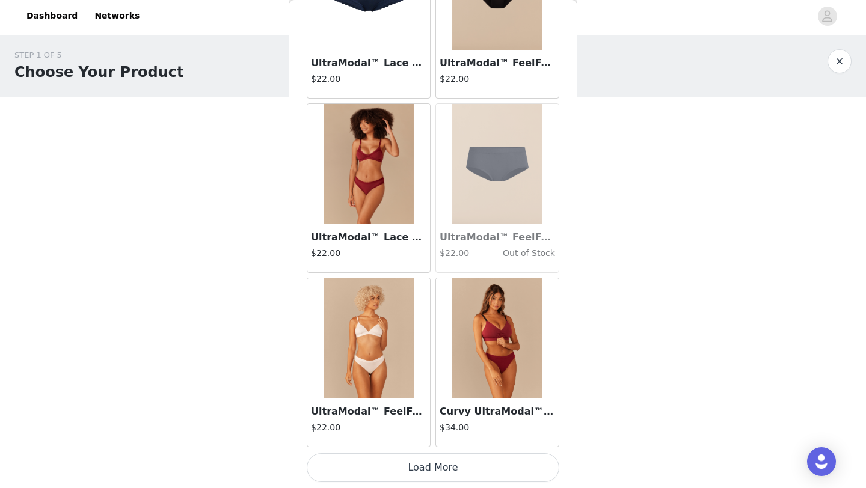
click at [431, 467] on button "Load More" at bounding box center [433, 467] width 252 height 29
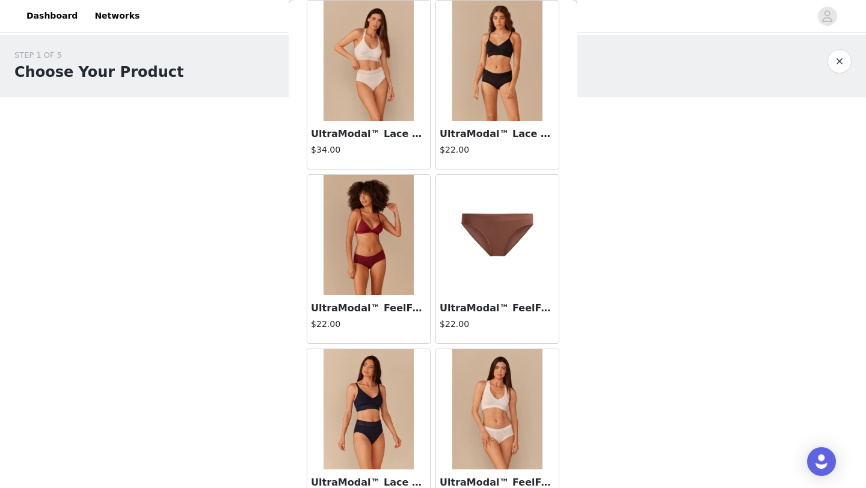
scroll to position [1866, 0]
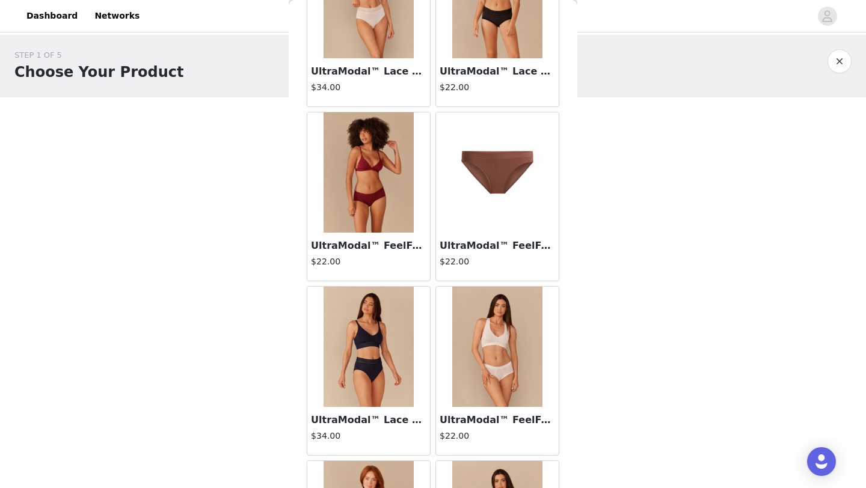
click at [377, 206] on img at bounding box center [368, 172] width 90 height 120
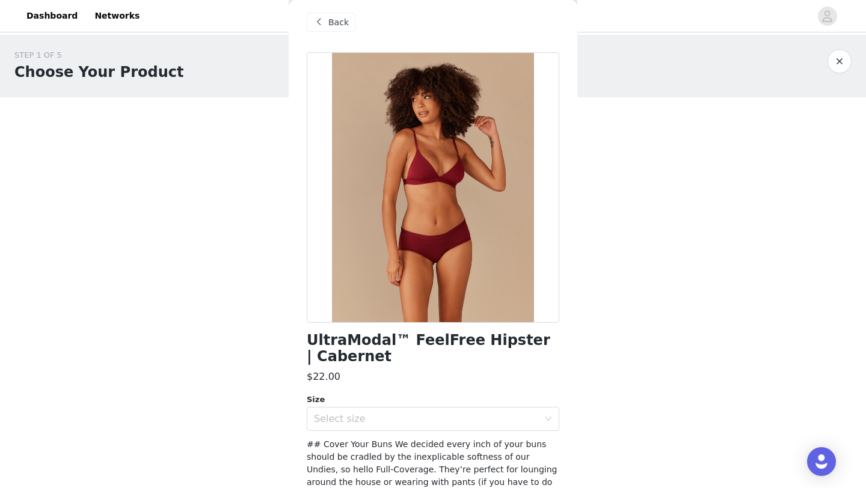
scroll to position [7, 0]
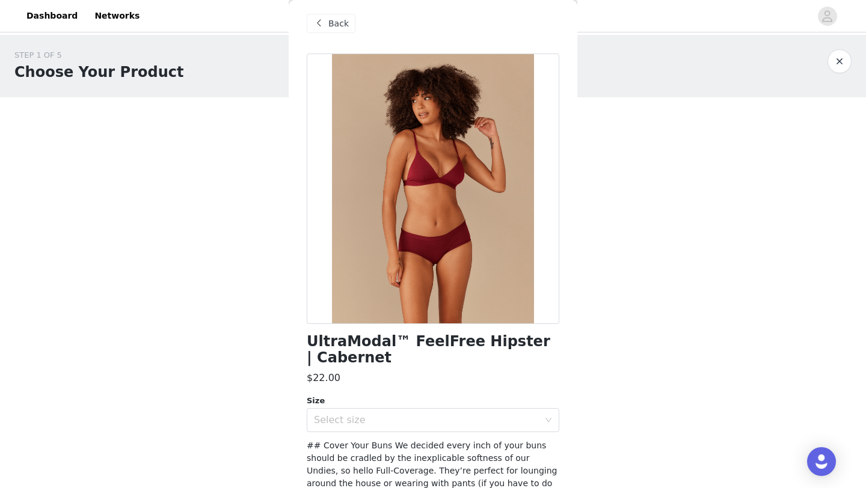
click at [335, 16] on div "Back" at bounding box center [331, 23] width 49 height 19
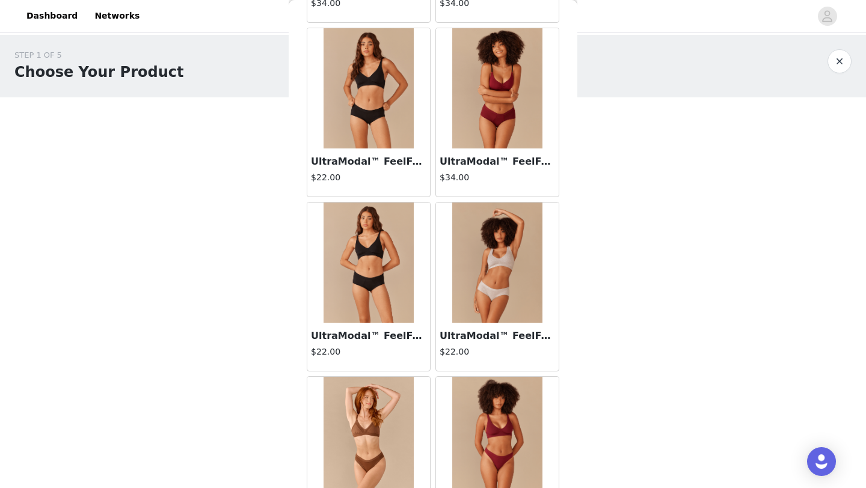
scroll to position [731, 0]
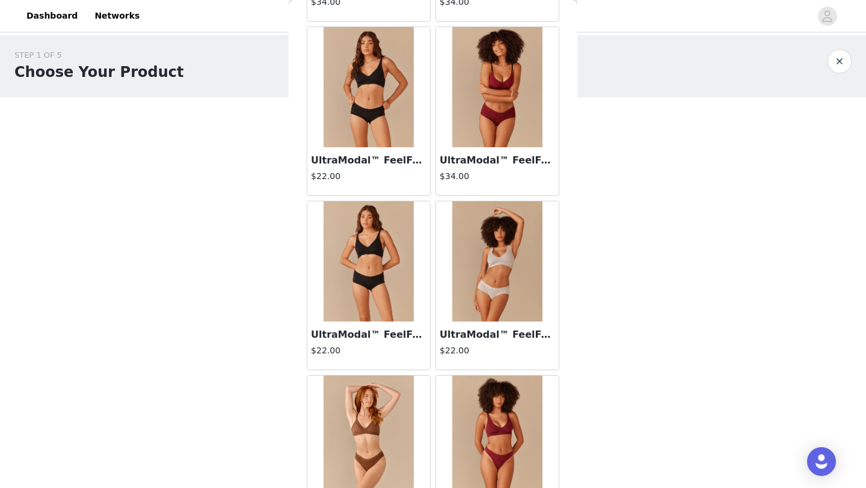
click at [474, 91] on img at bounding box center [497, 87] width 90 height 120
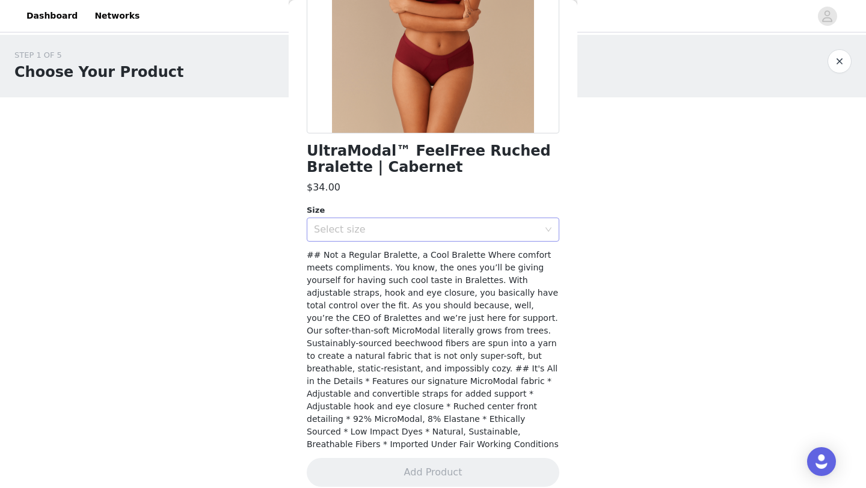
scroll to position [0, 0]
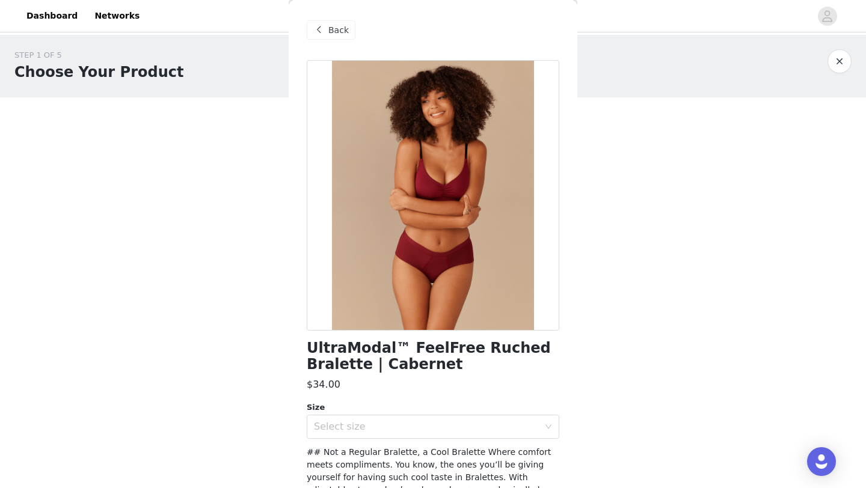
click at [329, 30] on span "Back" at bounding box center [338, 30] width 20 height 13
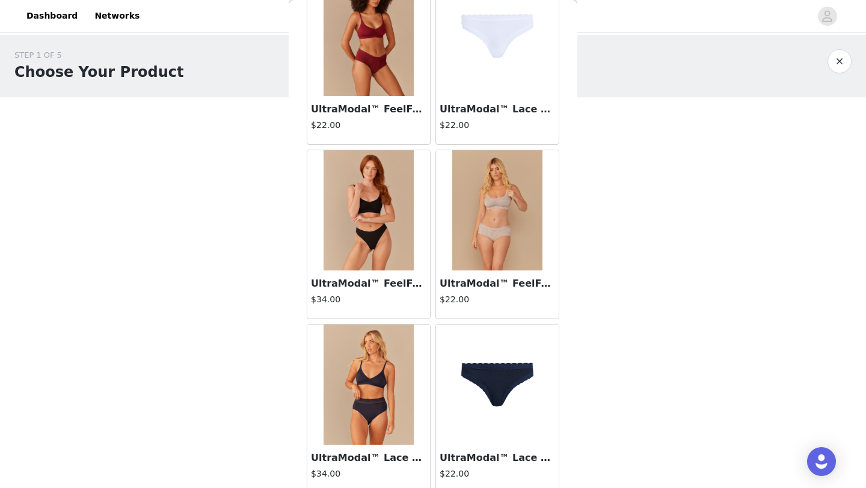
scroll to position [2704, 0]
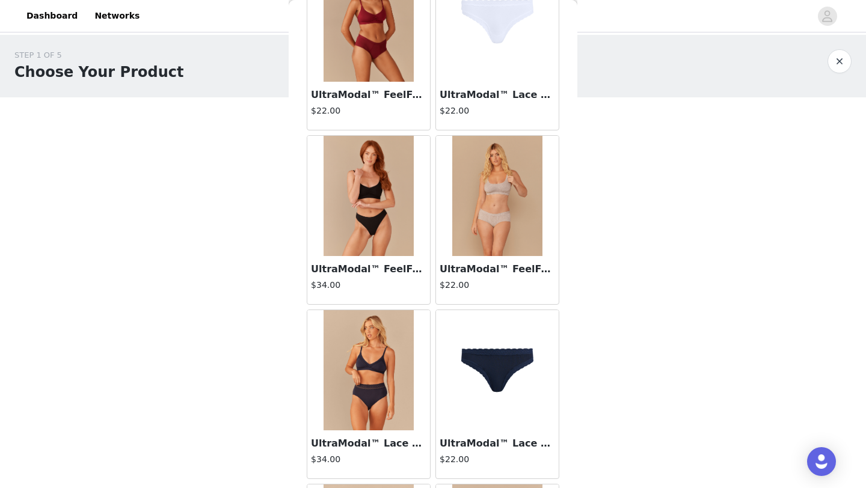
click at [471, 279] on h4 "$22.00" at bounding box center [496, 285] width 115 height 13
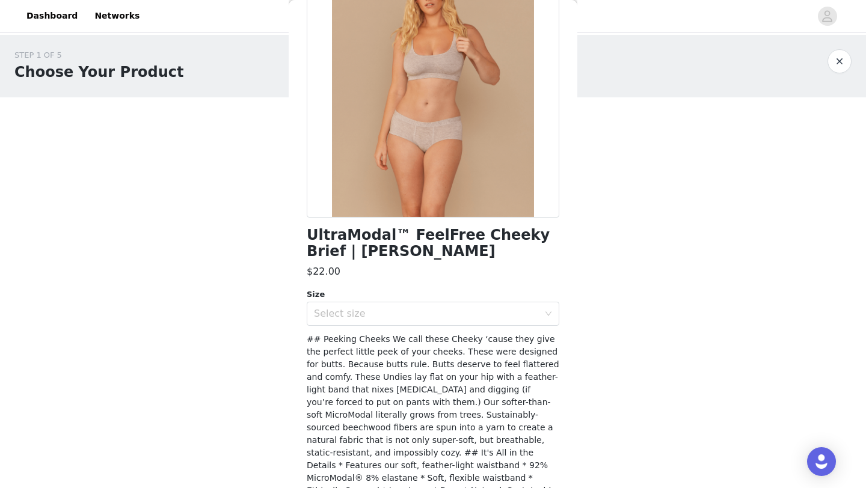
scroll to position [0, 0]
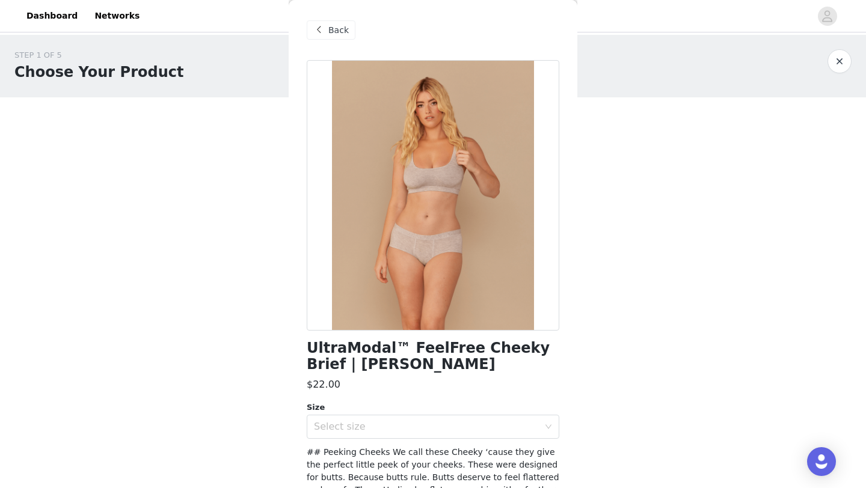
click at [411, 441] on div "UltraModal™ FeelFree Cheeky Brief | [PERSON_NAME] $22.00 Size Select size ## Pe…" at bounding box center [433, 366] width 252 height 613
click at [410, 434] on div "Select size" at bounding box center [429, 426] width 230 height 23
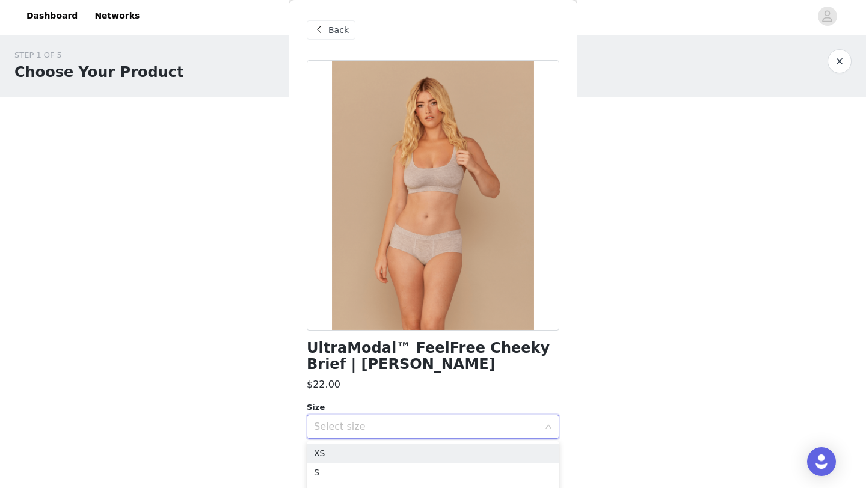
click at [317, 31] on span at bounding box center [318, 30] width 14 height 14
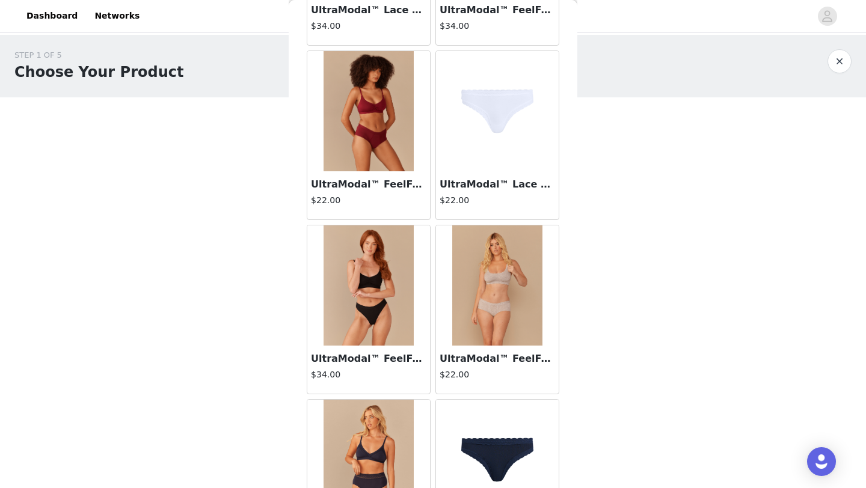
scroll to position [3094, 0]
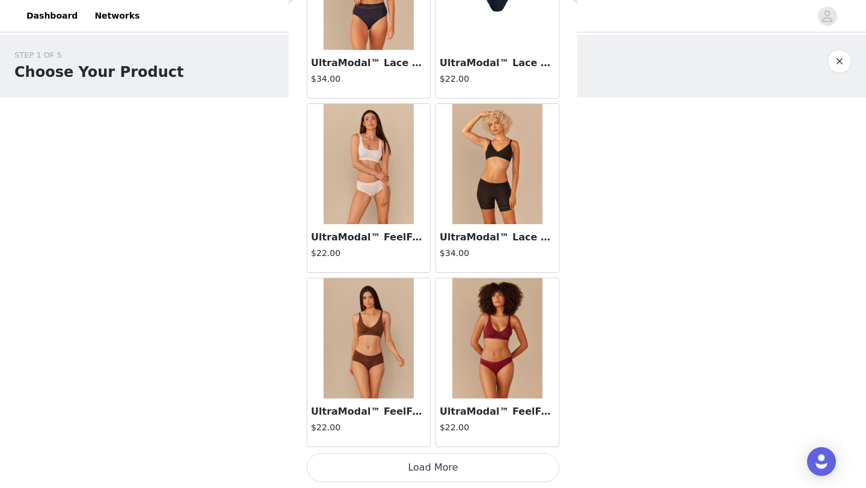
click at [465, 471] on button "Load More" at bounding box center [433, 467] width 252 height 29
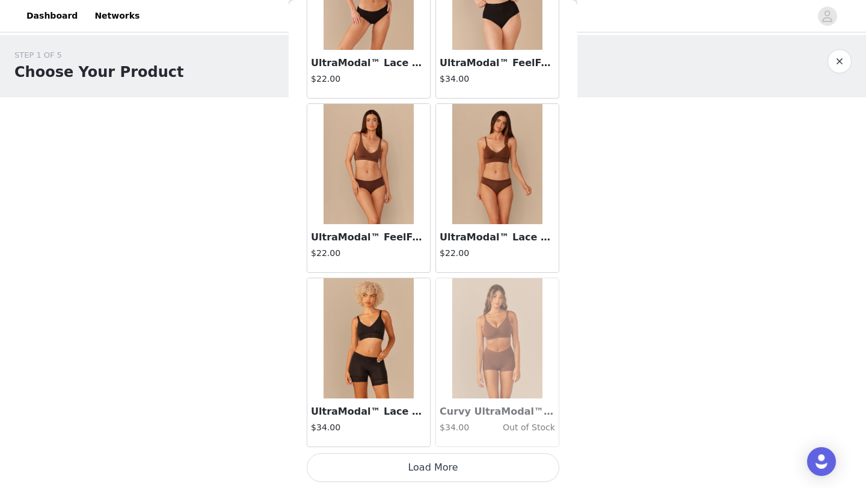
scroll to position [4836, 0]
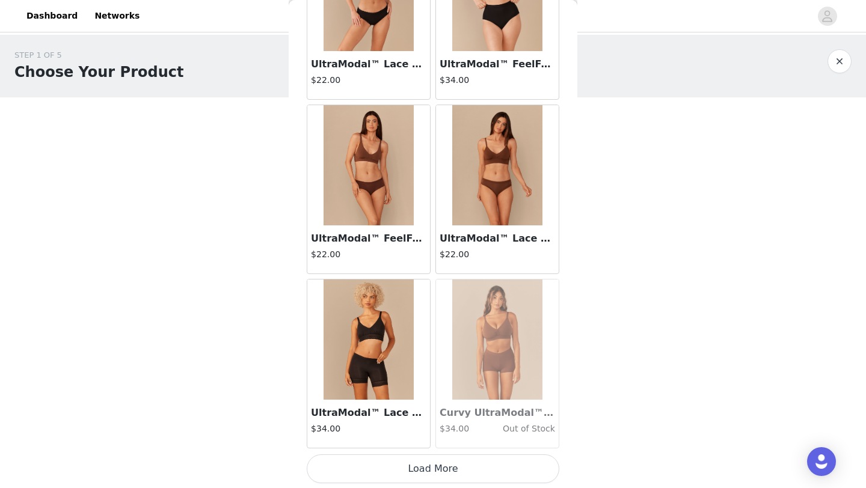
click at [444, 469] on button "Load More" at bounding box center [433, 468] width 252 height 29
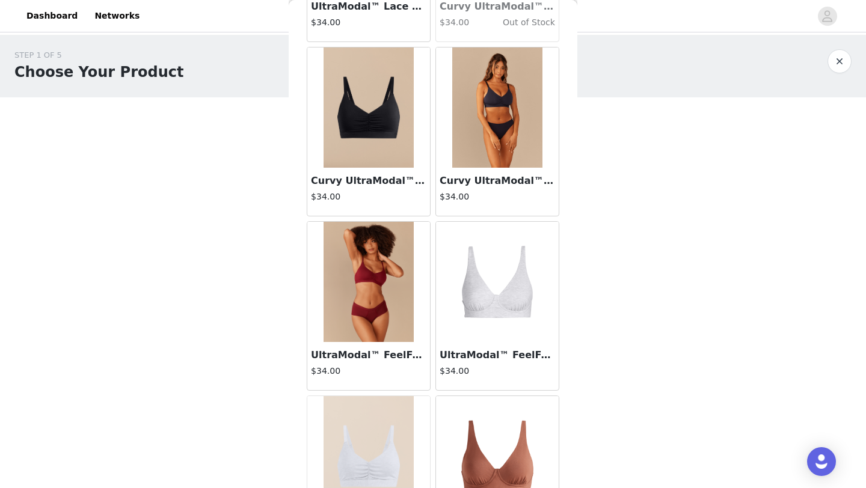
scroll to position [5241, 0]
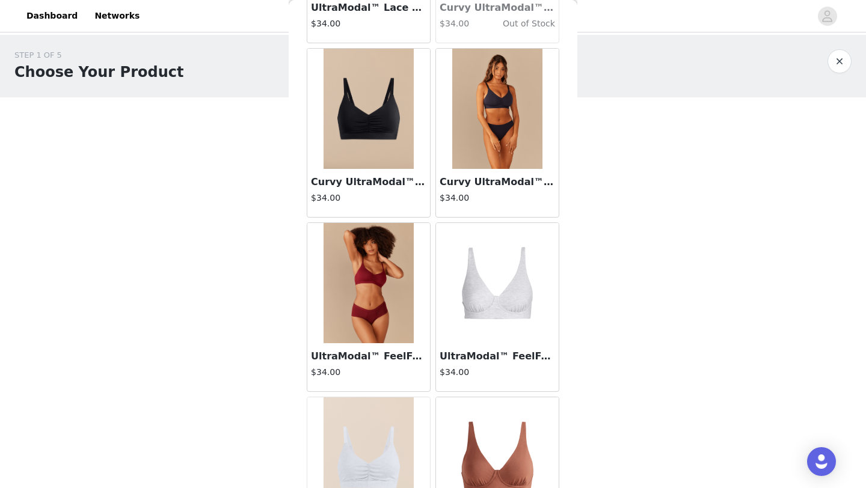
click at [413, 336] on img at bounding box center [368, 283] width 90 height 120
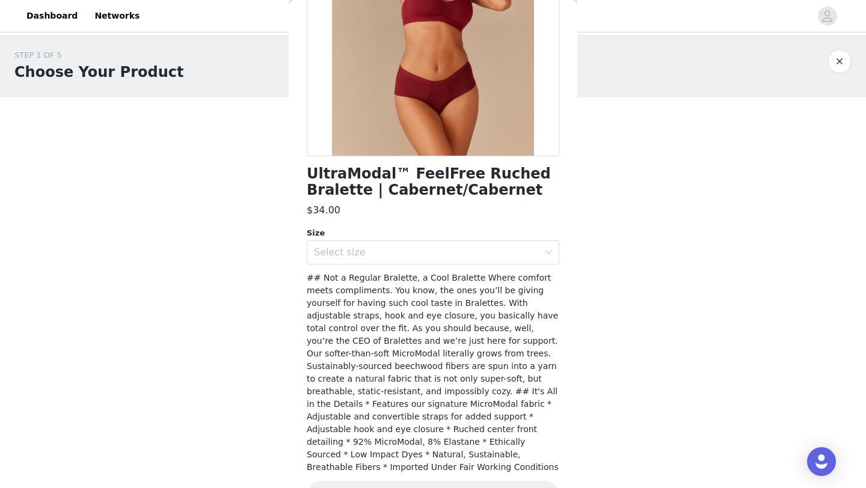
scroll to position [181, 0]
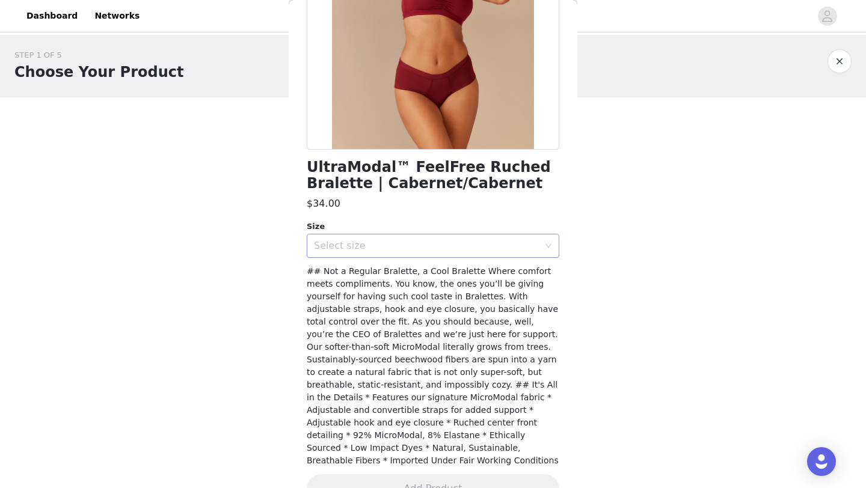
click at [386, 244] on div "Select size" at bounding box center [426, 246] width 225 height 12
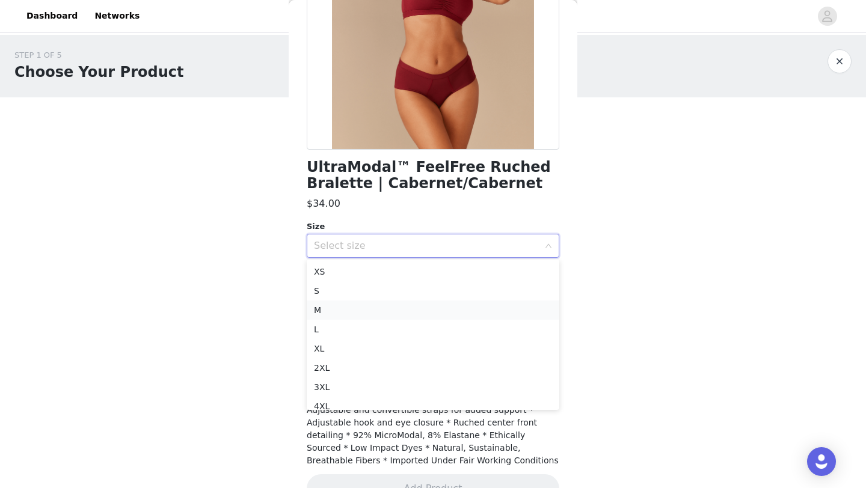
click at [371, 311] on li "M" at bounding box center [433, 310] width 252 height 19
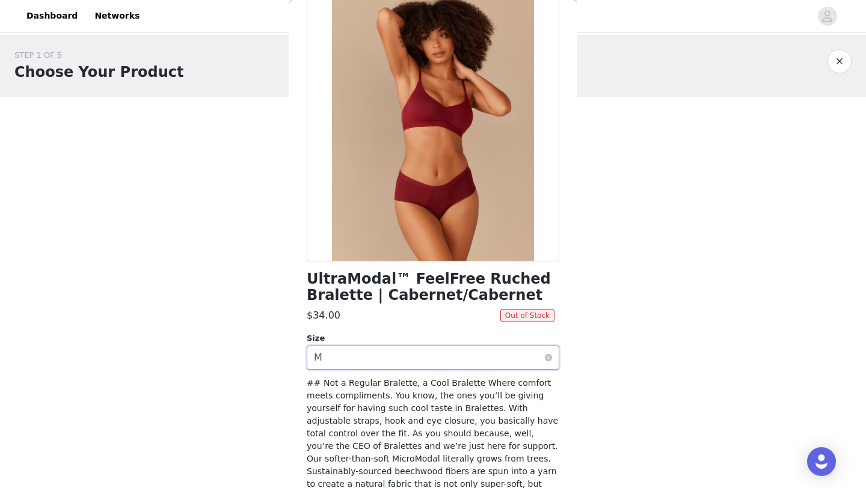
scroll to position [67, 0]
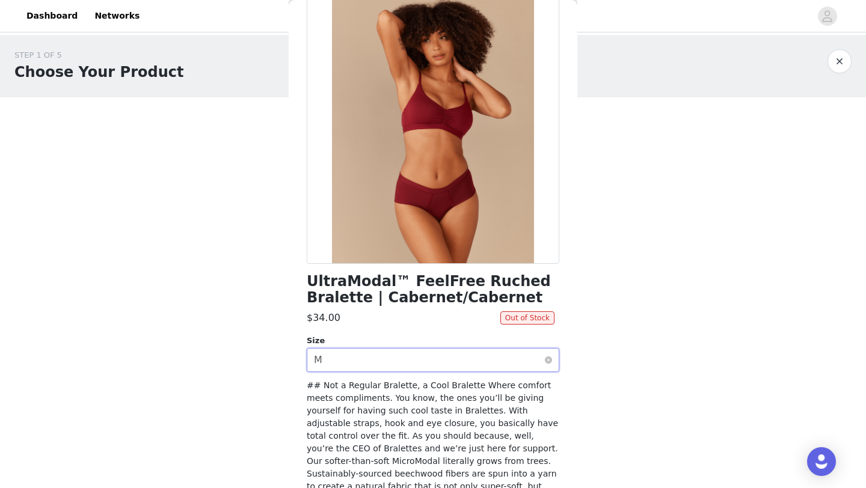
click at [396, 349] on div "Select size M" at bounding box center [429, 360] width 230 height 23
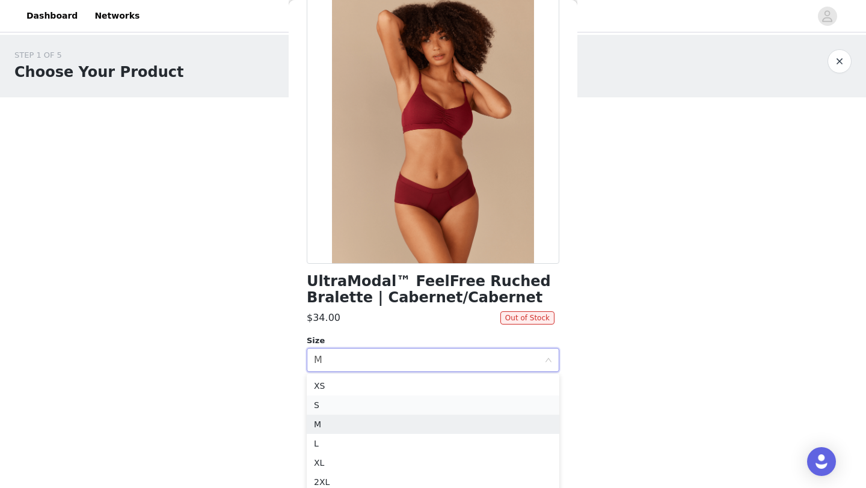
click at [364, 402] on li "S" at bounding box center [433, 405] width 252 height 19
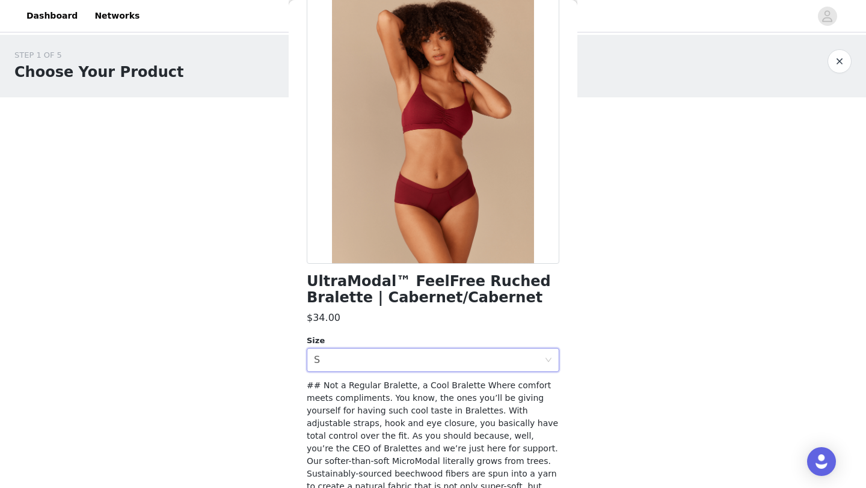
scroll to position [197, 0]
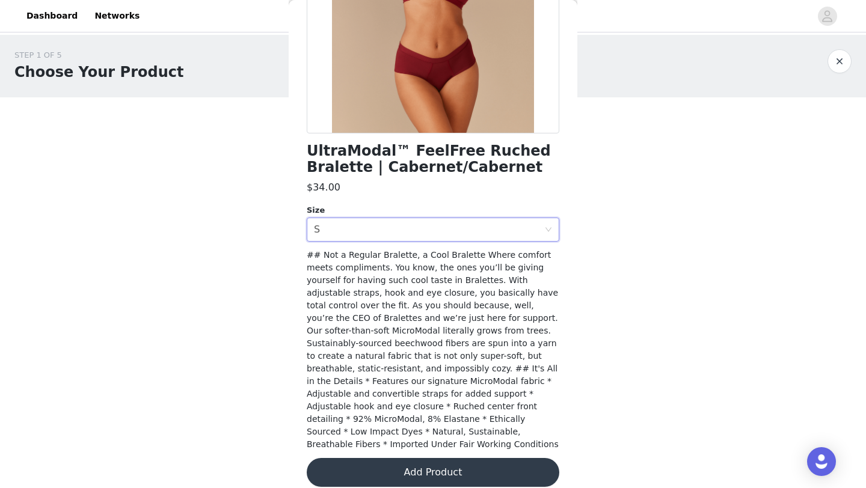
click at [412, 462] on button "Add Product" at bounding box center [433, 472] width 252 height 29
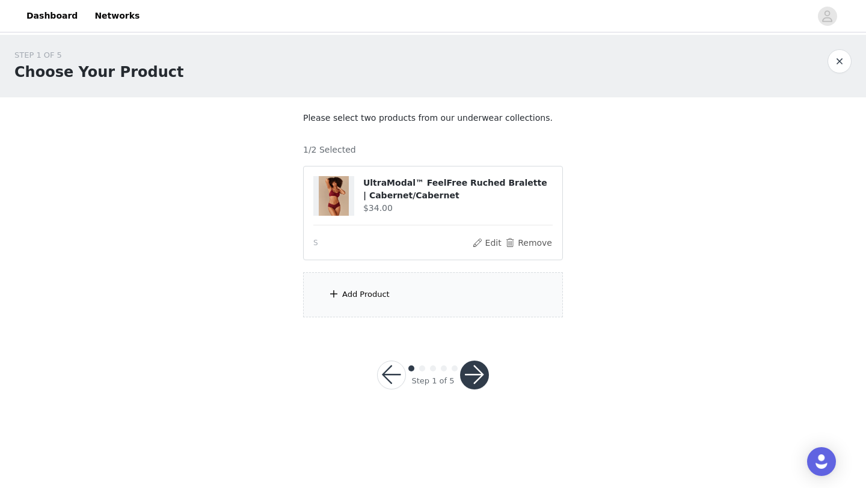
click at [424, 286] on div "Add Product" at bounding box center [433, 294] width 260 height 45
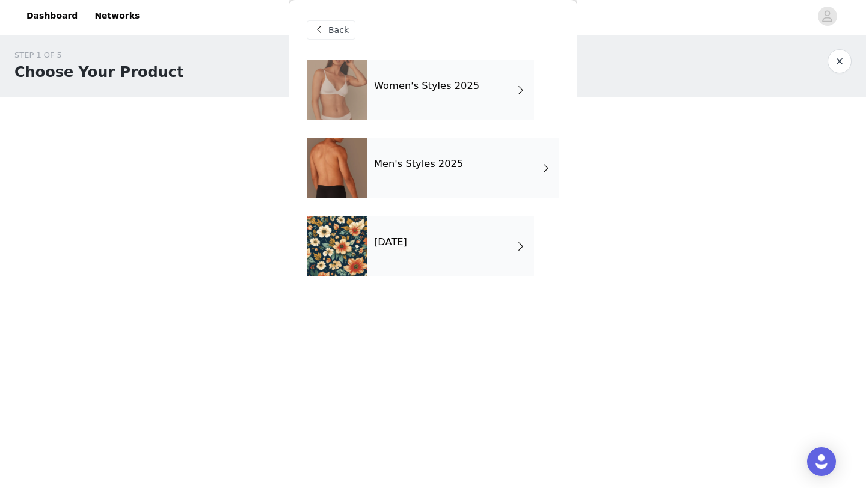
click at [386, 81] on h4 "Women's Styles 2025" at bounding box center [426, 86] width 105 height 11
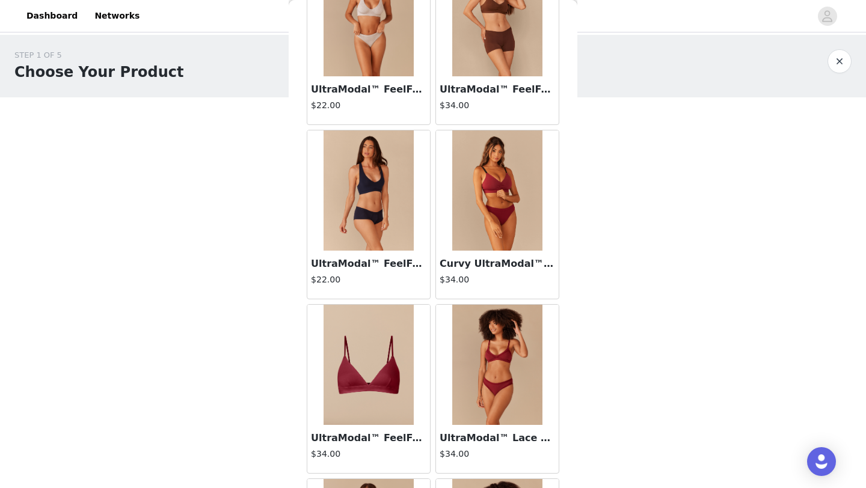
scroll to position [289, 0]
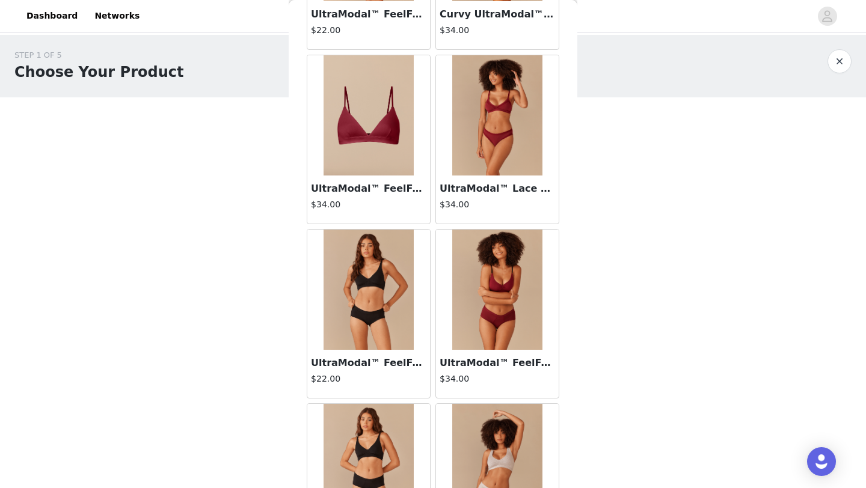
click at [469, 288] on img at bounding box center [497, 290] width 90 height 120
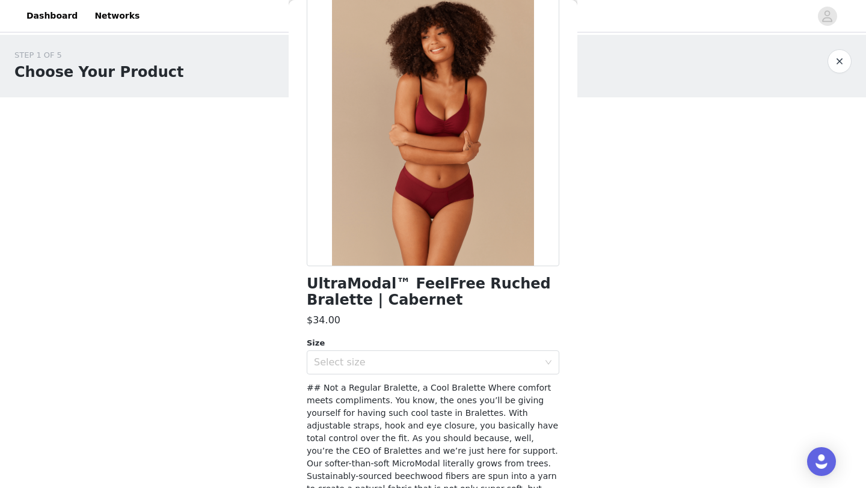
scroll to position [0, 0]
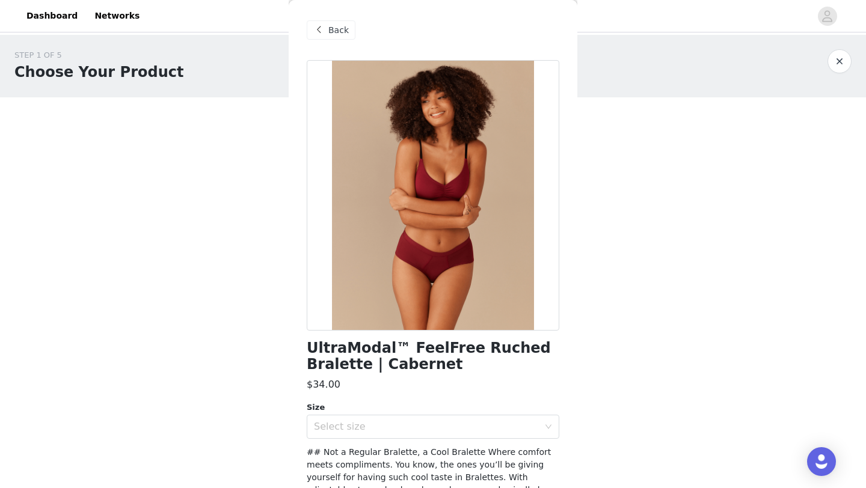
click at [327, 28] on div "Back" at bounding box center [331, 29] width 49 height 19
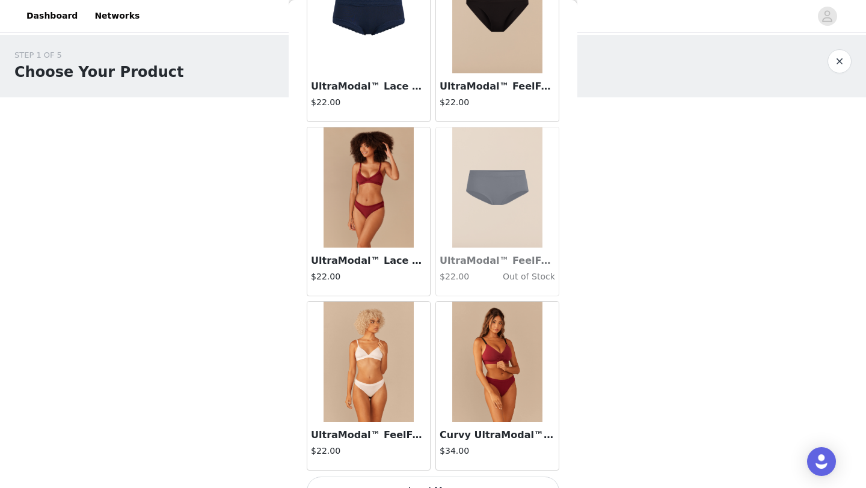
scroll to position [1351, 0]
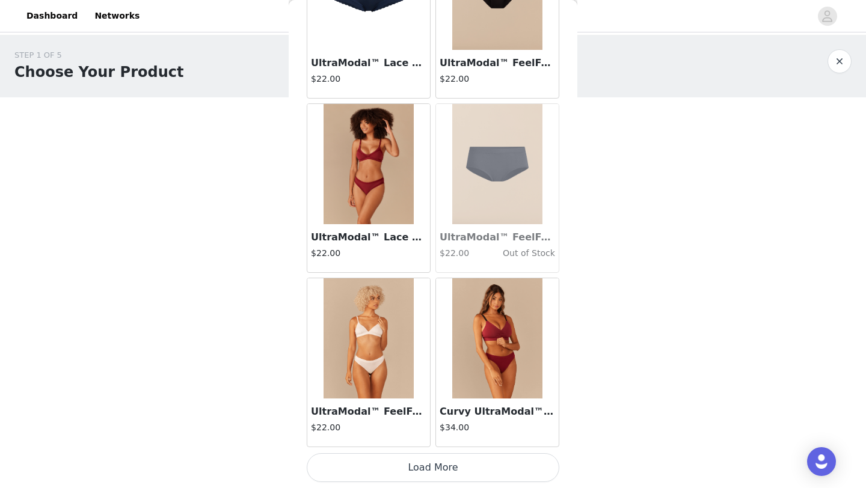
click at [444, 471] on button "Load More" at bounding box center [433, 467] width 252 height 29
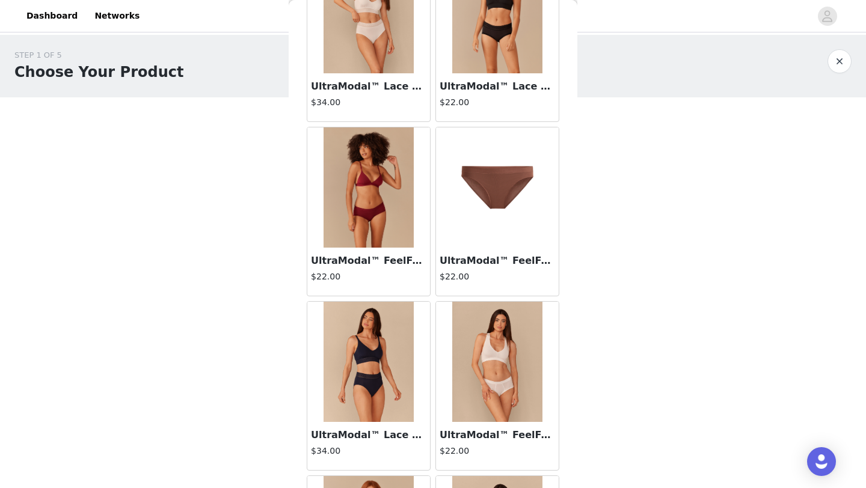
scroll to position [1865, 0]
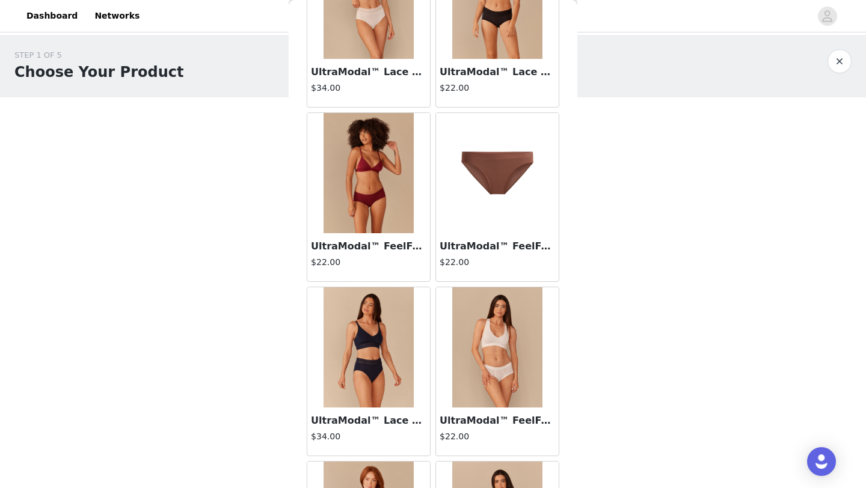
click at [367, 227] on img at bounding box center [368, 173] width 90 height 120
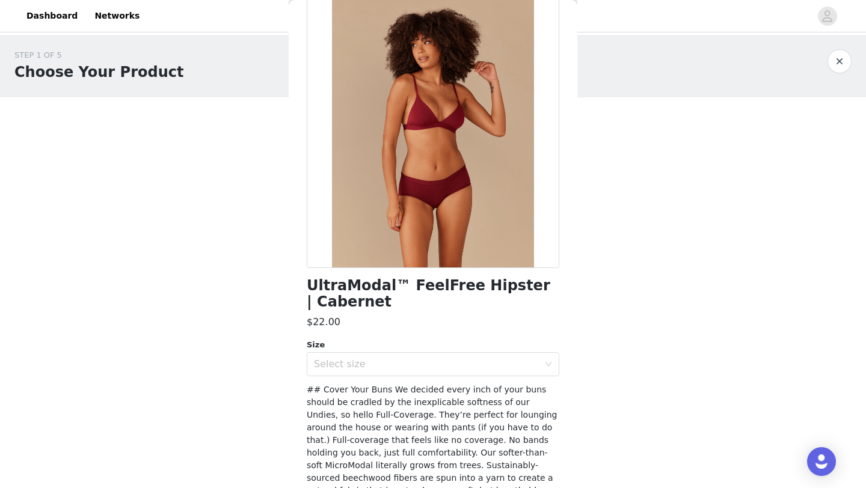
scroll to position [60, 0]
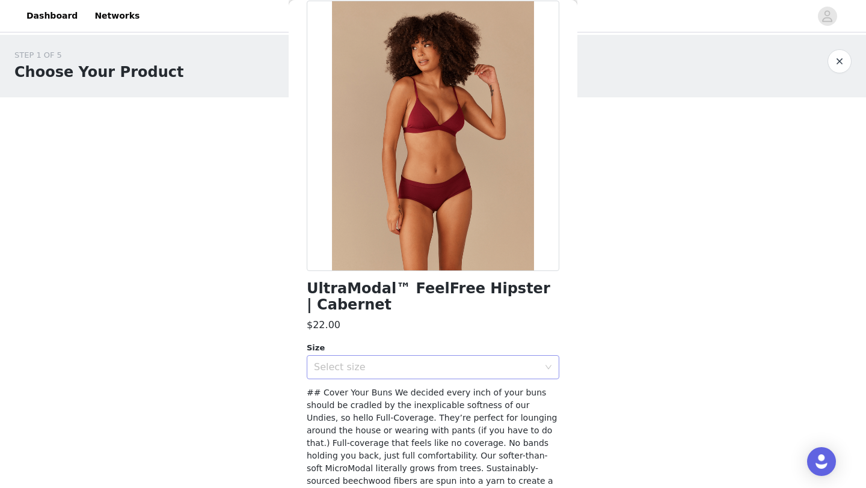
click at [472, 370] on div "Select size" at bounding box center [426, 367] width 225 height 12
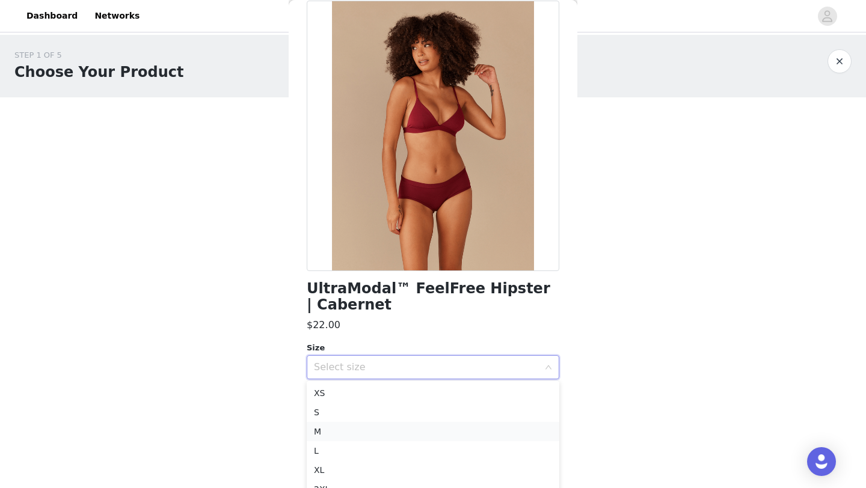
click at [422, 433] on li "M" at bounding box center [433, 431] width 252 height 19
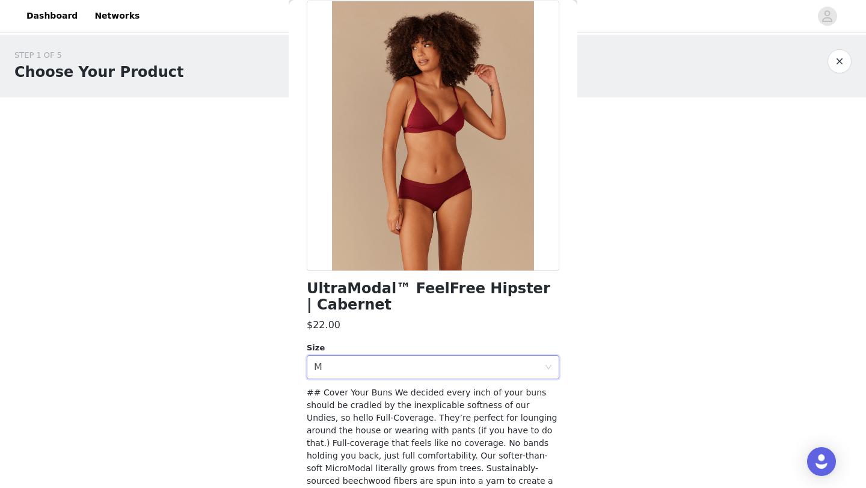
scroll to position [0, 0]
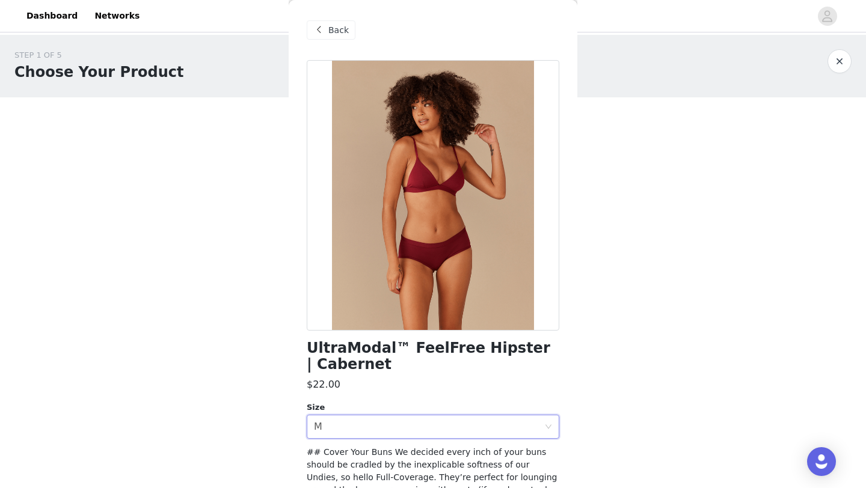
click at [332, 32] on span "Back" at bounding box center [338, 30] width 20 height 13
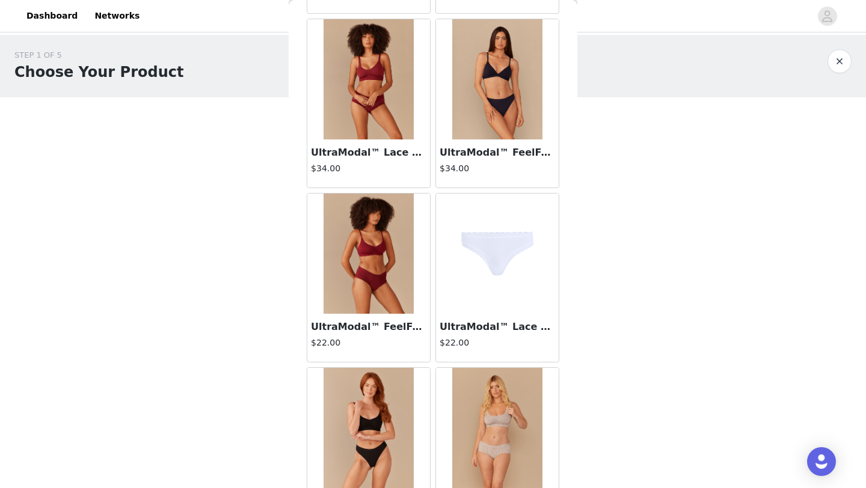
scroll to position [2483, 0]
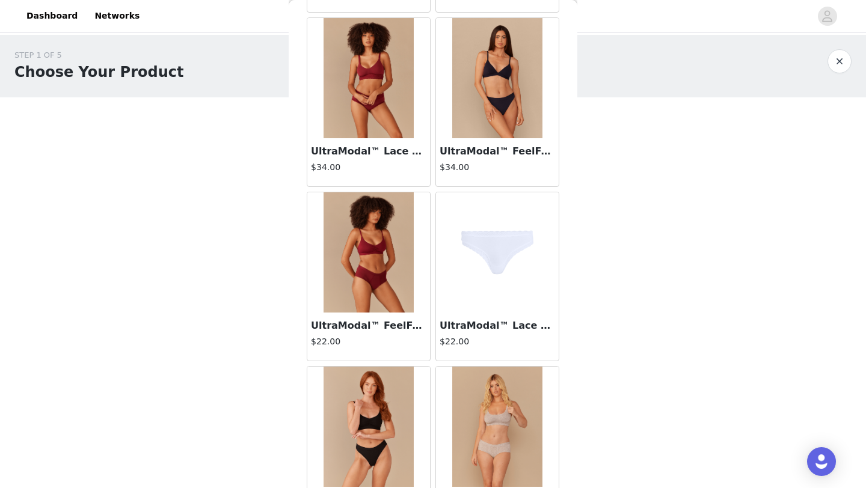
click at [365, 289] on img at bounding box center [368, 252] width 90 height 120
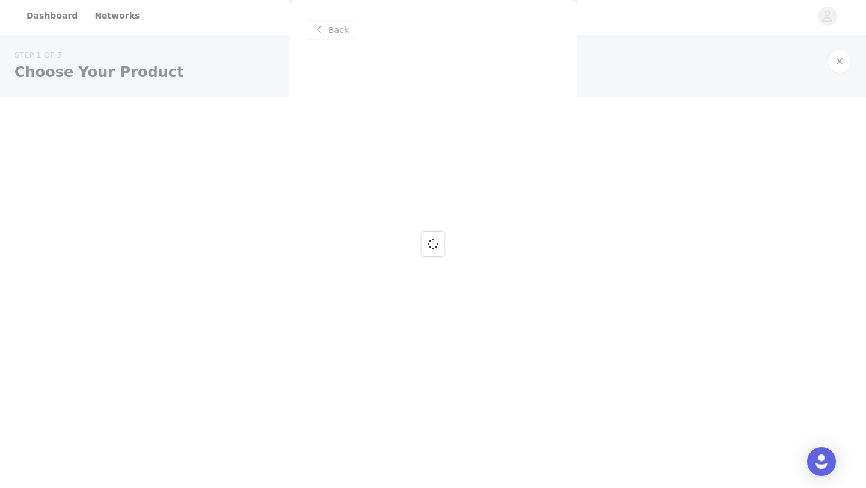
scroll to position [0, 0]
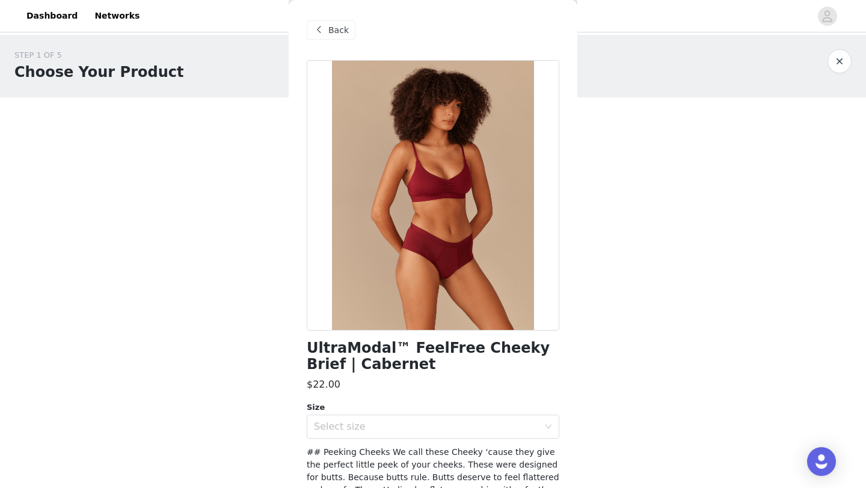
click at [324, 28] on span at bounding box center [318, 30] width 14 height 14
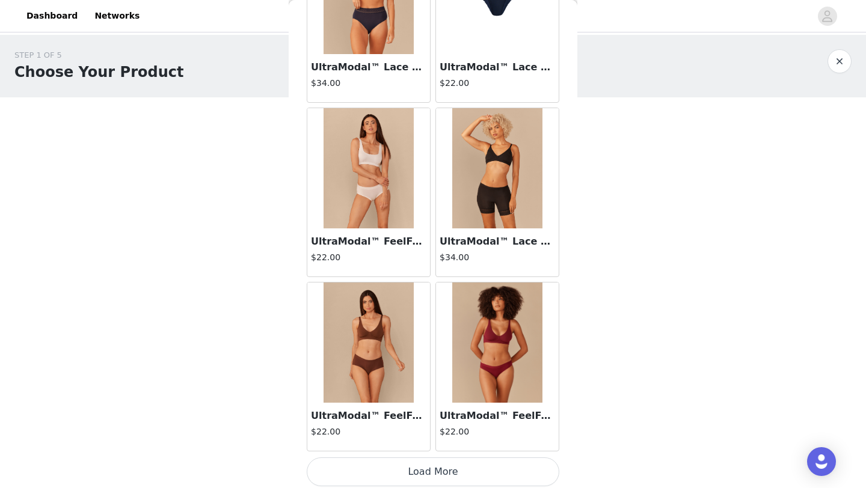
scroll to position [3093, 0]
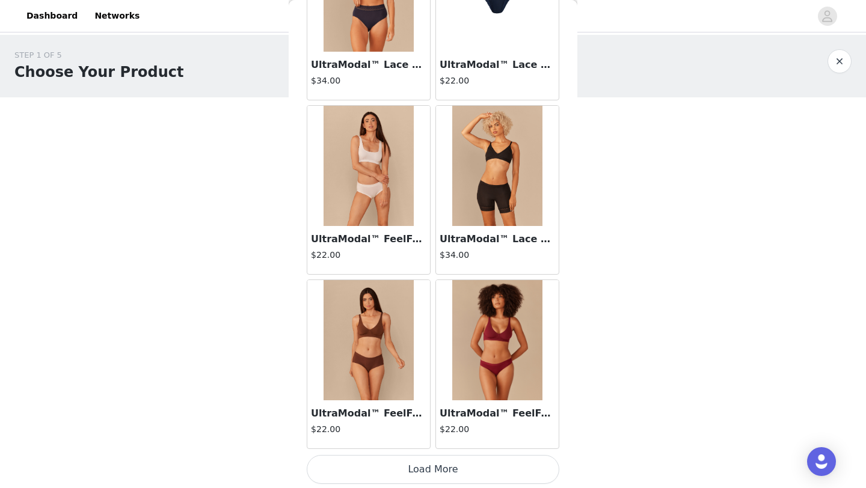
click at [484, 362] on img at bounding box center [497, 340] width 90 height 120
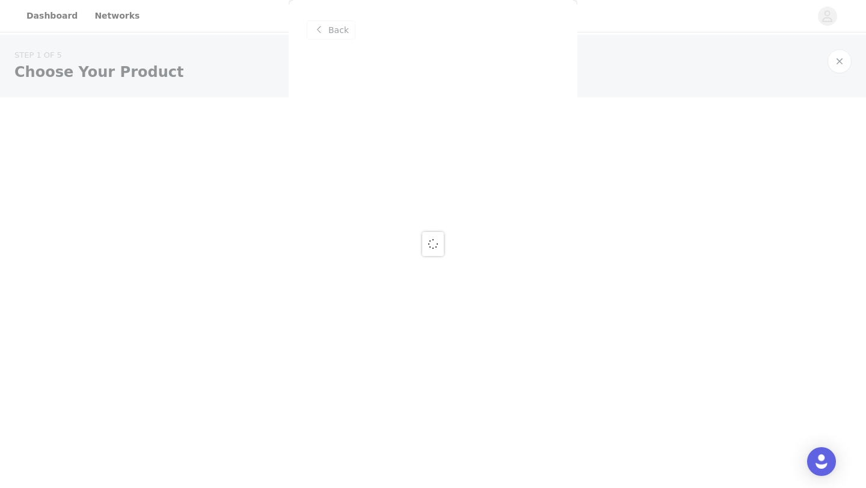
scroll to position [0, 0]
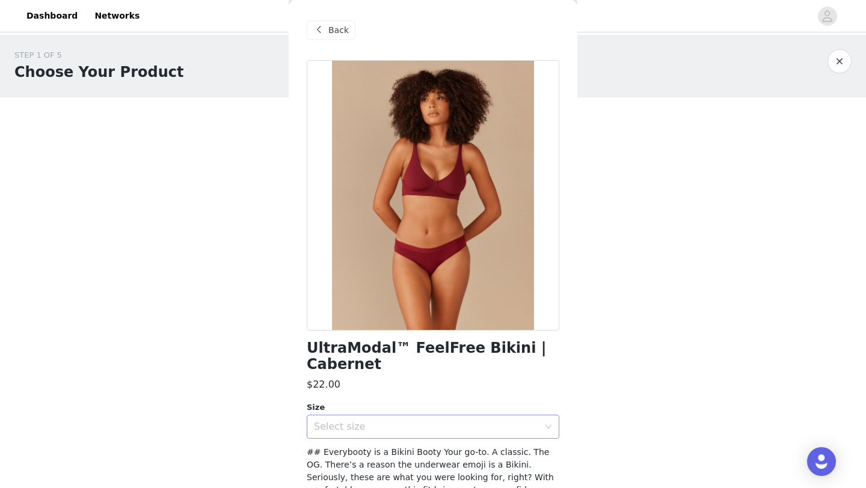
click at [450, 426] on div "Select size" at bounding box center [426, 427] width 225 height 12
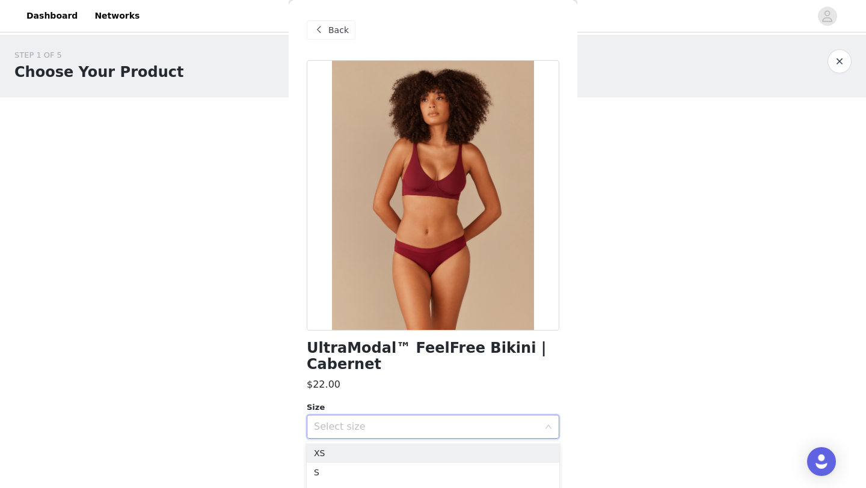
click at [486, 373] on div "UltraModal™ FeelFree Bikini | Cabernet $22.00 Size Select size ## Everybooty is…" at bounding box center [433, 360] width 252 height 600
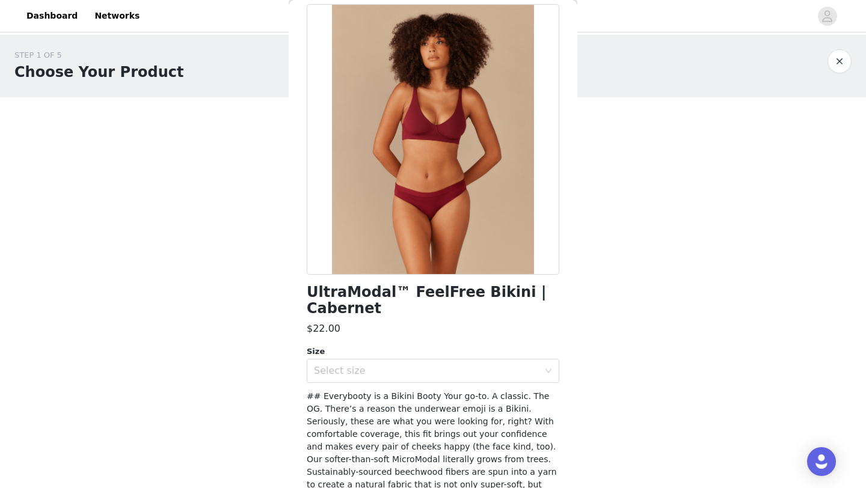
scroll to position [58, 0]
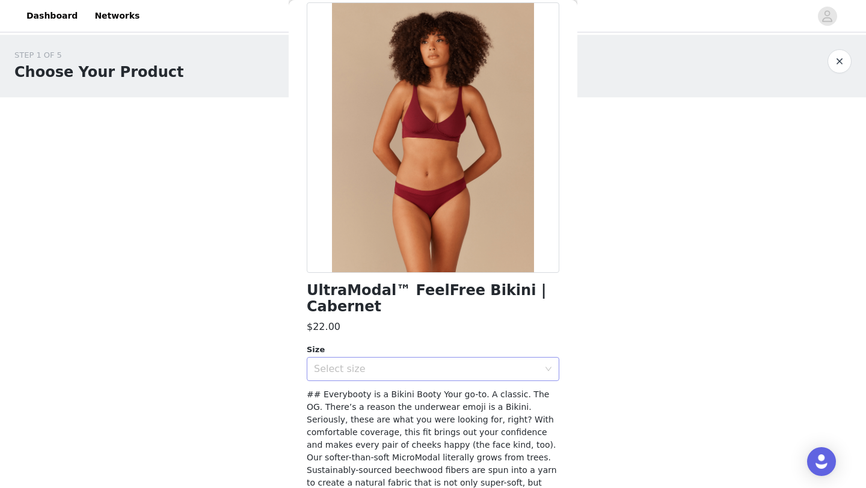
click at [484, 370] on div "Select size" at bounding box center [426, 369] width 225 height 12
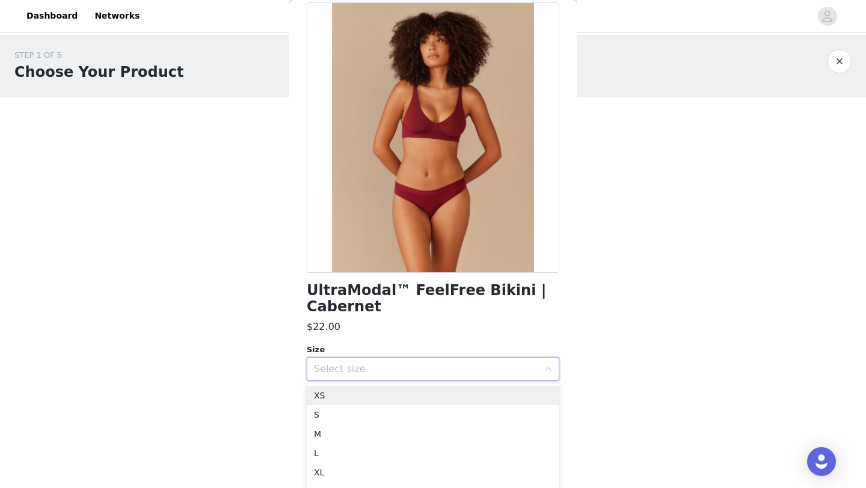
click at [478, 334] on div "UltraModal™ FeelFree Bikini | Cabernet $22.00 Size Select size ## Everybooty is…" at bounding box center [433, 302] width 252 height 600
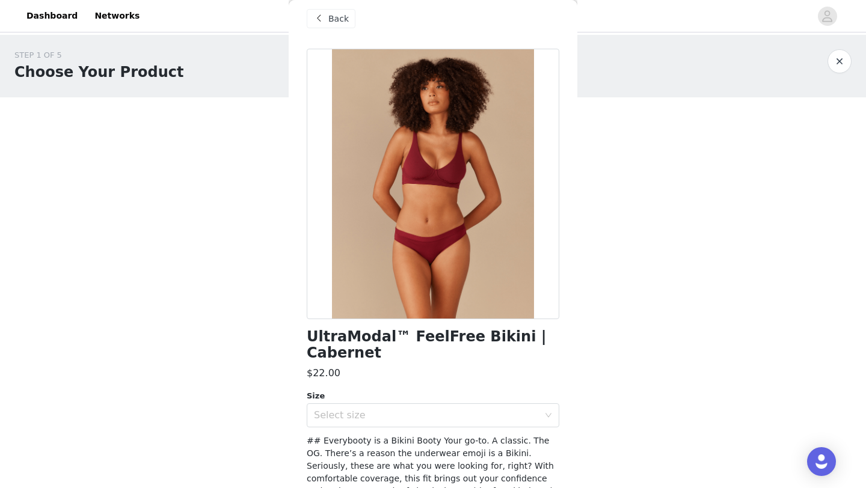
scroll to position [0, 0]
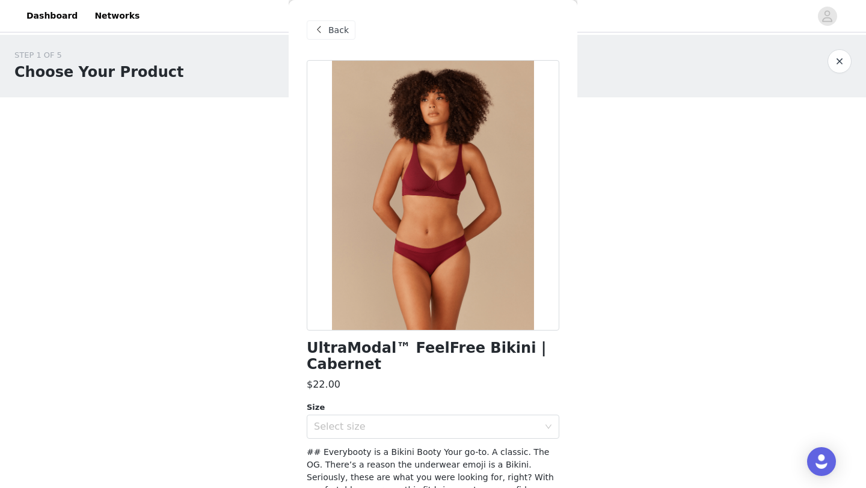
click at [335, 27] on span "Back" at bounding box center [338, 30] width 20 height 13
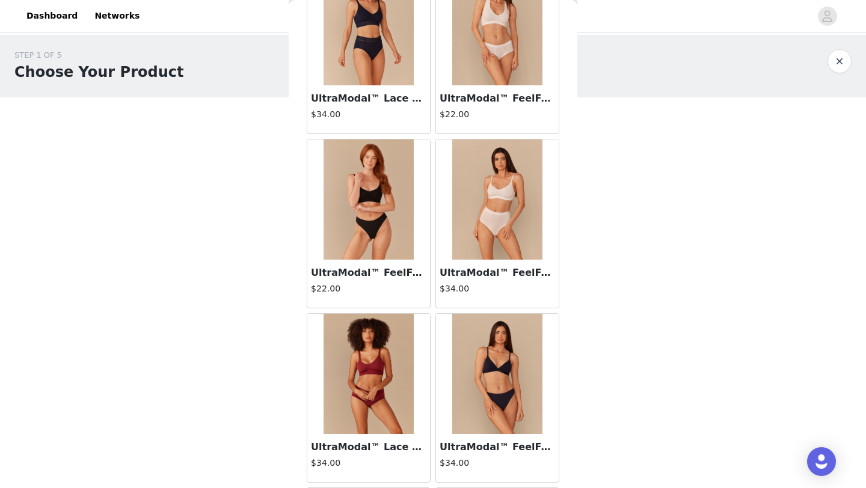
scroll to position [3094, 0]
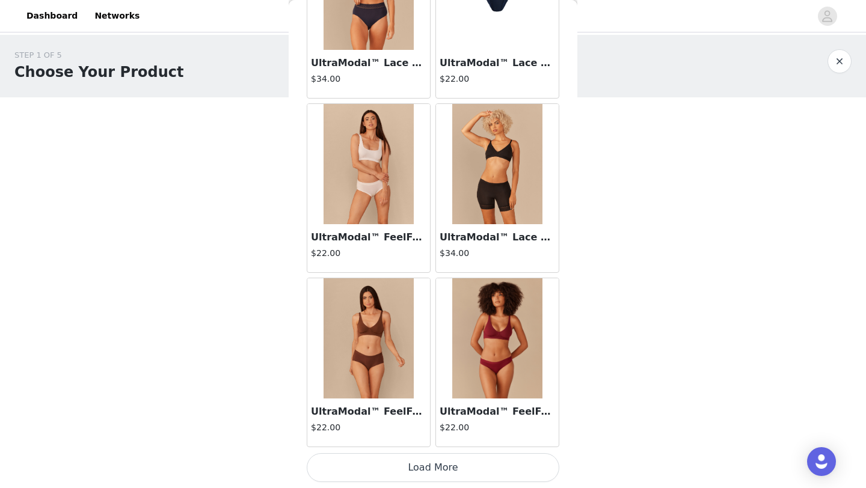
click at [445, 469] on button "Load More" at bounding box center [433, 467] width 252 height 29
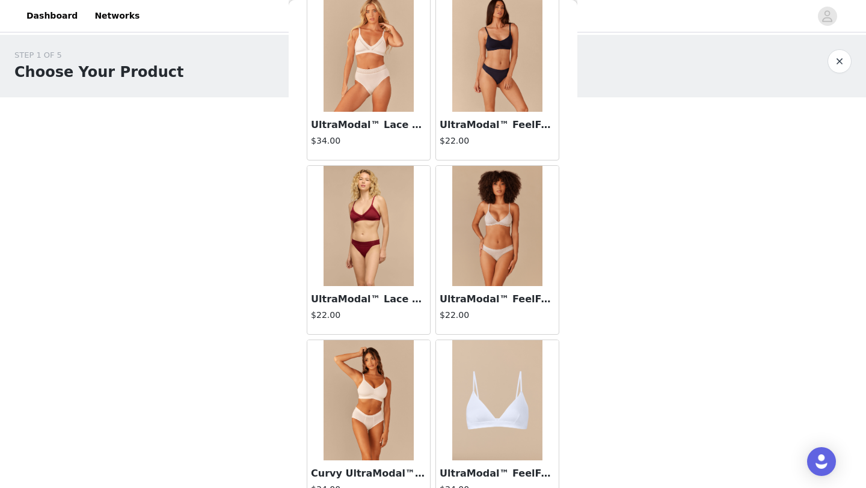
scroll to position [3563, 0]
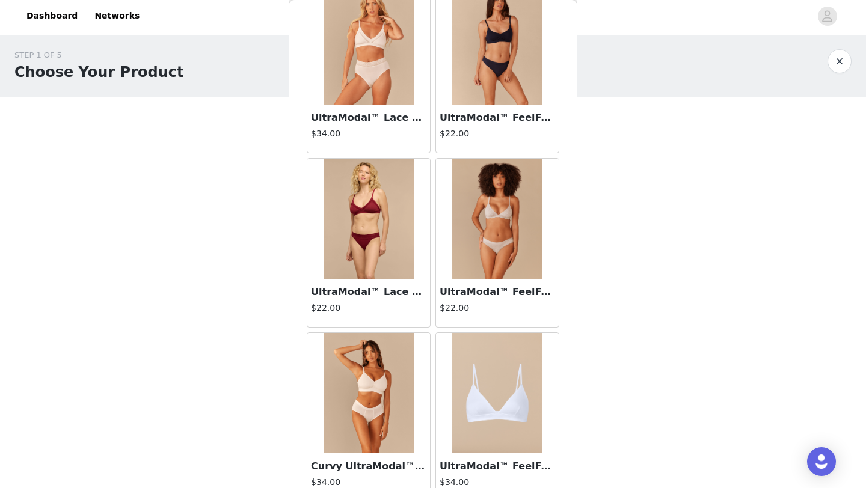
click at [488, 287] on h3 "UltraModal™ FeelFree Bikini | [PERSON_NAME]" at bounding box center [496, 292] width 115 height 14
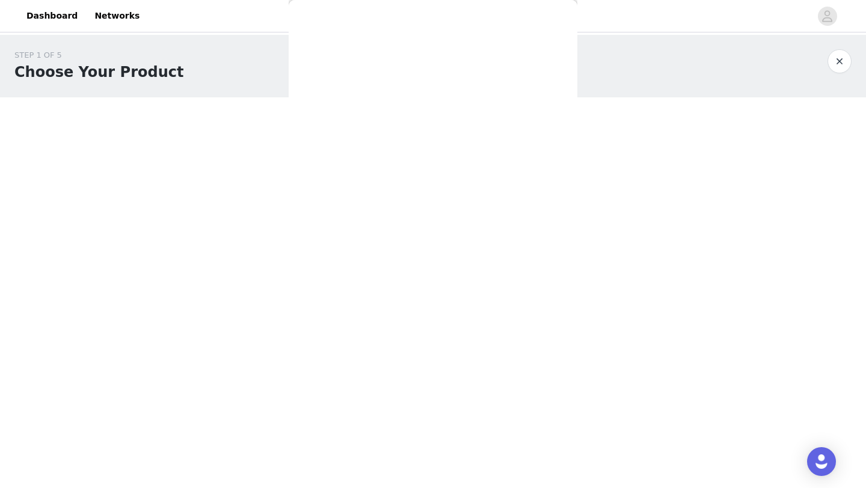
scroll to position [0, 0]
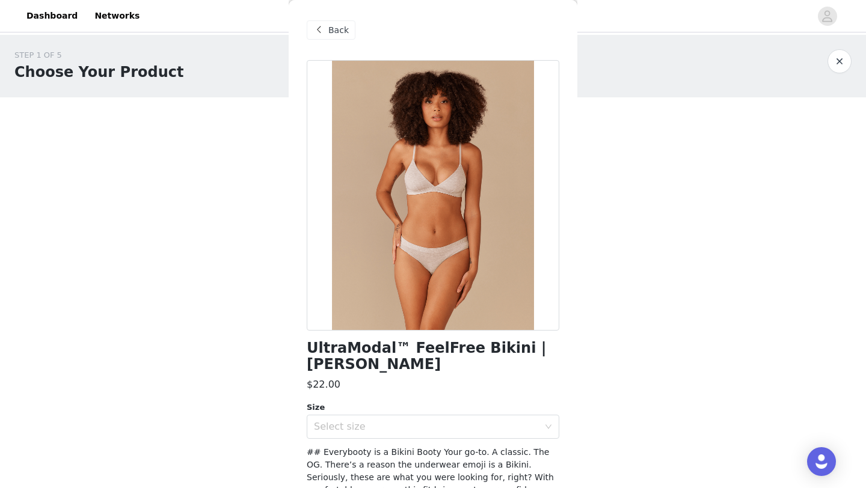
click at [312, 25] on span at bounding box center [318, 30] width 14 height 14
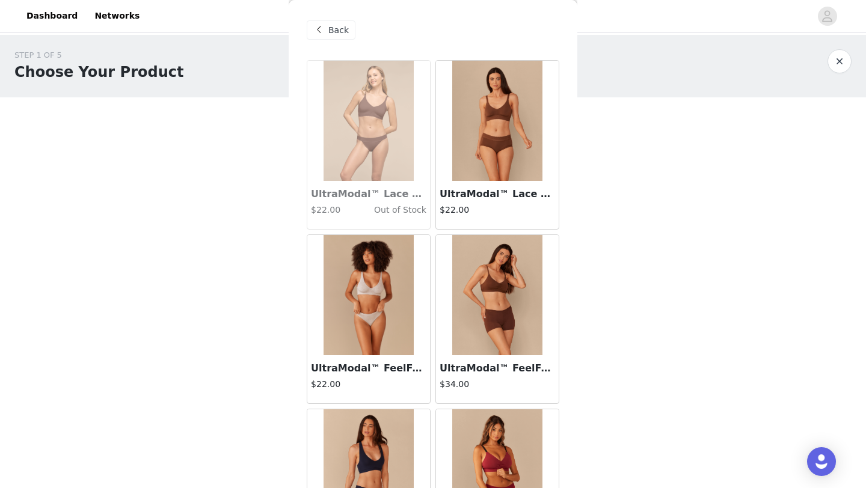
click at [394, 345] on img at bounding box center [368, 295] width 90 height 120
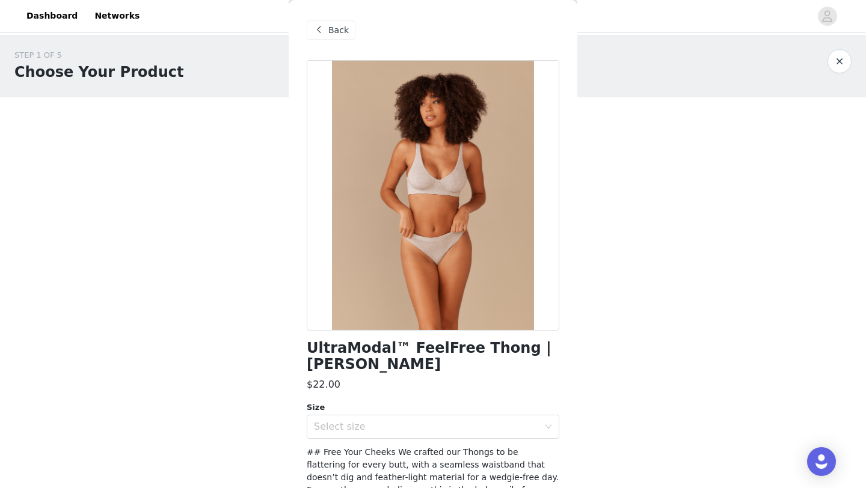
click at [325, 26] on span at bounding box center [318, 30] width 14 height 14
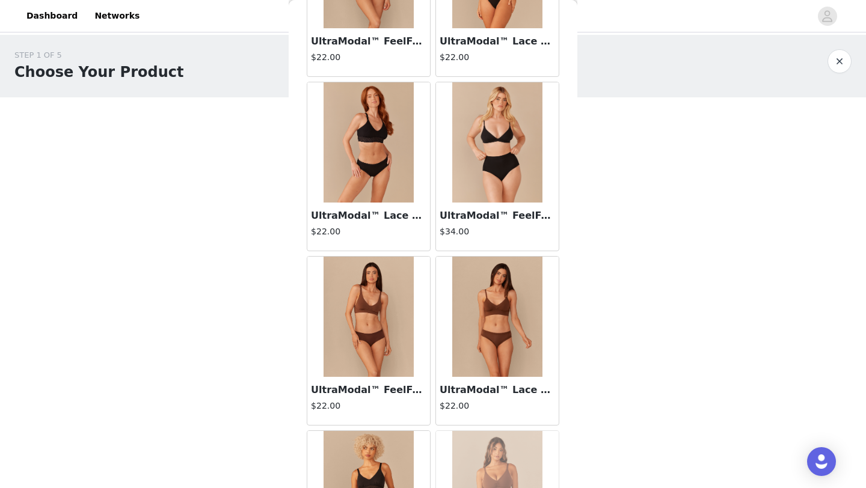
scroll to position [4838, 0]
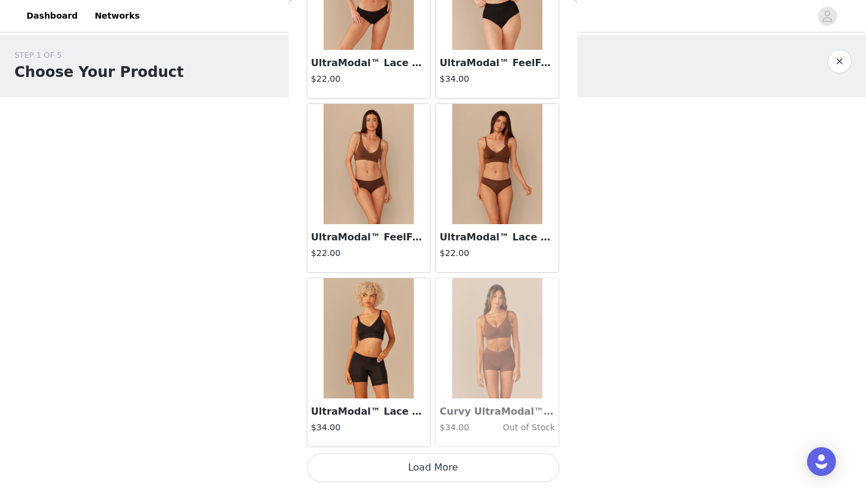
click at [470, 459] on button "Load More" at bounding box center [433, 467] width 252 height 29
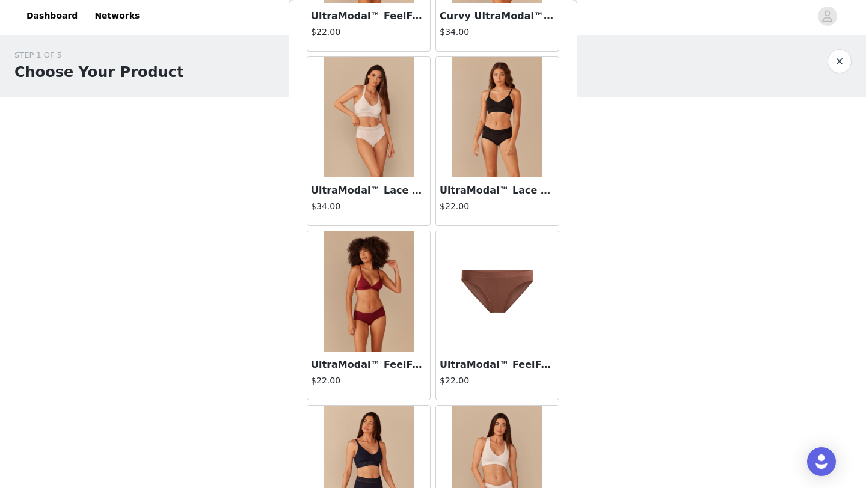
click at [386, 334] on img at bounding box center [368, 291] width 90 height 120
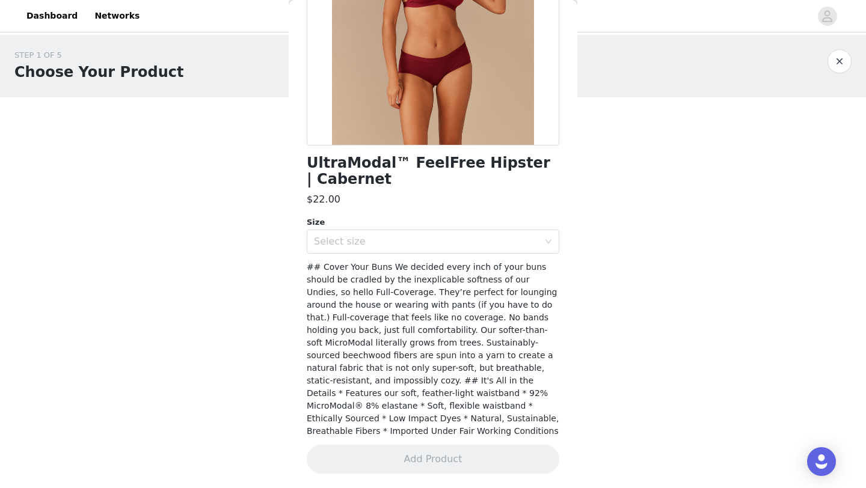
scroll to position [172, 0]
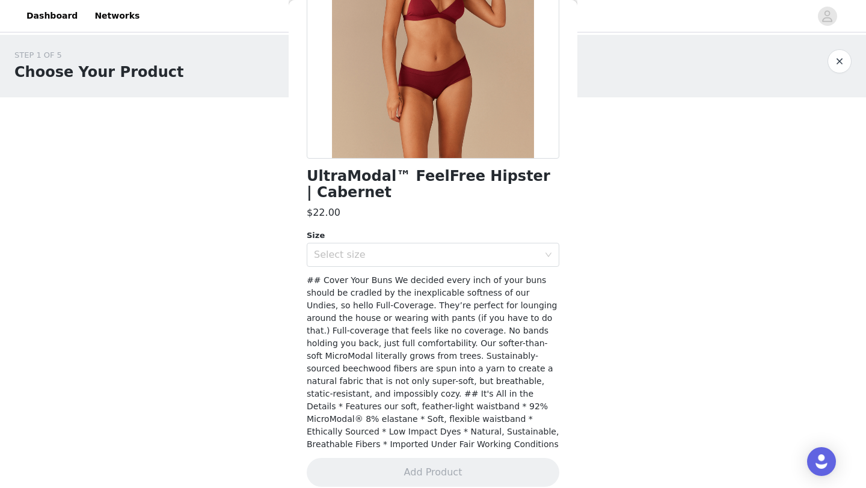
click at [456, 268] on div "UltraModal™ FeelFree Hipster | Cabernet $22.00 Size Select size ## Cover Your B…" at bounding box center [433, 194] width 252 height 613
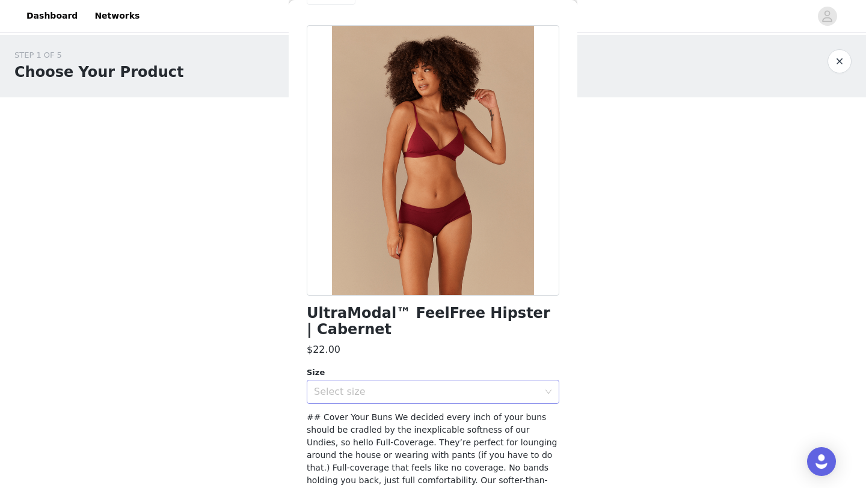
scroll to position [102, 0]
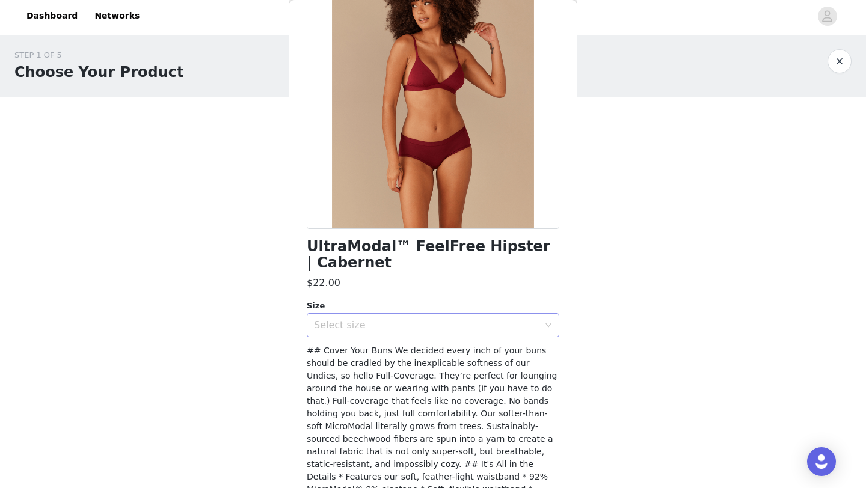
click at [469, 326] on div "Select size" at bounding box center [426, 325] width 225 height 12
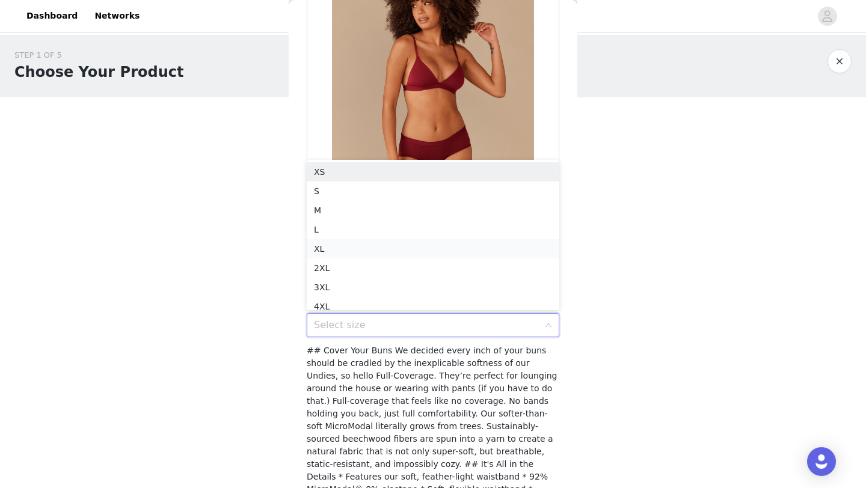
scroll to position [6, 0]
click at [445, 204] on li "M" at bounding box center [433, 204] width 252 height 19
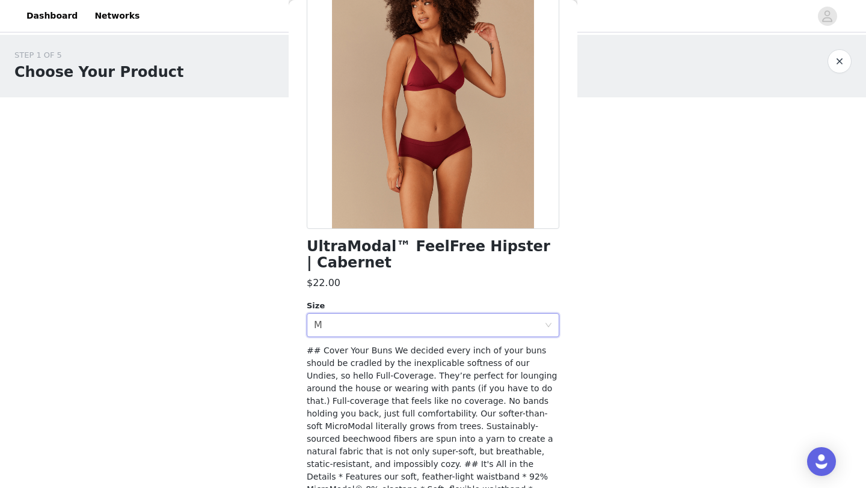
scroll to position [172, 0]
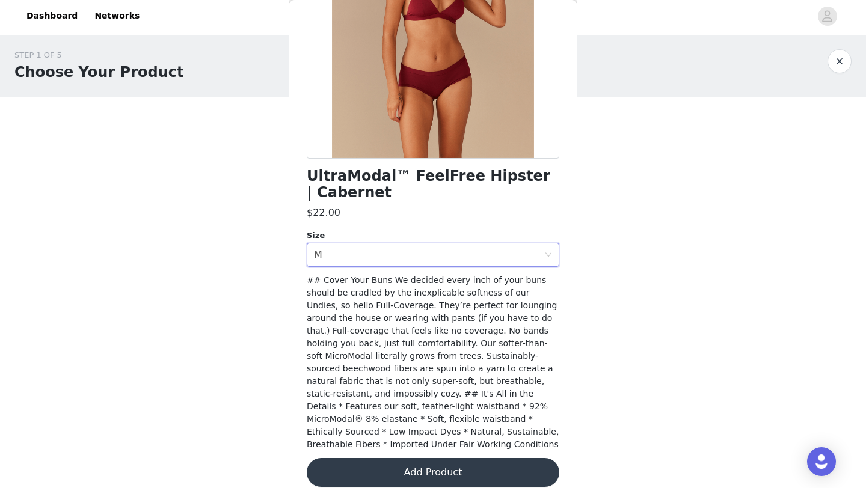
click at [450, 460] on button "Add Product" at bounding box center [433, 472] width 252 height 29
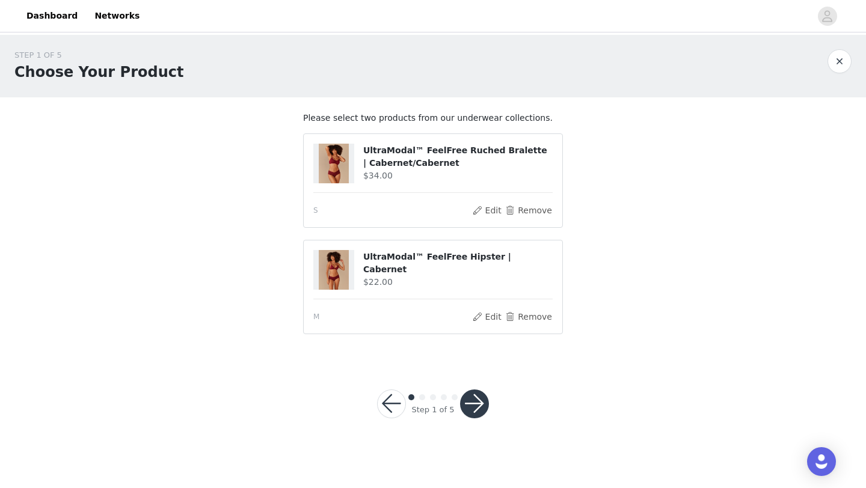
click at [480, 406] on button "button" at bounding box center [474, 404] width 29 height 29
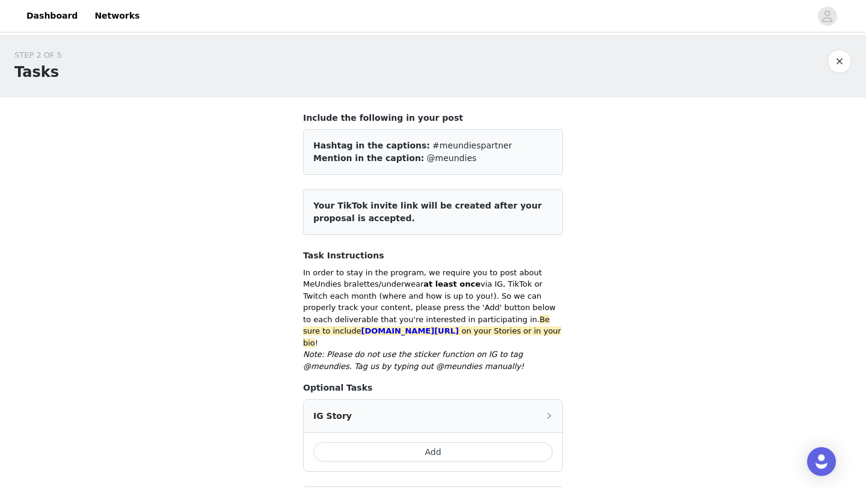
scroll to position [436, 0]
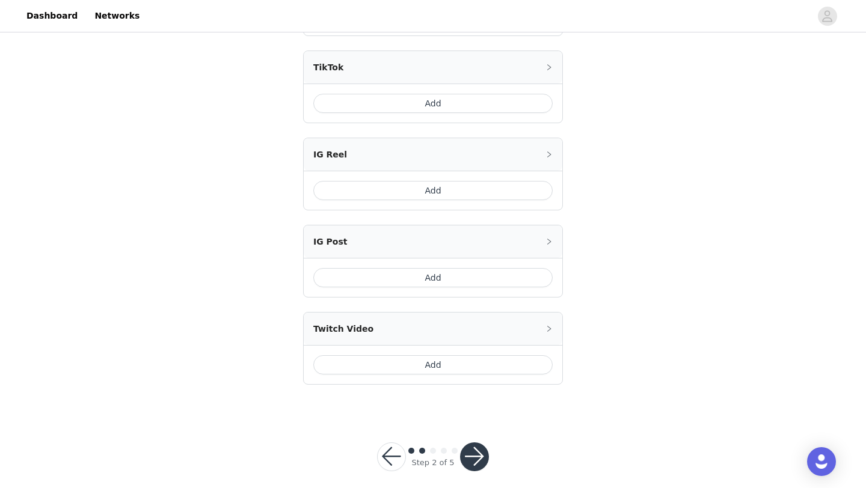
click at [471, 448] on button "button" at bounding box center [474, 456] width 29 height 29
click at [390, 451] on button "button" at bounding box center [391, 456] width 29 height 29
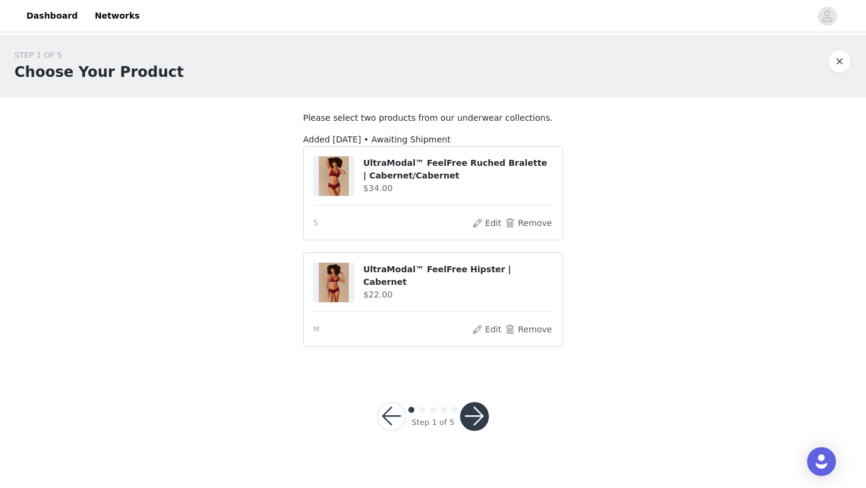
click at [489, 420] on div "Step 1 of 5" at bounding box center [432, 417] width 141 height 58
click at [468, 418] on button "button" at bounding box center [474, 416] width 29 height 29
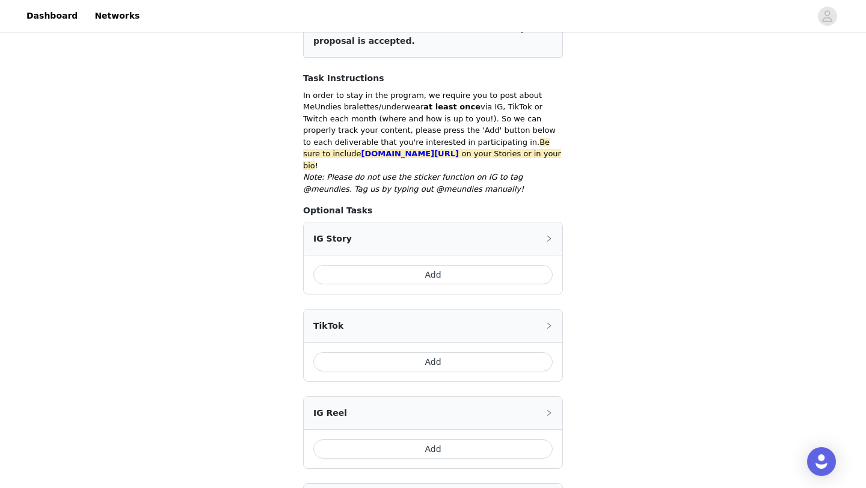
scroll to position [436, 0]
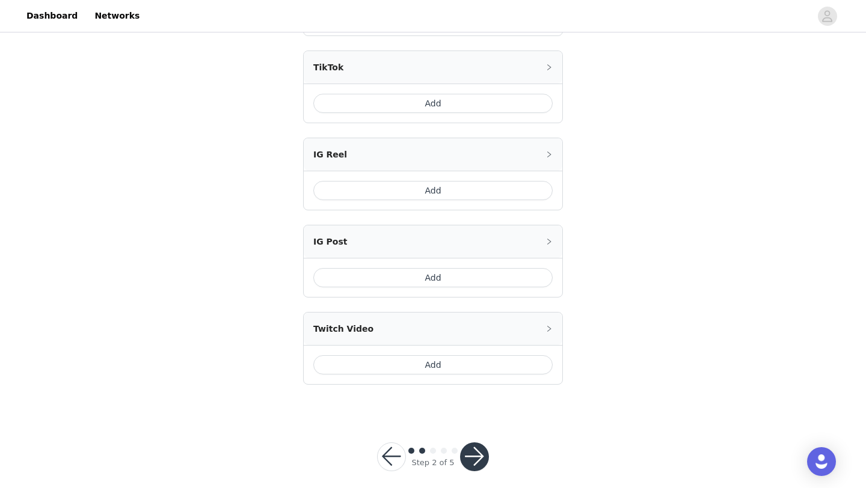
click at [482, 450] on button "button" at bounding box center [474, 456] width 29 height 29
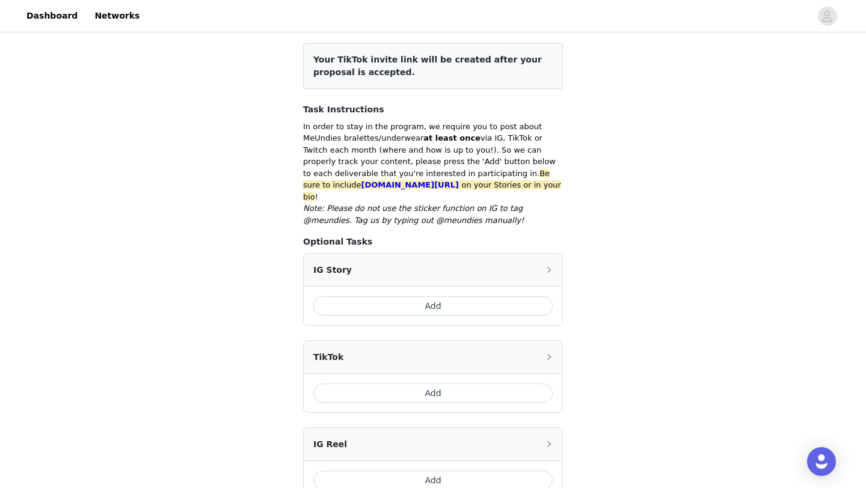
scroll to position [0, 0]
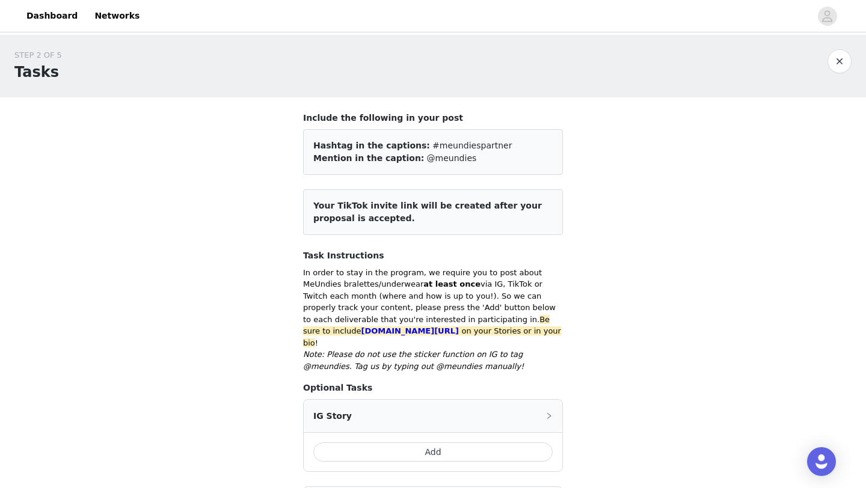
click at [843, 64] on button "button" at bounding box center [839, 61] width 24 height 24
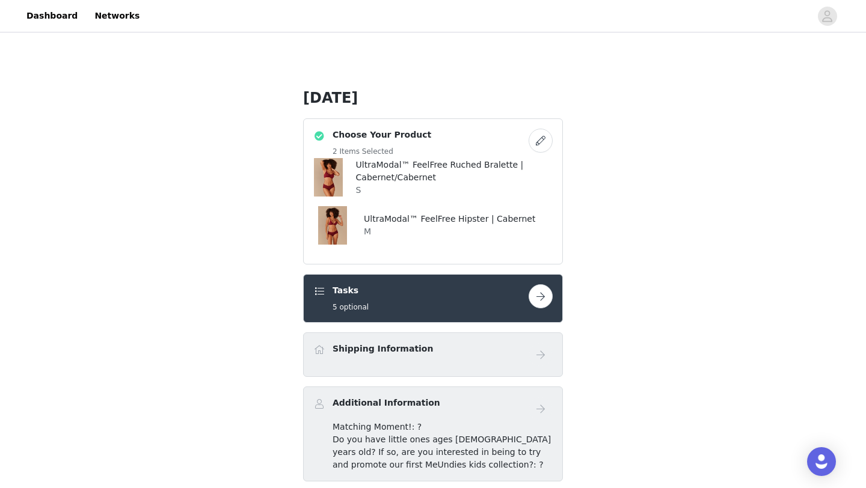
scroll to position [246, 0]
click at [546, 300] on button "button" at bounding box center [540, 296] width 24 height 24
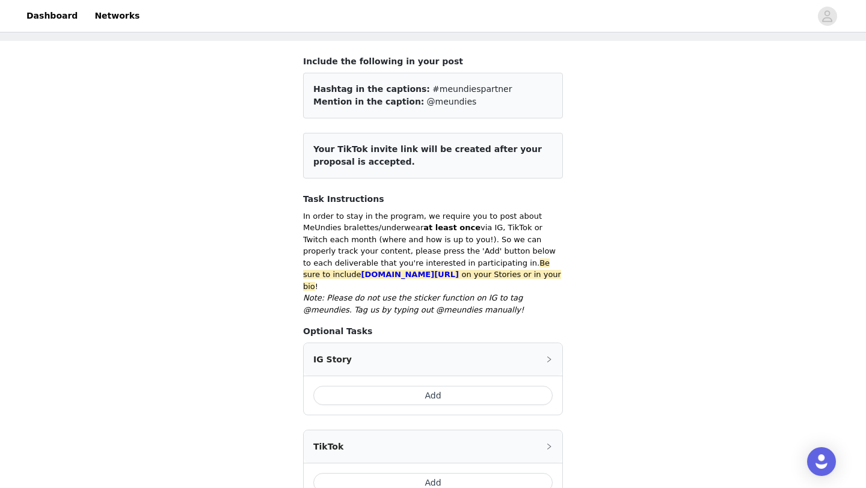
scroll to position [54, 0]
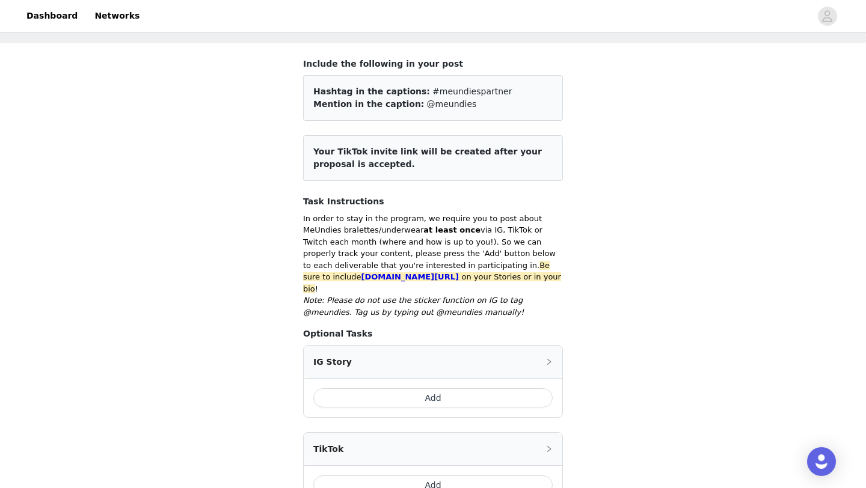
click at [414, 151] on span "Your TikTok invite link will be created after your proposal is accepted." at bounding box center [427, 158] width 228 height 22
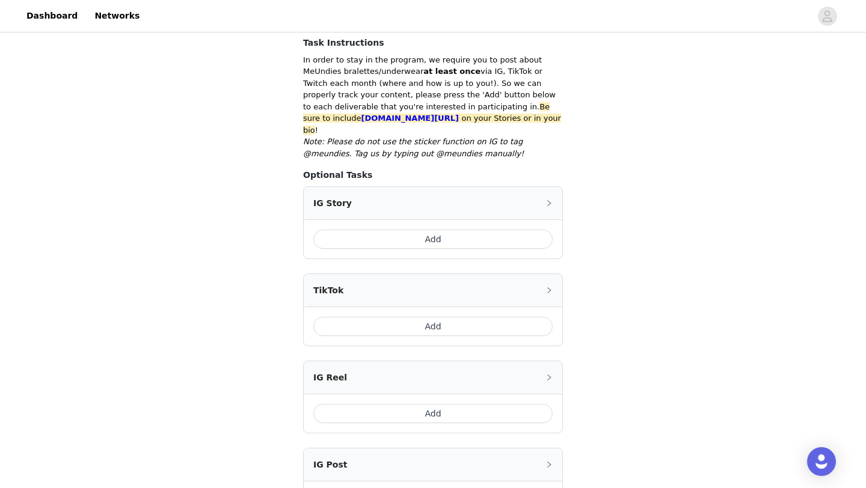
scroll to position [213, 0]
click at [478, 197] on div "IG Story" at bounding box center [433, 202] width 258 height 32
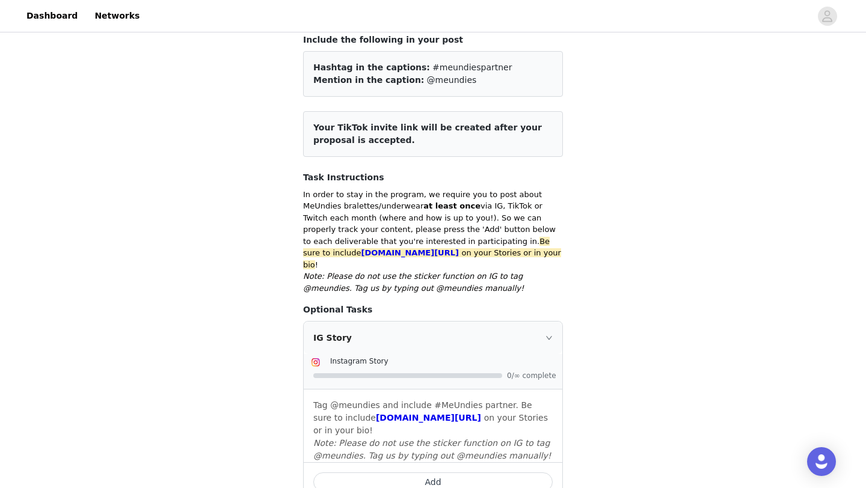
scroll to position [544, 0]
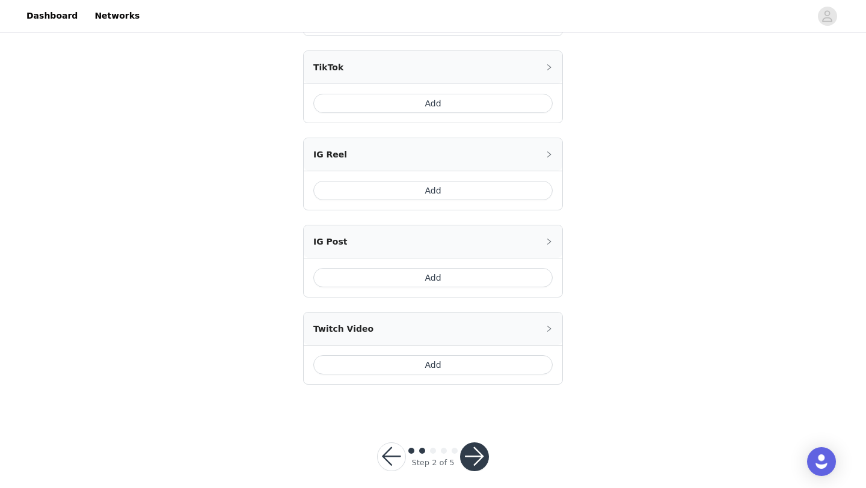
click at [469, 448] on button "button" at bounding box center [474, 456] width 29 height 29
click at [469, 448] on div at bounding box center [474, 456] width 29 height 29
click at [469, 448] on button "button" at bounding box center [474, 456] width 29 height 29
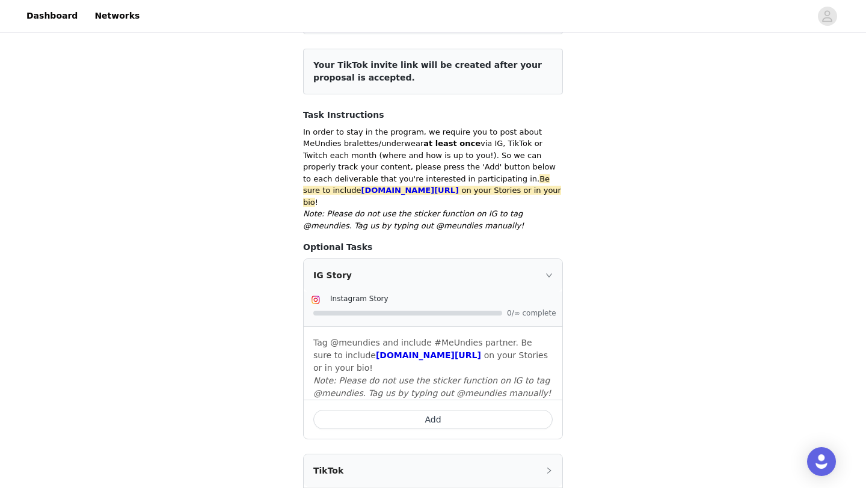
scroll to position [139, 0]
click at [545, 260] on div "IG Story" at bounding box center [433, 276] width 258 height 32
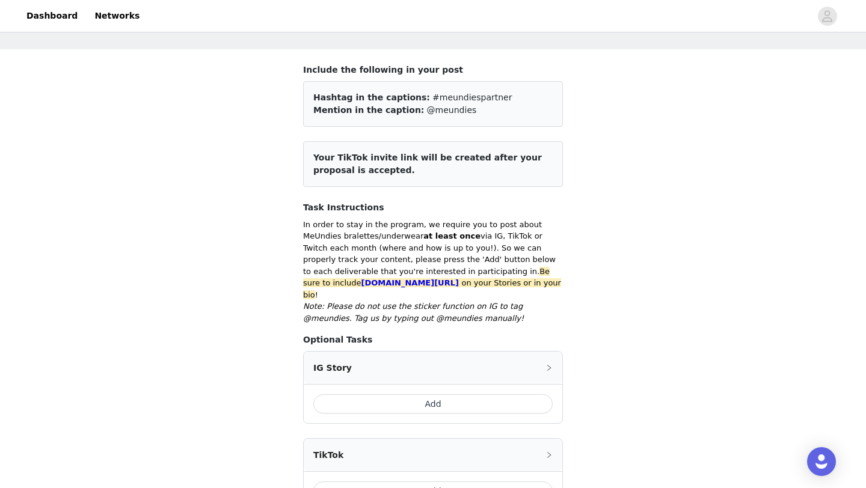
scroll to position [0, 0]
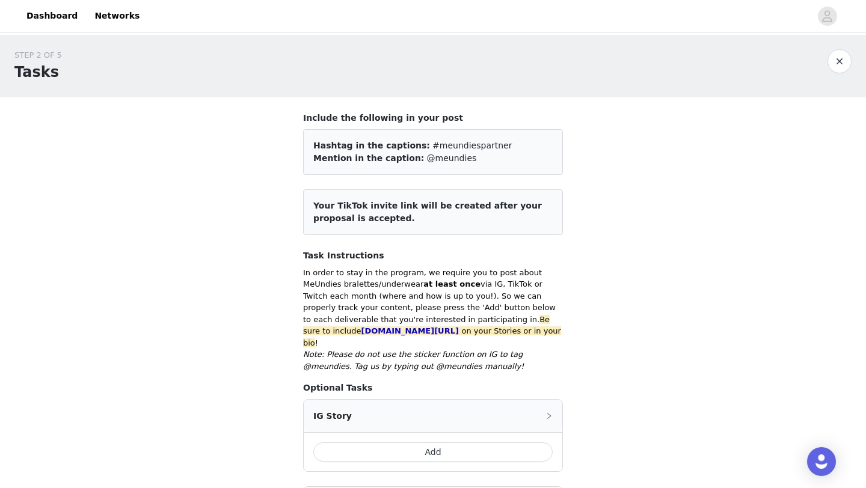
click at [378, 143] on span "Hashtag in the captions:" at bounding box center [371, 146] width 117 height 10
click at [843, 66] on button "button" at bounding box center [839, 61] width 24 height 24
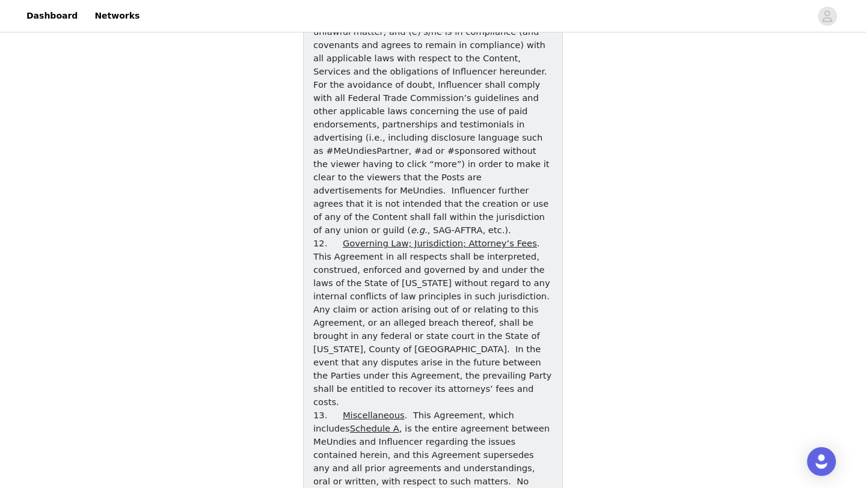
scroll to position [4244, 0]
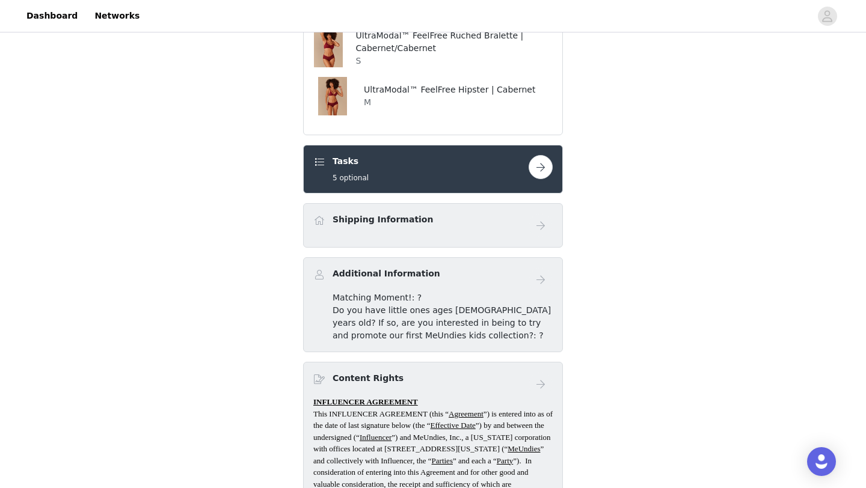
scroll to position [374, 0]
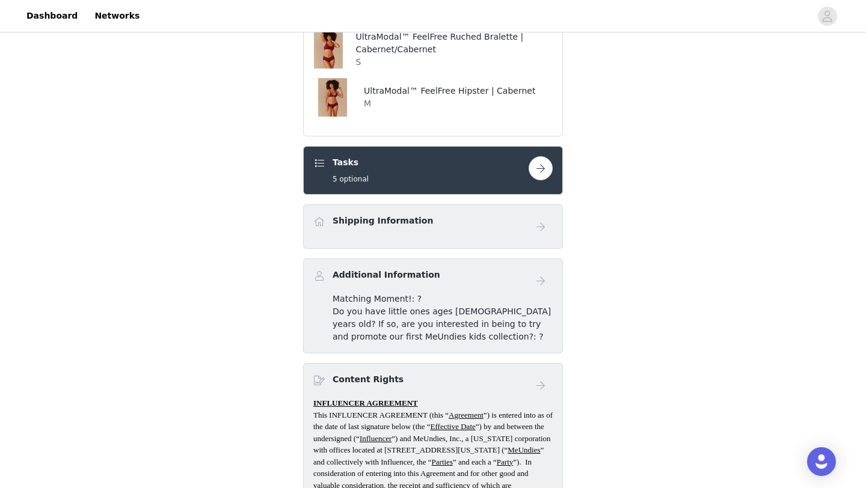
click at [478, 220] on div "Shipping Information" at bounding box center [420, 223] width 215 height 17
click at [553, 231] on div "Shipping Information" at bounding box center [433, 226] width 260 height 44
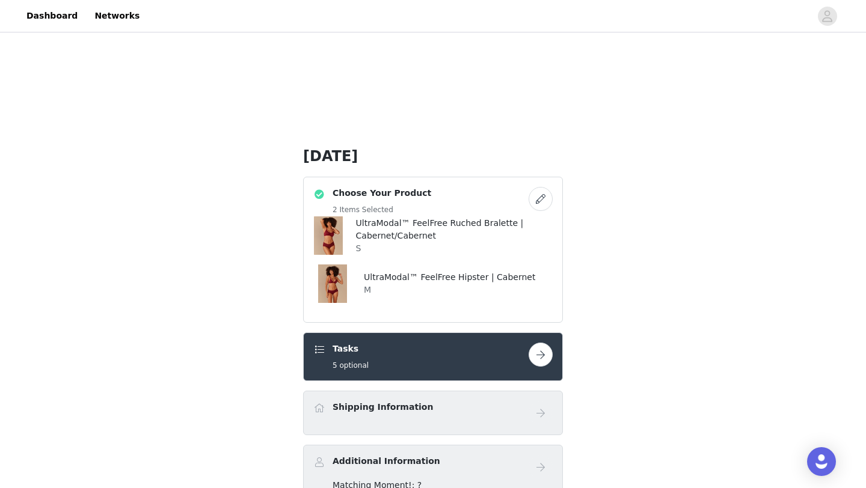
scroll to position [185, 0]
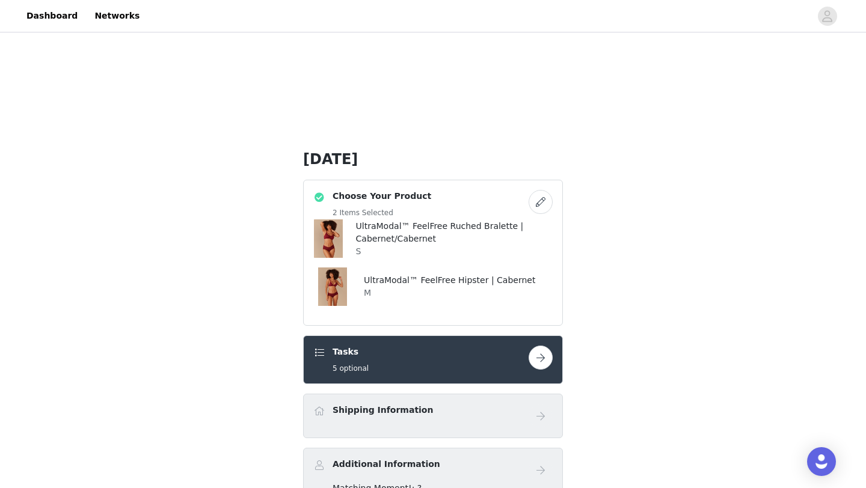
click at [523, 206] on div "Choose Your Product 2 Items Selected" at bounding box center [420, 204] width 215 height 29
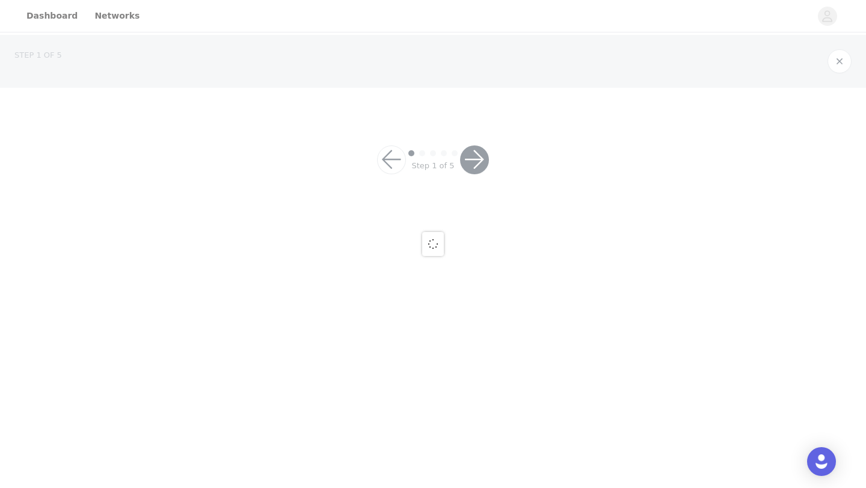
click at [535, 205] on div at bounding box center [433, 244] width 866 height 488
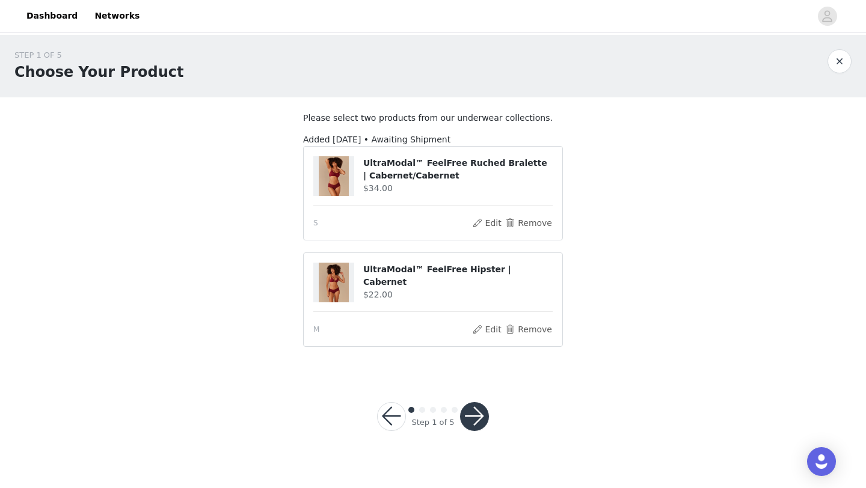
click at [483, 427] on button "button" at bounding box center [474, 416] width 29 height 29
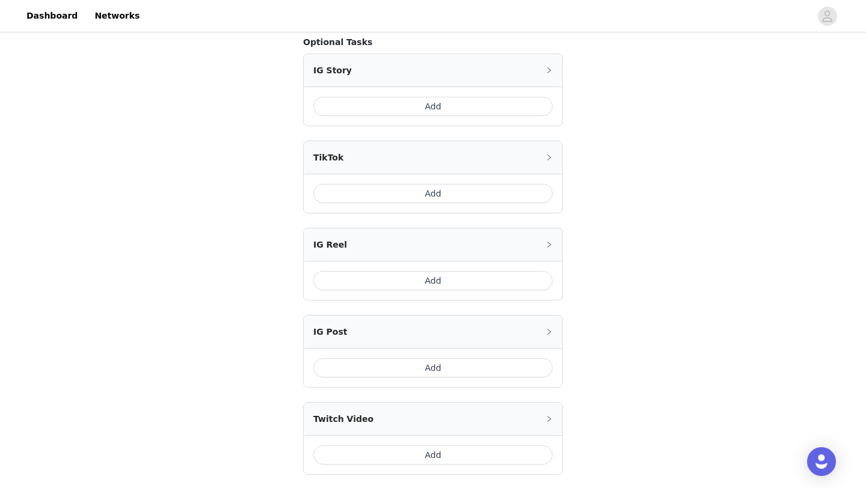
scroll to position [345, 0]
click at [474, 359] on button "Add" at bounding box center [432, 368] width 239 height 19
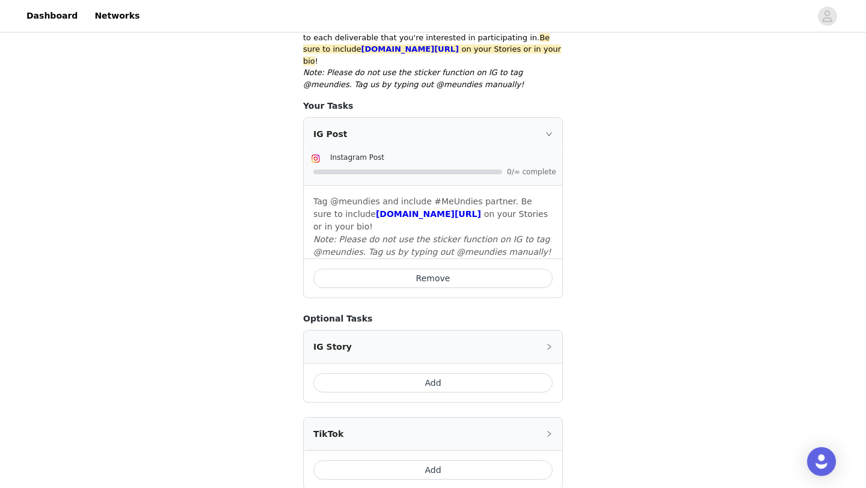
scroll to position [281, 0]
click at [513, 124] on div "IG Post" at bounding box center [433, 135] width 258 height 32
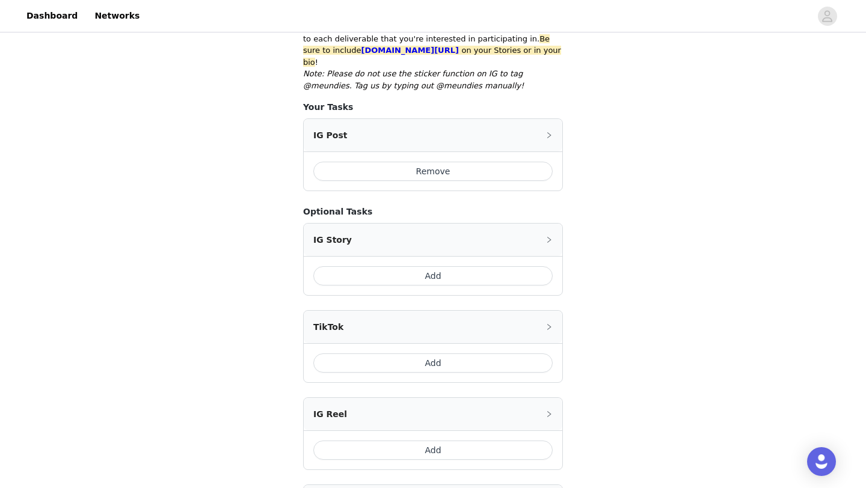
click at [513, 124] on div "IG Post" at bounding box center [433, 135] width 258 height 32
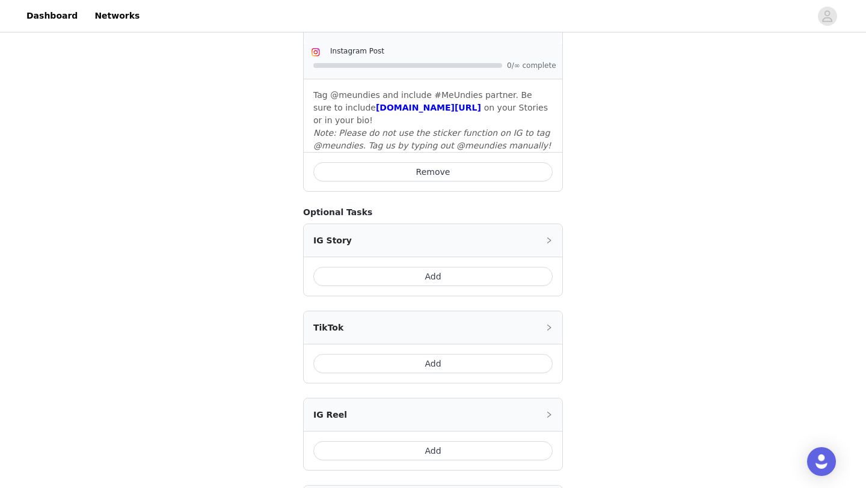
scroll to position [561, 0]
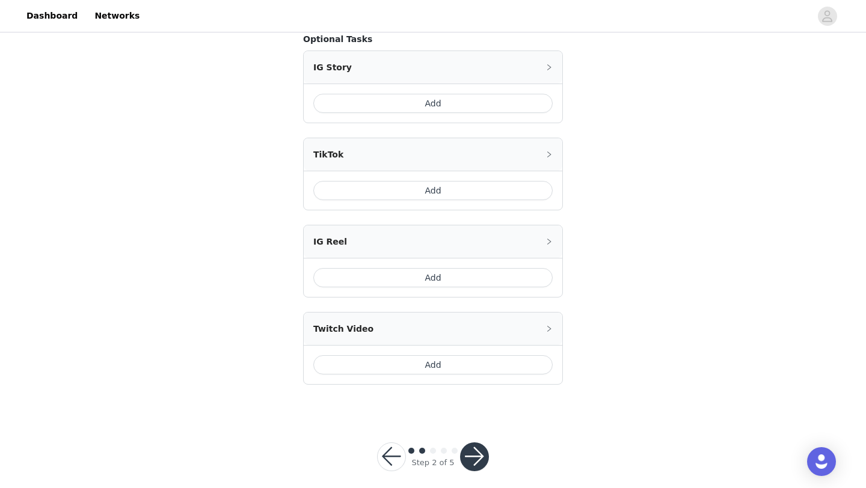
click at [475, 448] on button "button" at bounding box center [474, 456] width 29 height 29
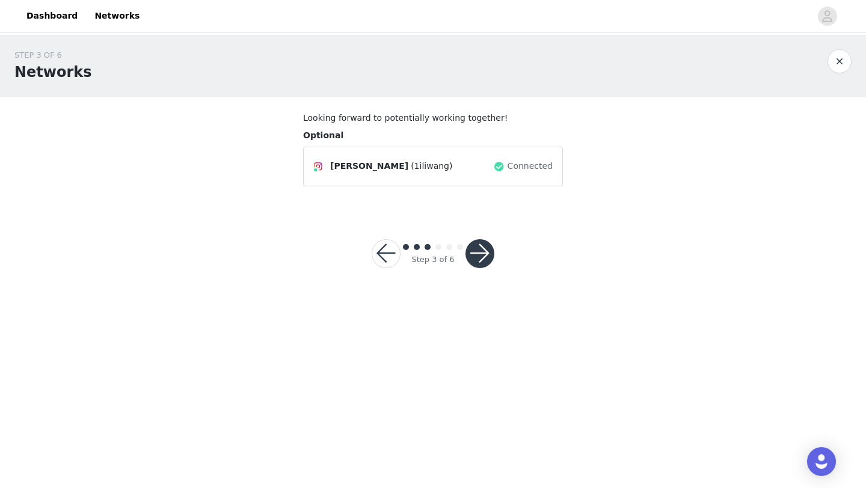
click at [483, 255] on button "button" at bounding box center [479, 253] width 29 height 29
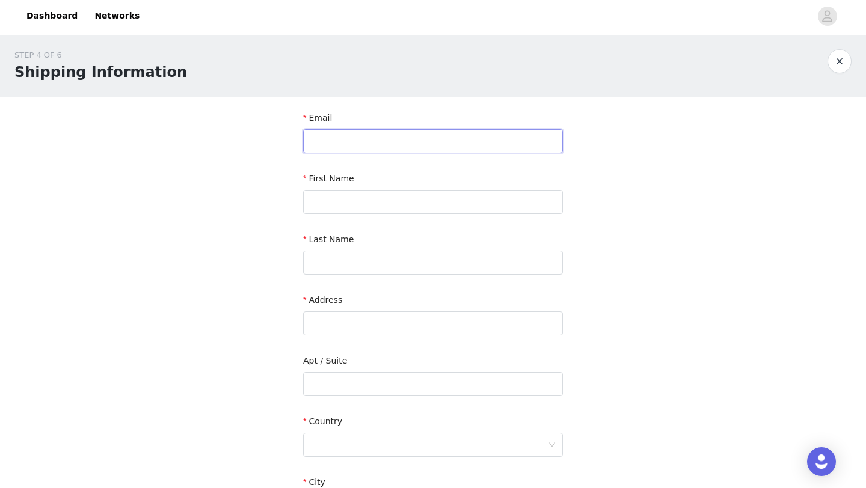
click at [421, 146] on input "text" at bounding box center [433, 141] width 260 height 24
type input "[EMAIL_ADDRESS][DOMAIN_NAME]"
type input "[PERSON_NAME]"
type input "[STREET_ADDRESS][PERSON_NAME]"
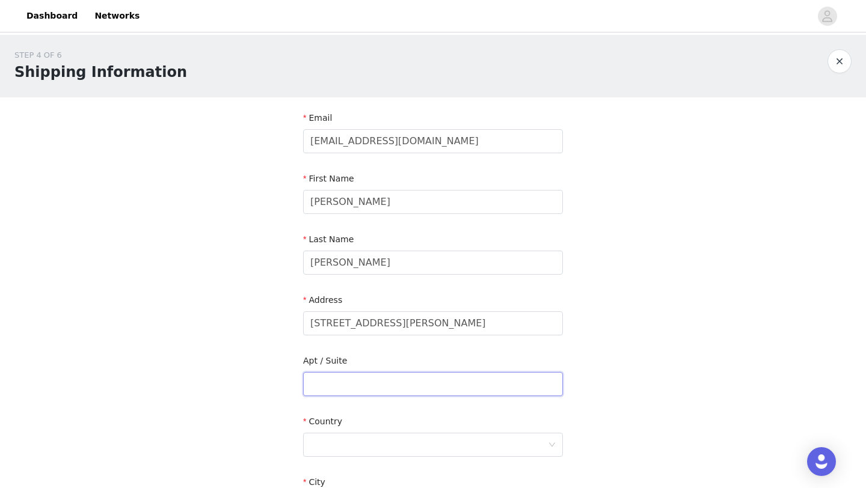
type input "Apt, suite, floor, etc."
type input "Fontana"
type input "92336"
type input "9092512232"
click at [426, 379] on input "Apt, suite, floor, etc." at bounding box center [433, 384] width 260 height 24
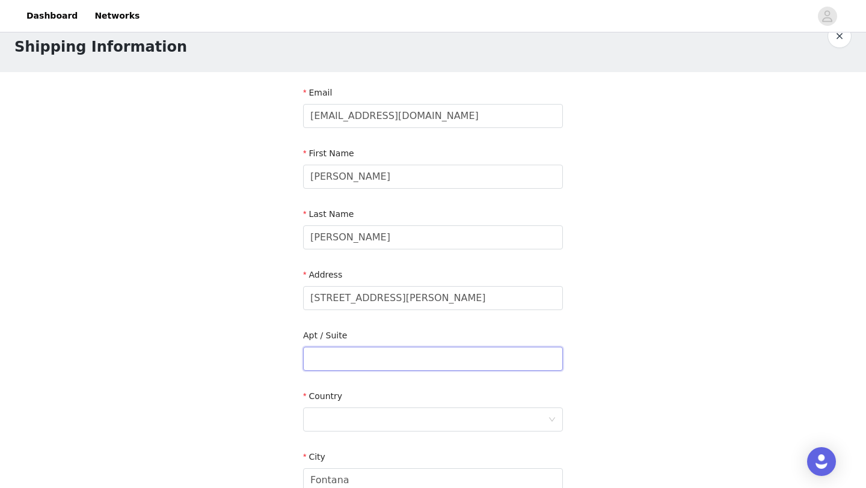
scroll to position [27, 0]
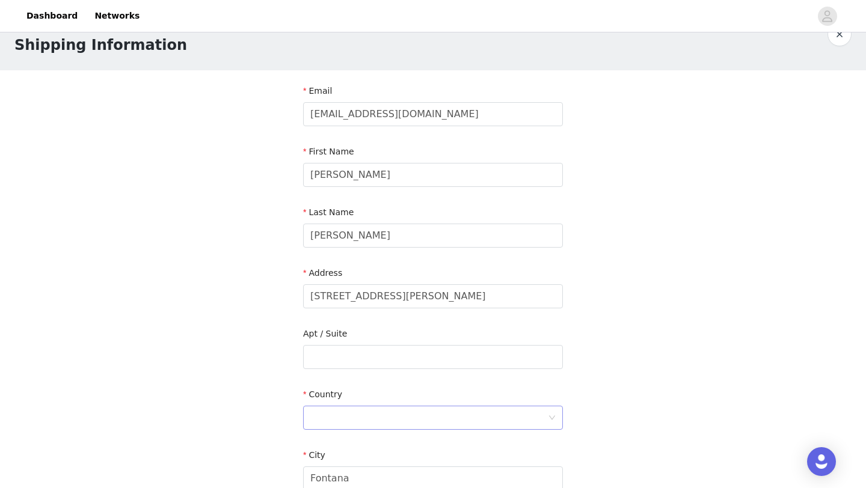
click at [350, 422] on div at bounding box center [428, 417] width 237 height 23
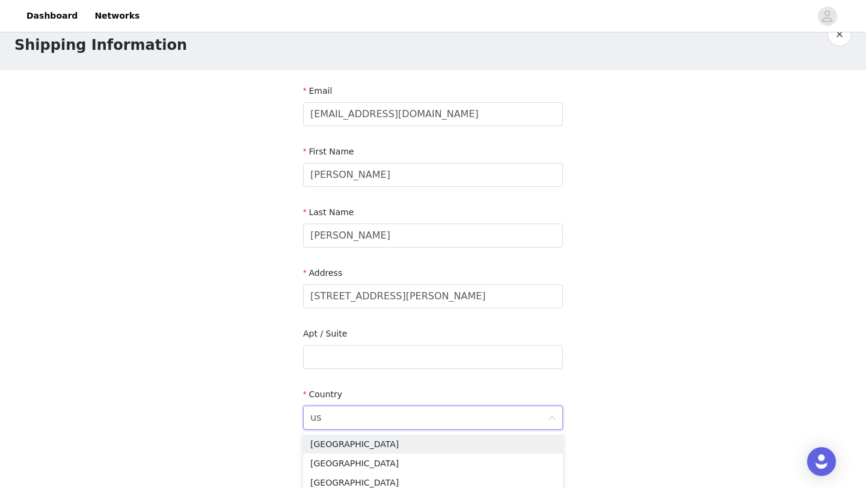
type input "u"
click at [354, 444] on li "[GEOGRAPHIC_DATA]" at bounding box center [433, 444] width 260 height 19
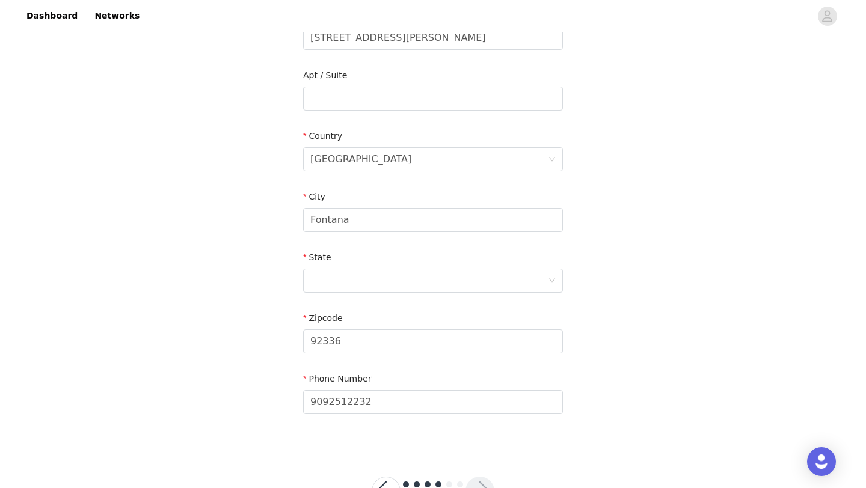
scroll to position [329, 0]
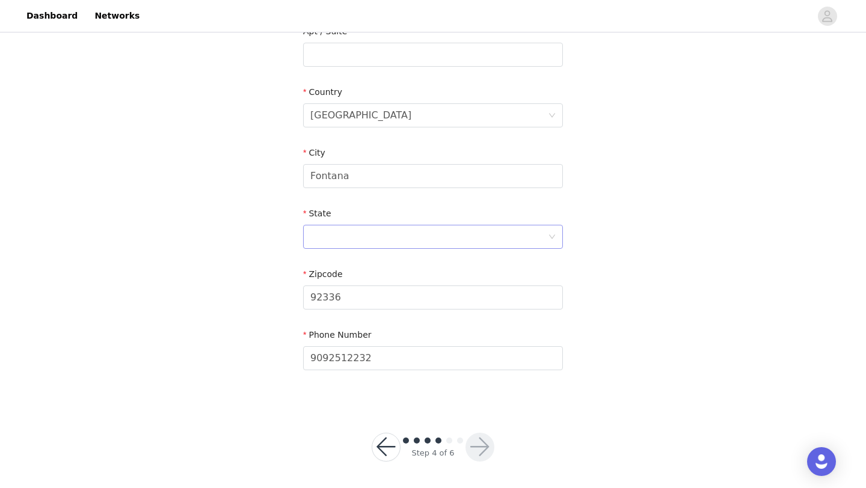
click at [352, 226] on div at bounding box center [428, 236] width 237 height 23
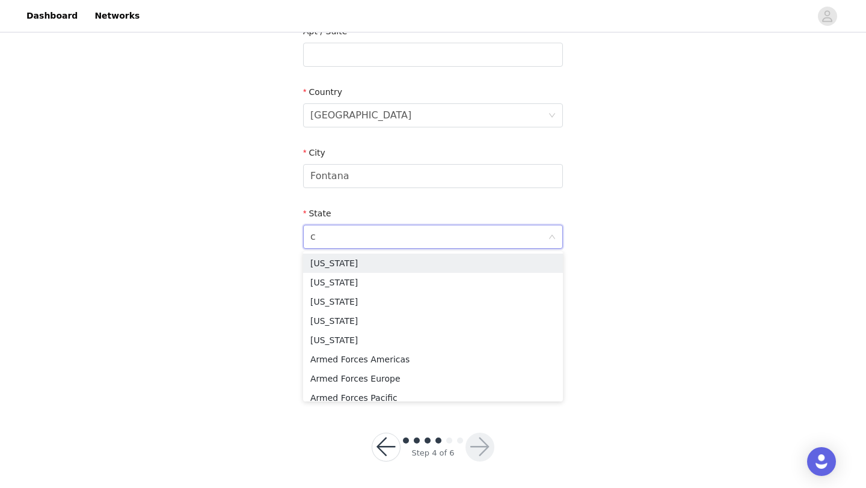
type input "ca"
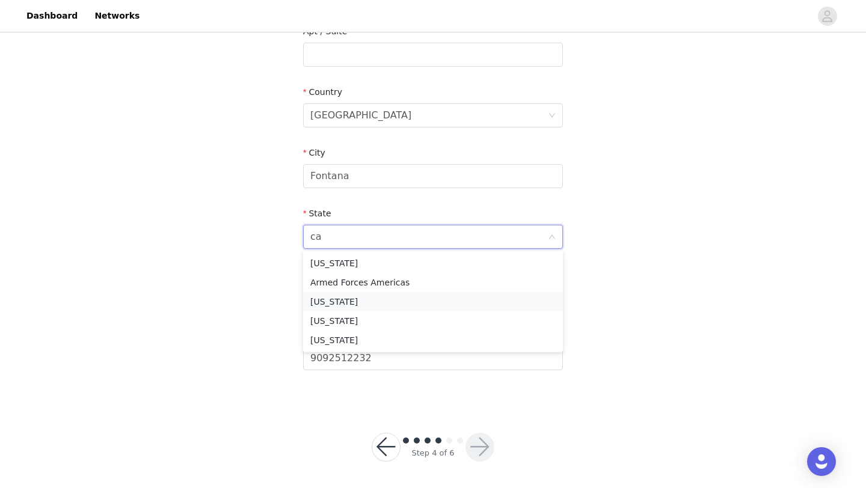
click at [369, 297] on li "[US_STATE]" at bounding box center [433, 301] width 260 height 19
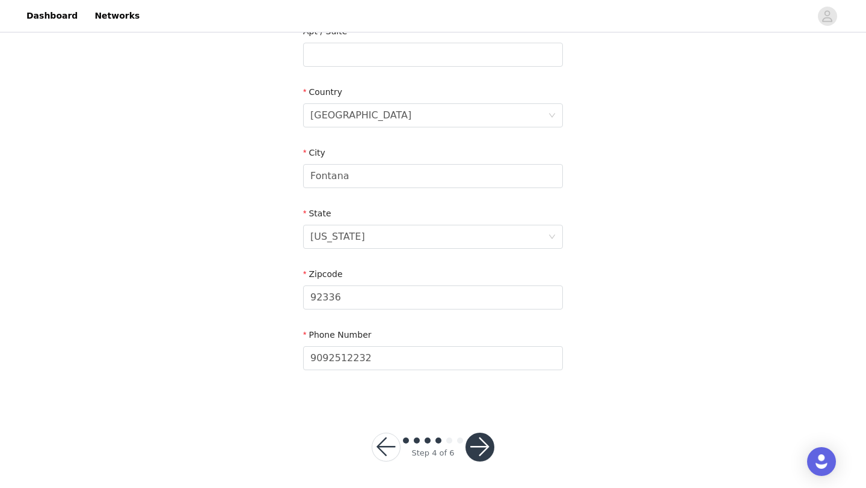
click at [487, 445] on button "button" at bounding box center [479, 447] width 29 height 29
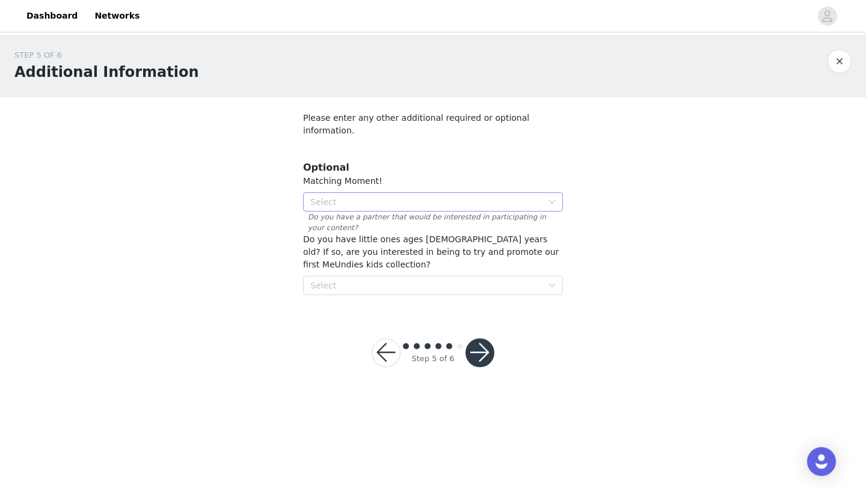
click at [469, 197] on div "Select" at bounding box center [428, 202] width 237 height 18
click at [462, 196] on div "Select" at bounding box center [426, 202] width 232 height 12
click at [482, 196] on div "Select" at bounding box center [426, 202] width 232 height 12
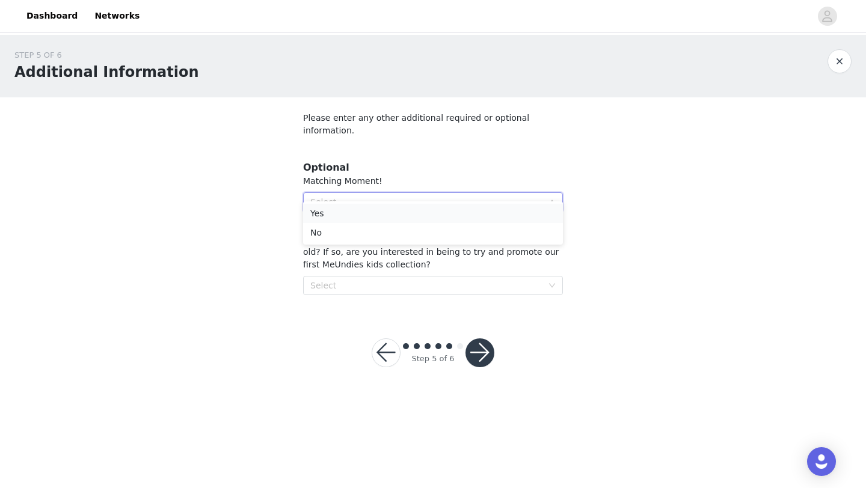
click at [474, 211] on li "Yes" at bounding box center [433, 213] width 260 height 19
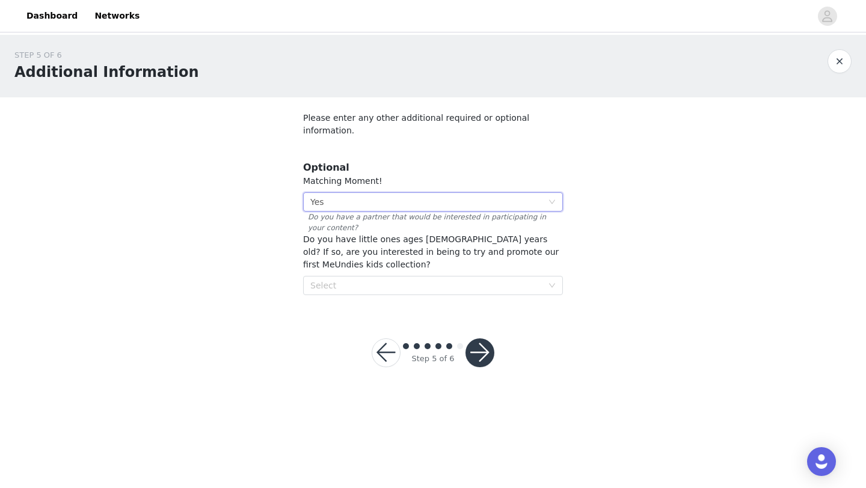
click at [472, 193] on div "Select Yes" at bounding box center [428, 202] width 237 height 18
click at [473, 237] on li "No" at bounding box center [433, 232] width 260 height 19
click at [478, 193] on div "Select No" at bounding box center [428, 202] width 237 height 18
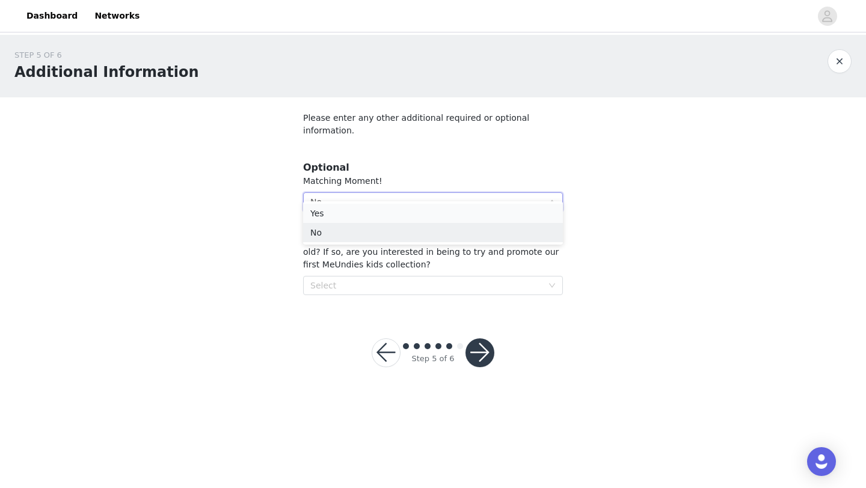
click at [475, 215] on li "Yes" at bounding box center [433, 213] width 260 height 19
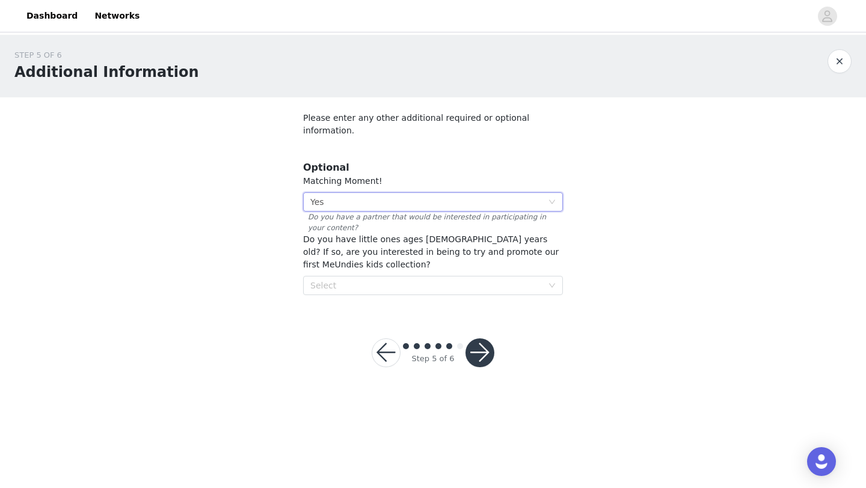
click at [480, 343] on button "button" at bounding box center [479, 352] width 29 height 29
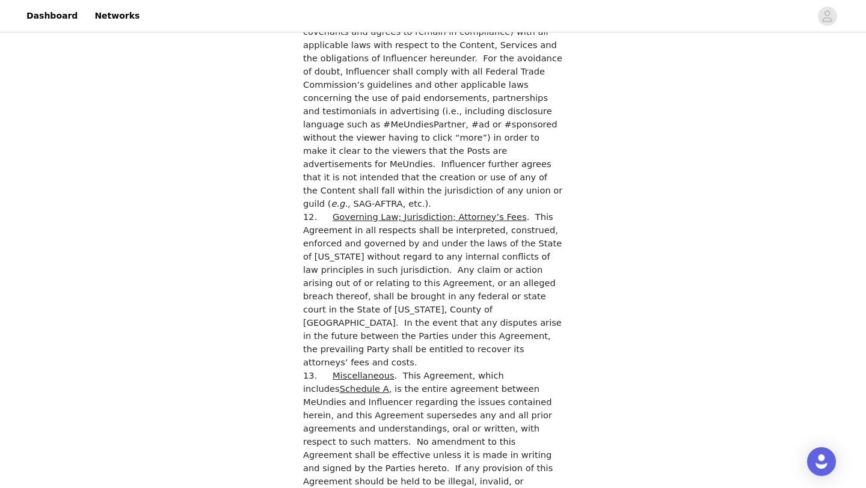
scroll to position [3390, 0]
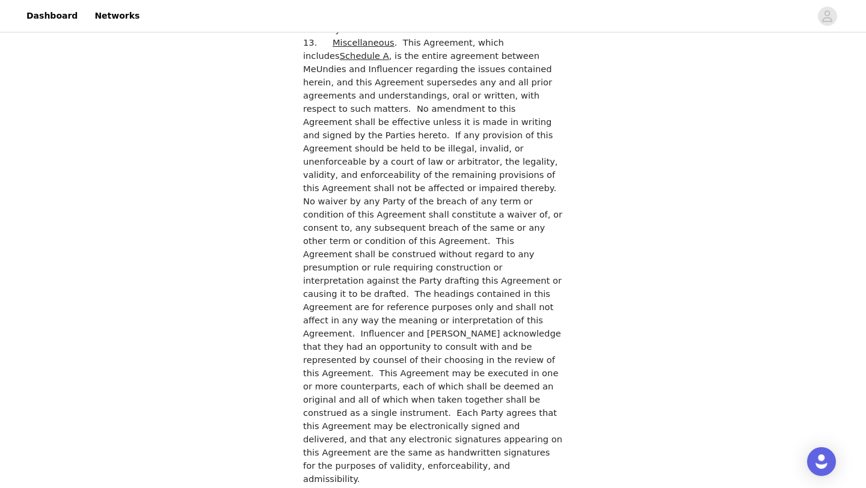
checkbox input "true"
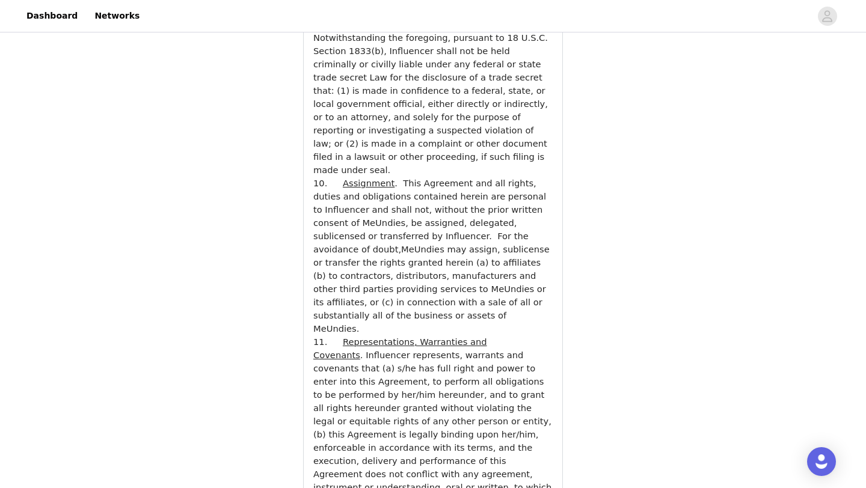
scroll to position [4401, 0]
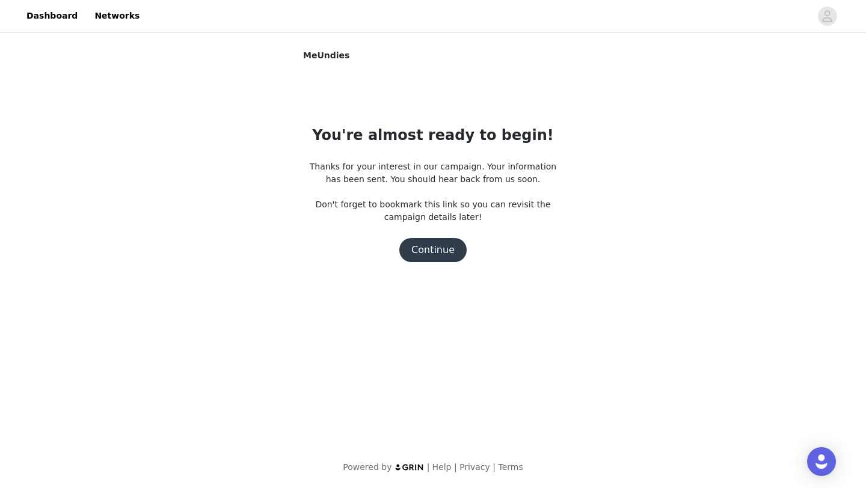
click at [438, 248] on button "Continue" at bounding box center [432, 250] width 67 height 24
